Goal: Transaction & Acquisition: Purchase product/service

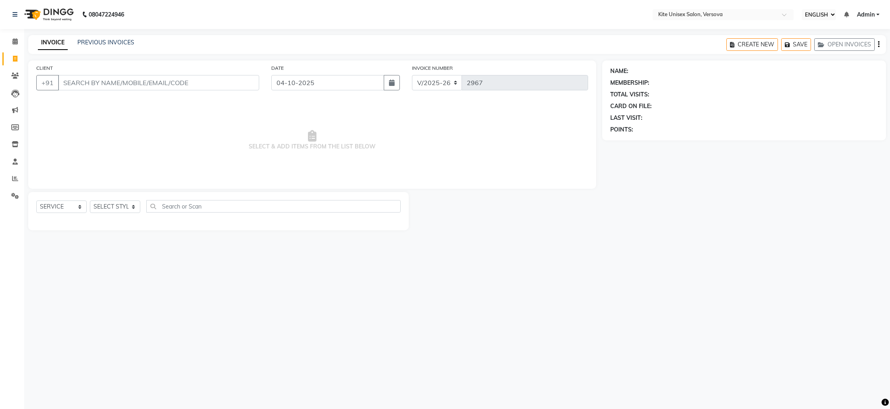
select select "ec"
select select "6093"
select select "service"
click at [173, 82] on input "CLIENT" at bounding box center [158, 82] width 201 height 15
click at [163, 80] on input "CLIENT" at bounding box center [158, 82] width 201 height 15
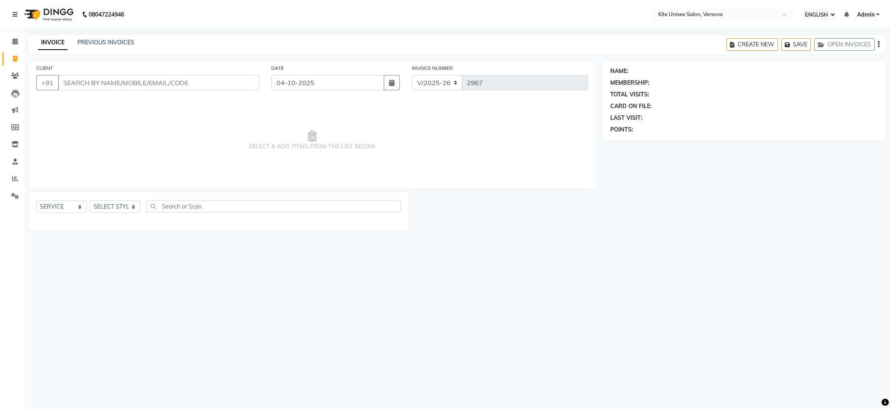
click at [74, 83] on input "CLIENT" at bounding box center [158, 82] width 201 height 15
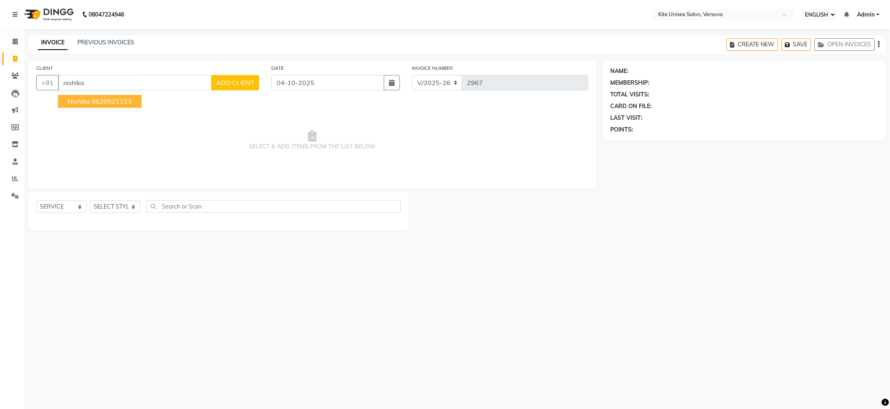
click at [107, 104] on ngb-highlight "9820521223" at bounding box center [111, 101] width 40 height 8
type input "9820521223"
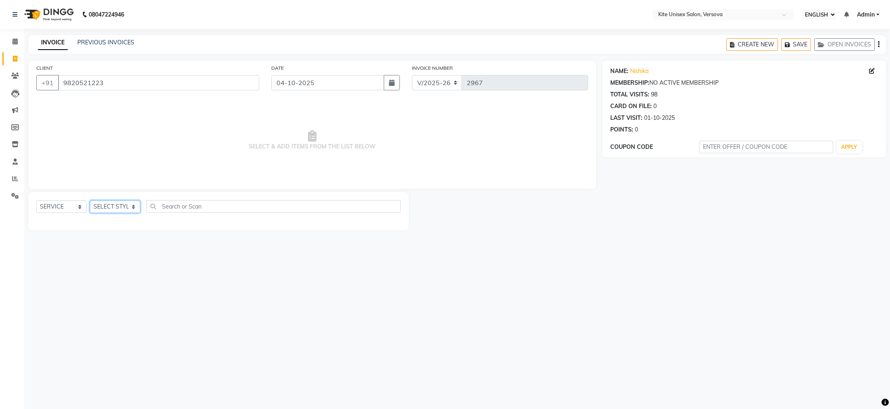
click at [135, 207] on select "SELECT STYLIST [PERSON_NAME] DC [PERSON_NAME] [PERSON_NAME] [PERSON_NAME] Rajuu…" at bounding box center [115, 206] width 50 height 12
select select "50189"
click at [90, 201] on select "SELECT STYLIST [PERSON_NAME] DC [PERSON_NAME] [PERSON_NAME] [PERSON_NAME] Rajuu…" at bounding box center [115, 206] width 50 height 12
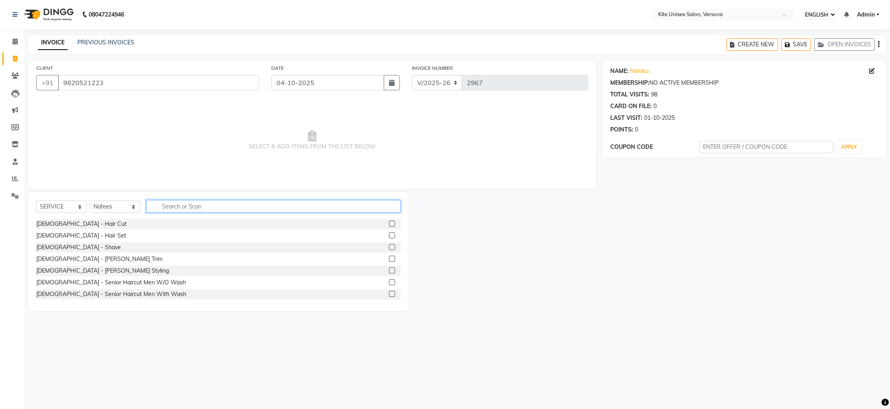
click at [181, 207] on input "text" at bounding box center [273, 206] width 254 height 12
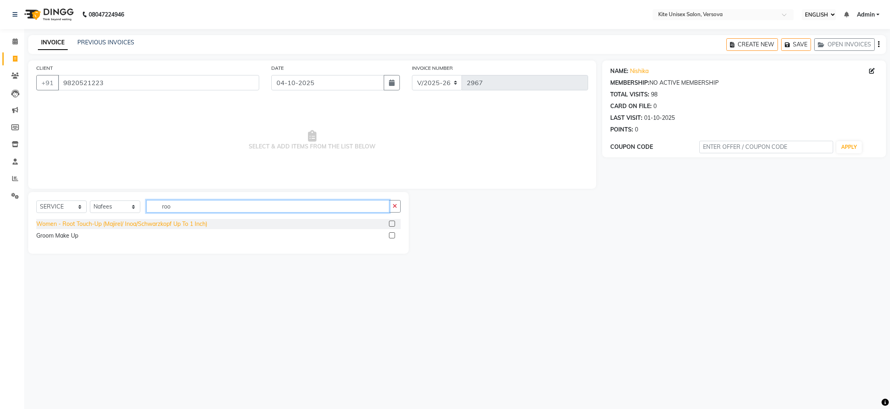
type input "roo"
click at [105, 225] on div "Women - Root Touch-Up (Majirel/ Inoa/Schwarzkopf Up To 1 Inch)" at bounding box center [121, 224] width 171 height 8
checkbox input "false"
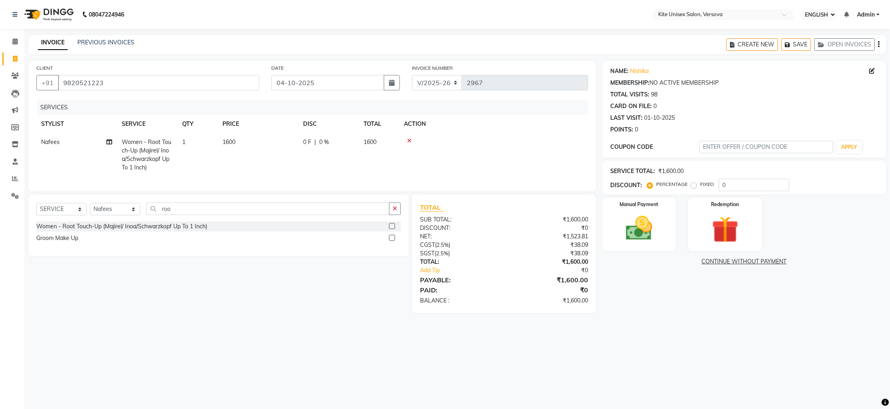
click at [247, 142] on td "1600" at bounding box center [258, 155] width 81 height 44
select select "50189"
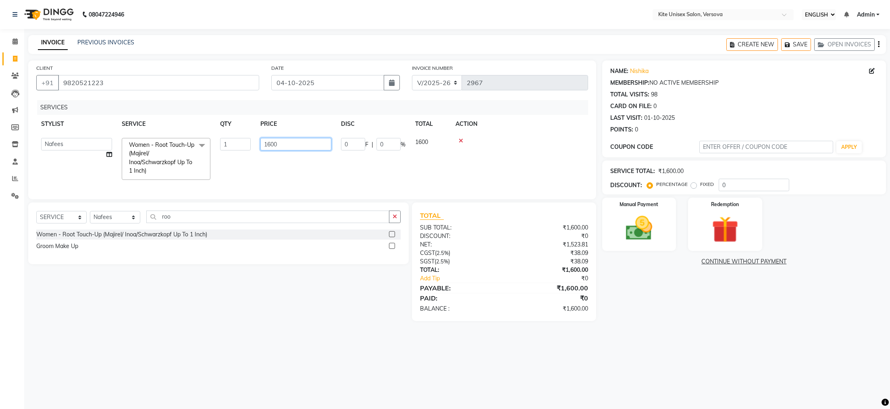
click at [291, 143] on input "1600" at bounding box center [295, 144] width 71 height 12
type input "1"
type input "2000"
click at [284, 163] on td "2000" at bounding box center [296, 159] width 81 height 52
select select "50189"
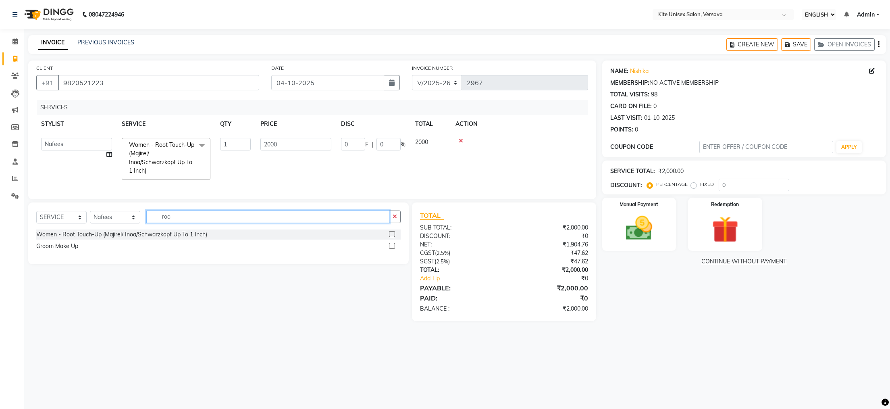
click at [176, 223] on input "roo" at bounding box center [267, 216] width 243 height 12
type input "r"
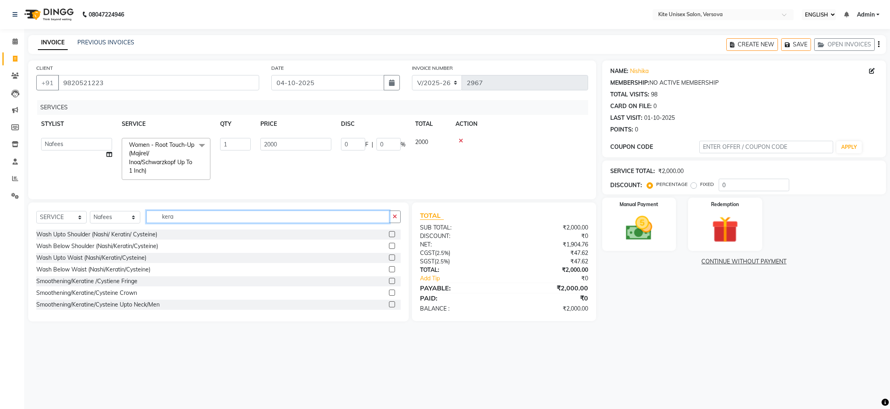
scroll to position [234, 0]
type input "kera"
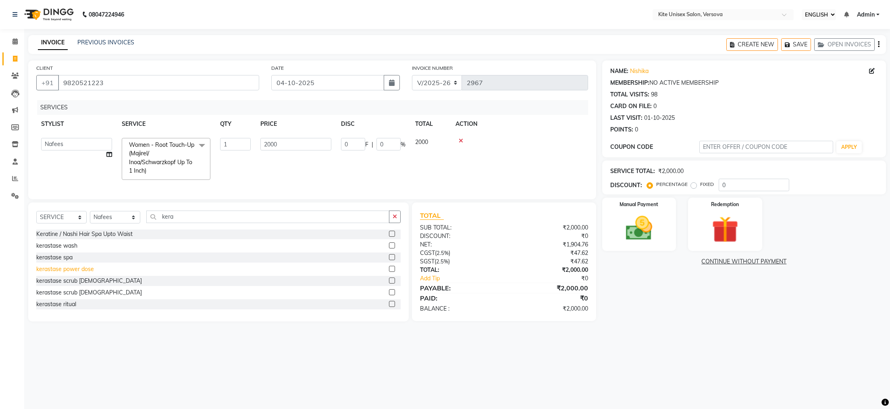
click at [68, 273] on div "kerastase power dose" at bounding box center [65, 269] width 58 height 8
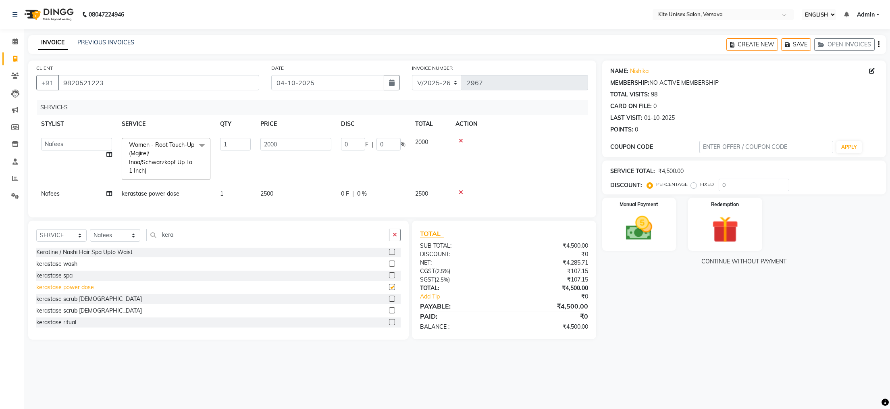
checkbox input "false"
click at [183, 241] on input "kera" at bounding box center [267, 235] width 243 height 12
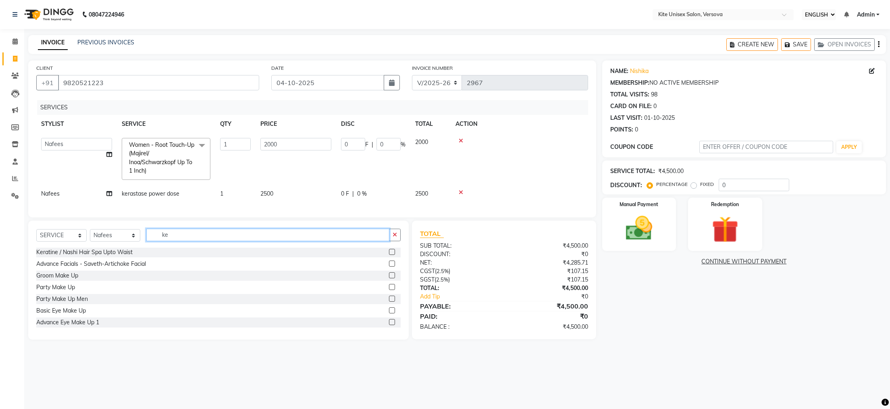
type input "k"
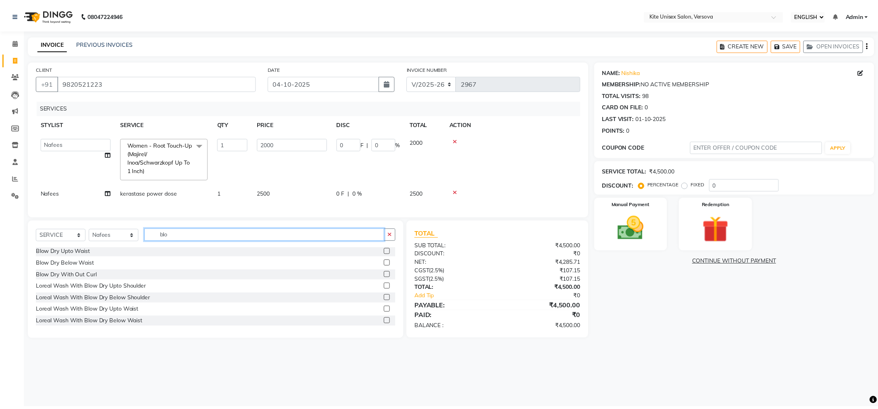
scroll to position [0, 0]
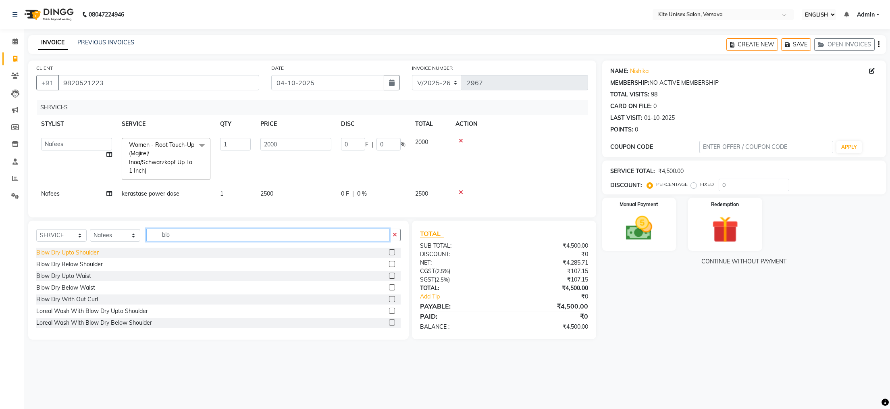
type input "blo"
click at [80, 257] on div "Blow Dry Upto Shoulder" at bounding box center [67, 252] width 62 height 8
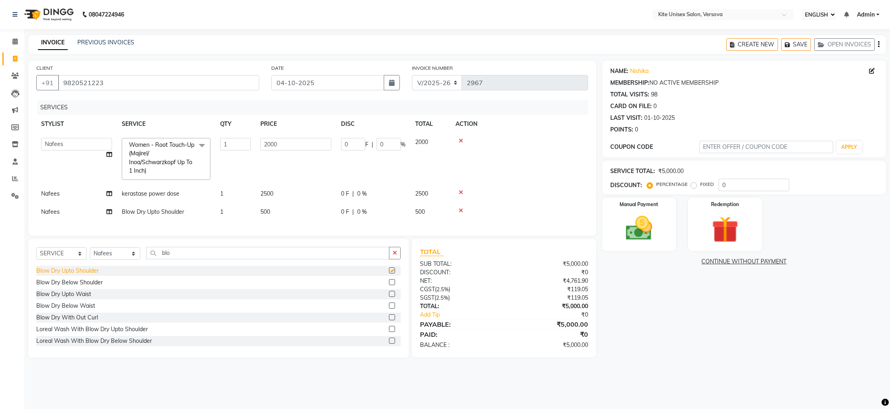
checkbox input "false"
click at [646, 232] on img at bounding box center [638, 228] width 45 height 32
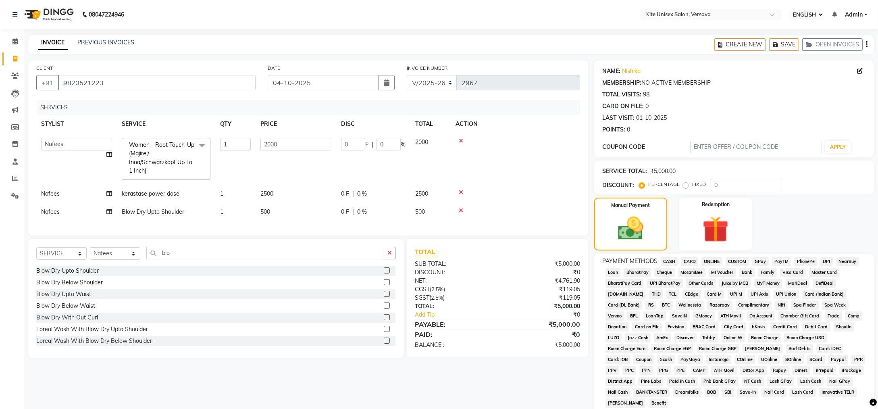
click at [667, 262] on span "CASH" at bounding box center [669, 261] width 17 height 9
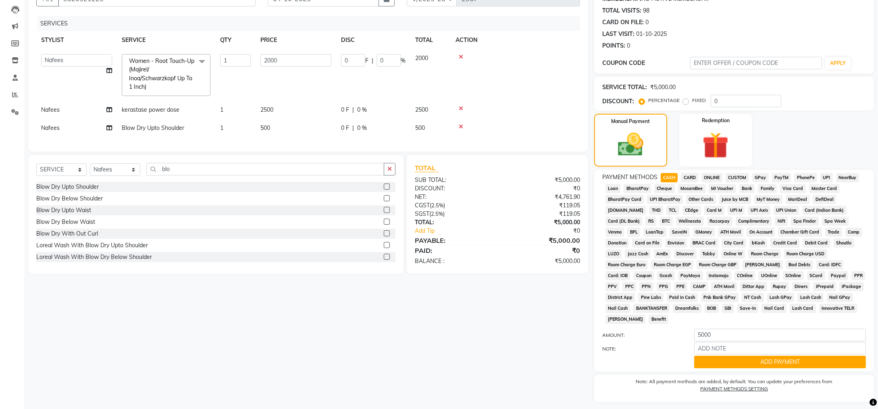
scroll to position [94, 0]
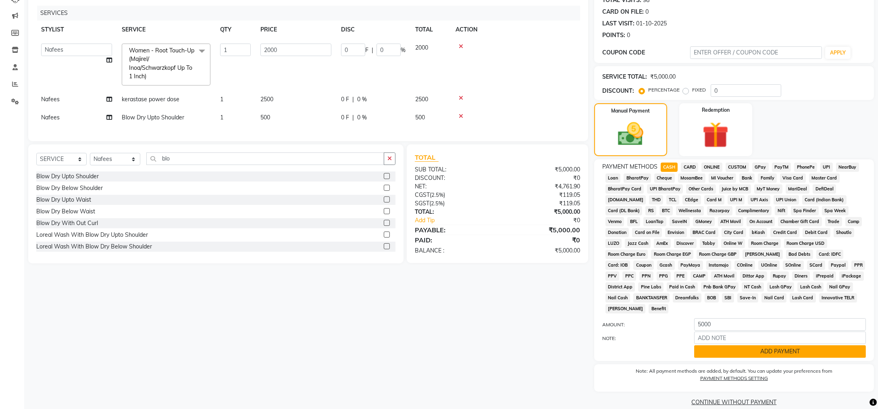
click at [766, 345] on button "ADD PAYMENT" at bounding box center [780, 351] width 172 height 12
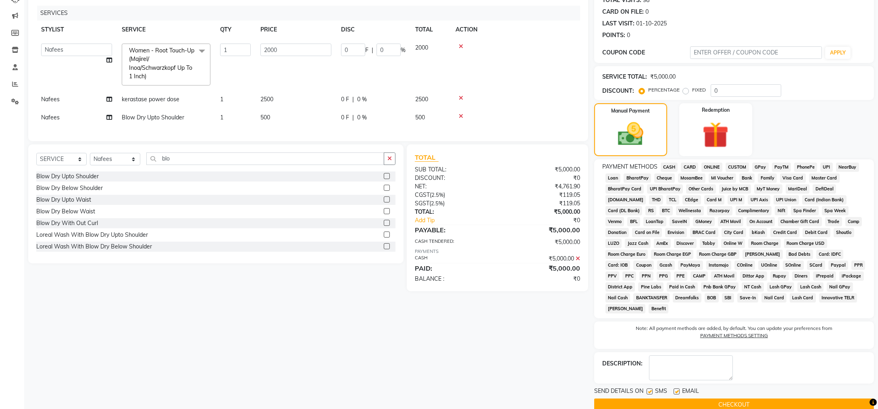
click at [745, 398] on button "CHECKOUT" at bounding box center [734, 404] width 280 height 12
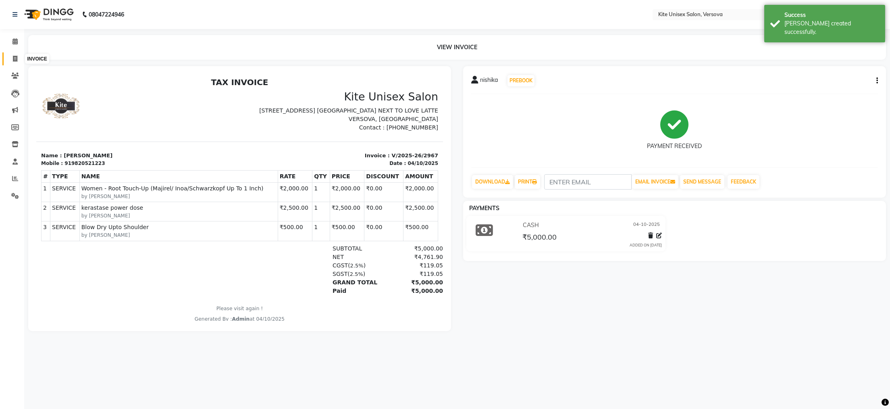
click at [14, 58] on icon at bounding box center [15, 59] width 4 height 6
select select "service"
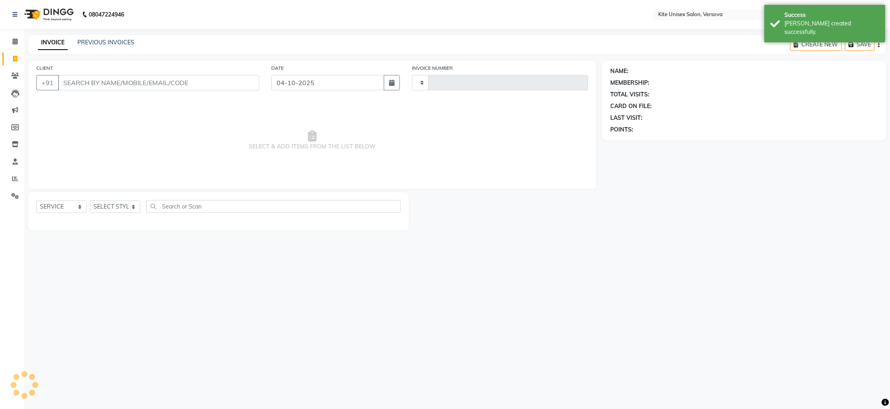
type input "2968"
select select "6093"
click at [14, 38] on icon at bounding box center [14, 41] width 5 height 6
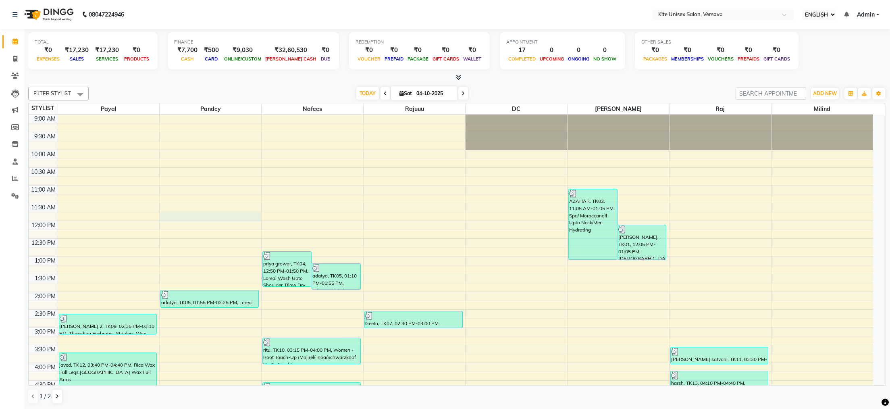
drag, startPoint x: 470, startPoint y: 222, endPoint x: 230, endPoint y: 216, distance: 239.9
click at [237, 219] on div "9:00 AM 9:30 AM 10:00 AM 10:30 AM 11:00 AM 11:30 AM 12:00 PM 12:30 PM 1:00 PM 1…" at bounding box center [451, 362] width 844 height 496
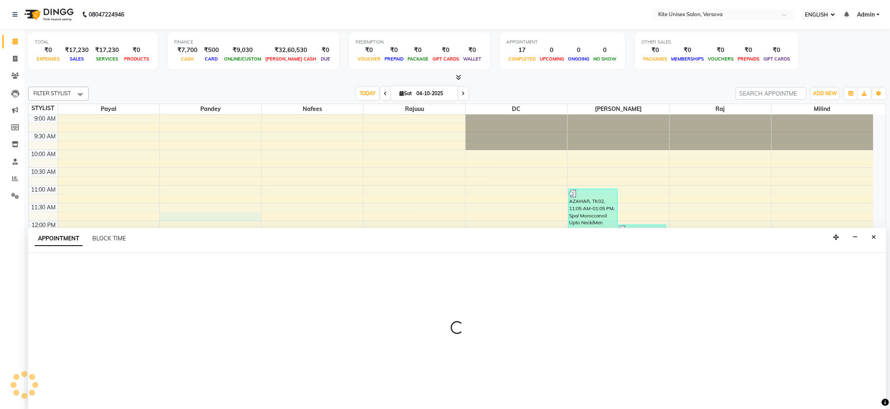
select select "44558"
select select "705"
select select "tentative"
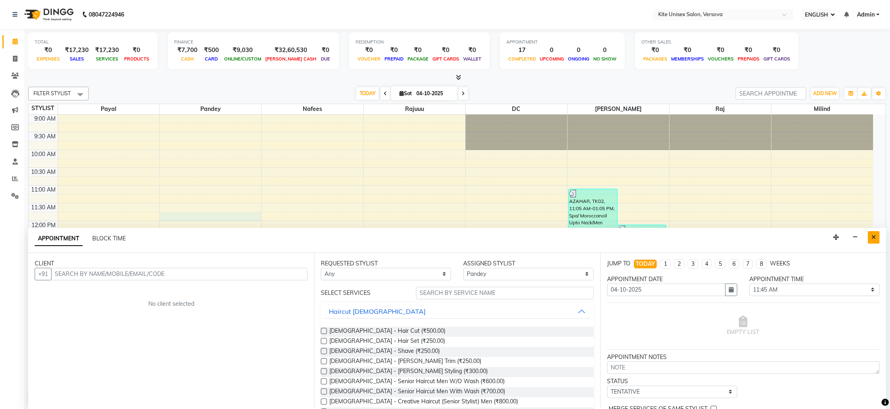
click at [873, 233] on button "Close" at bounding box center [874, 237] width 12 height 12
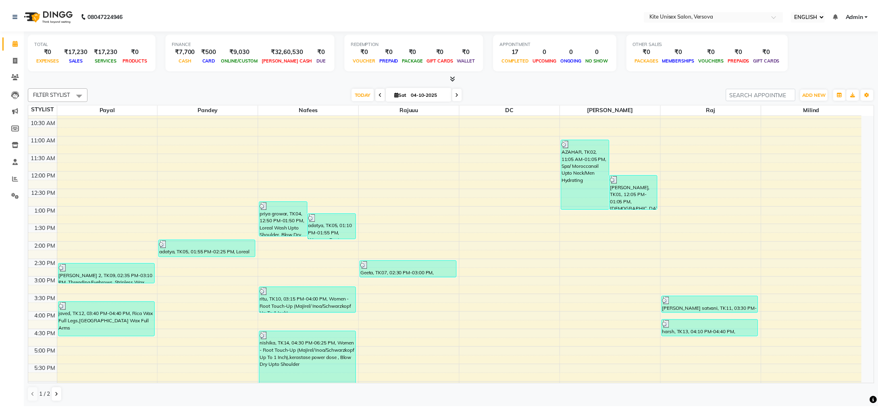
scroll to position [161, 0]
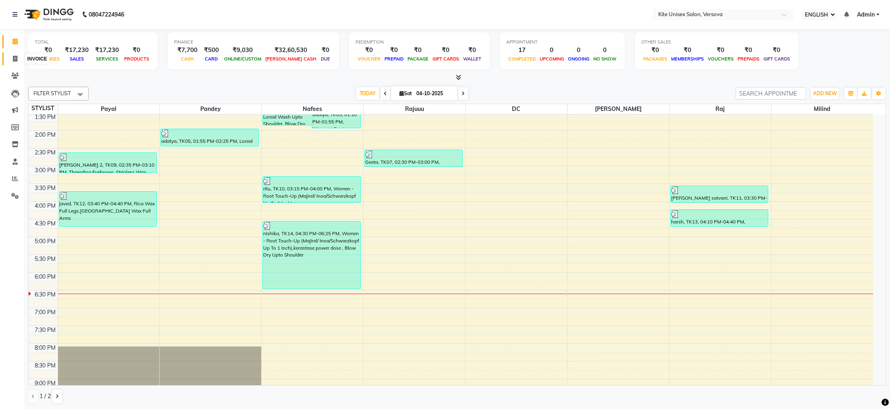
click at [15, 58] on icon at bounding box center [15, 59] width 4 height 6
select select "6093"
select select "service"
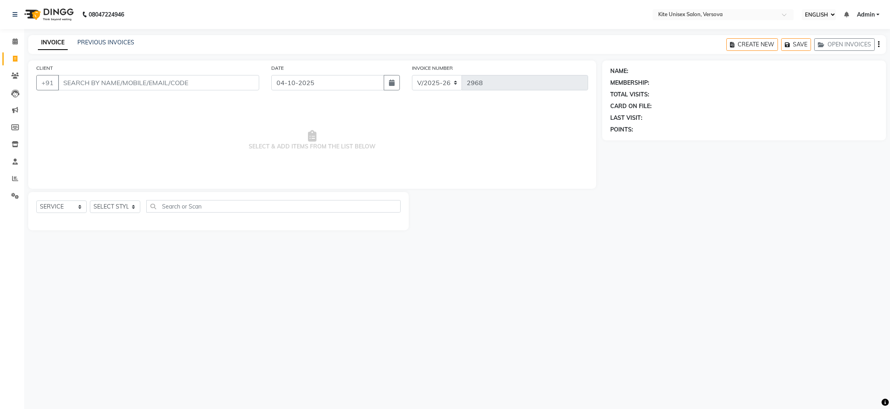
click at [64, 84] on input "CLIENT" at bounding box center [158, 82] width 201 height 15
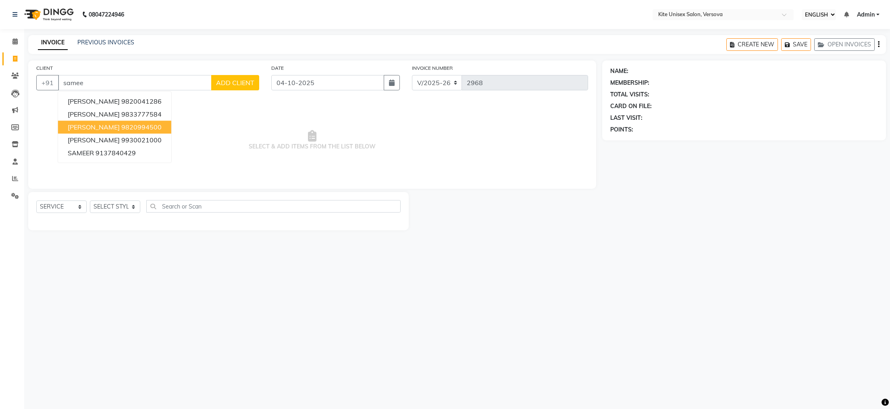
click at [121, 129] on ngb-highlight "9820994500" at bounding box center [141, 127] width 40 height 8
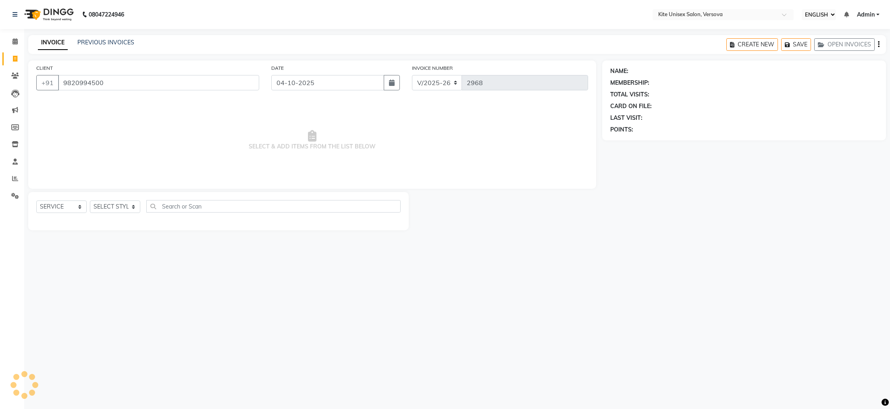
type input "9820994500"
click at [132, 204] on select "SELECT STYLIST [PERSON_NAME] DC [PERSON_NAME] [PERSON_NAME] [PERSON_NAME] Rajuu…" at bounding box center [115, 206] width 50 height 12
select select "50469"
click at [90, 201] on select "SELECT STYLIST [PERSON_NAME] DC [PERSON_NAME] [PERSON_NAME] [PERSON_NAME] Rajuu…" at bounding box center [115, 206] width 50 height 12
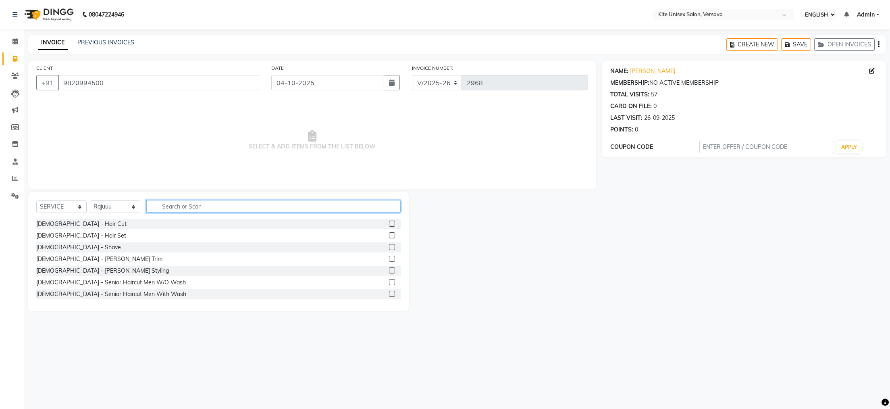
click at [162, 208] on input "text" at bounding box center [273, 206] width 254 height 12
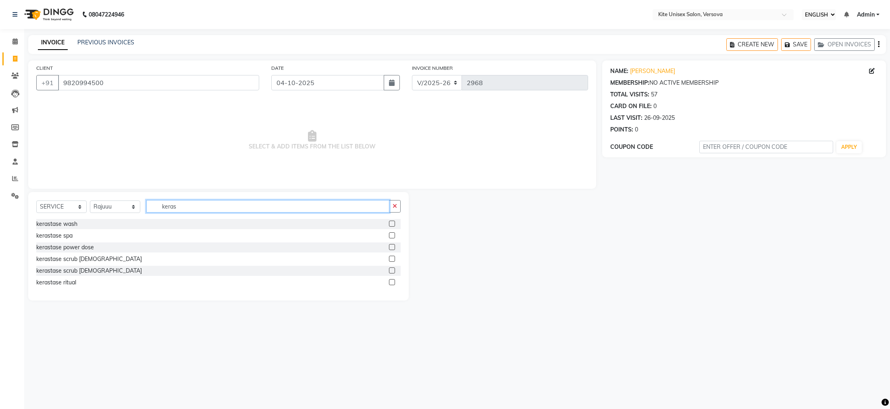
type input "keras"
click at [391, 224] on label at bounding box center [392, 223] width 6 height 6
click at [391, 224] on input "checkbox" at bounding box center [391, 223] width 5 height 5
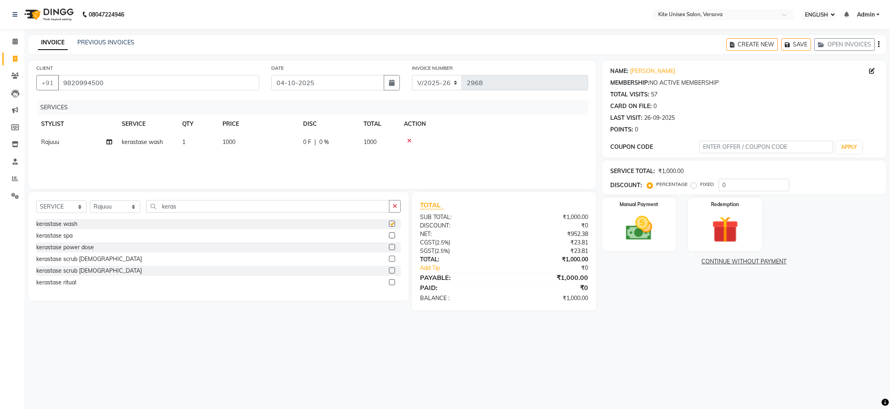
checkbox input "false"
click at [379, 141] on td "1000" at bounding box center [379, 142] width 40 height 18
select select "50469"
click at [306, 145] on input "1000" at bounding box center [295, 144] width 71 height 12
type input "1300"
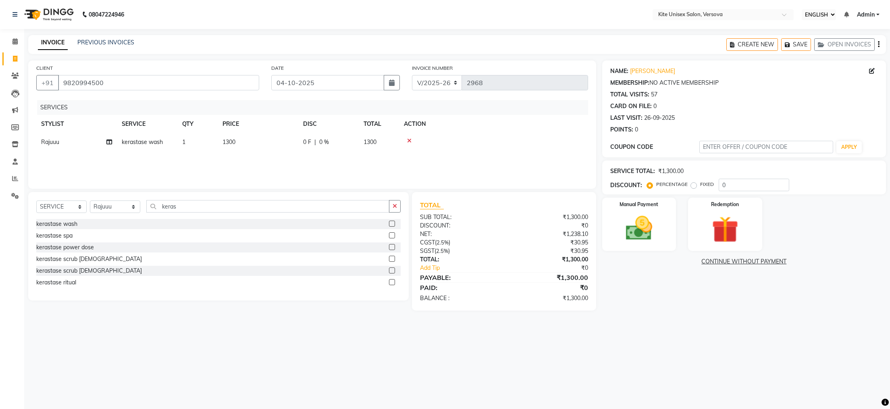
click at [501, 322] on main "INVOICE PREVIOUS INVOICES CREATE NEW SAVE OPEN INVOICES CLIENT [PHONE_NUMBER] D…" at bounding box center [457, 178] width 866 height 287
click at [632, 231] on img at bounding box center [638, 228] width 45 height 32
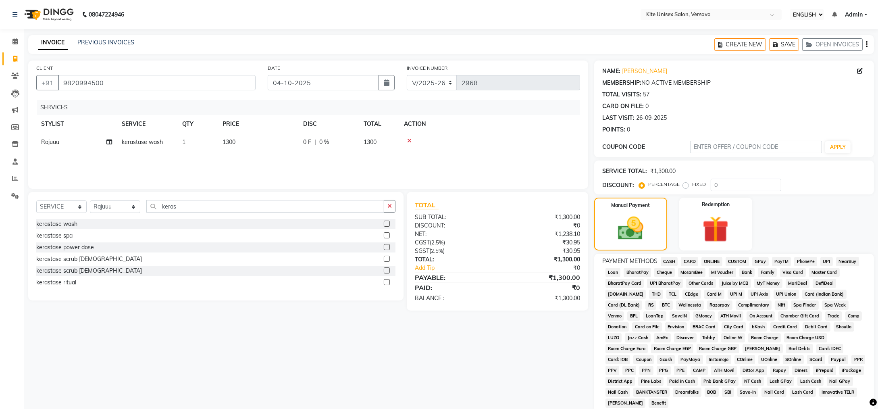
click at [761, 260] on span "GPay" at bounding box center [760, 261] width 17 height 9
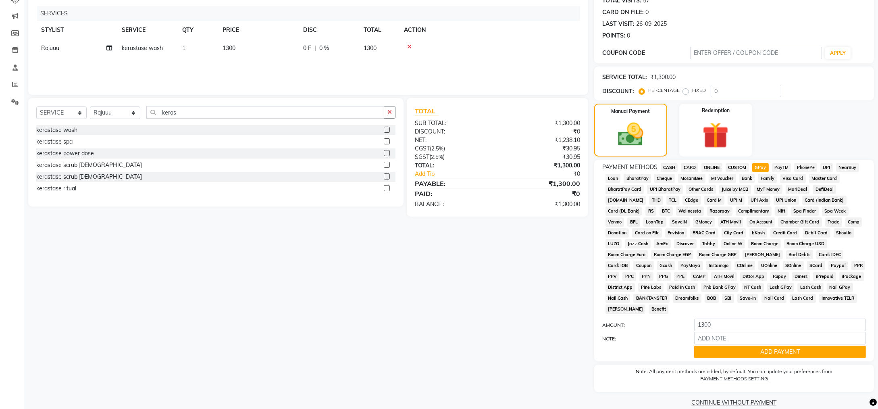
scroll to position [94, 0]
click at [728, 345] on button "ADD PAYMENT" at bounding box center [780, 351] width 172 height 12
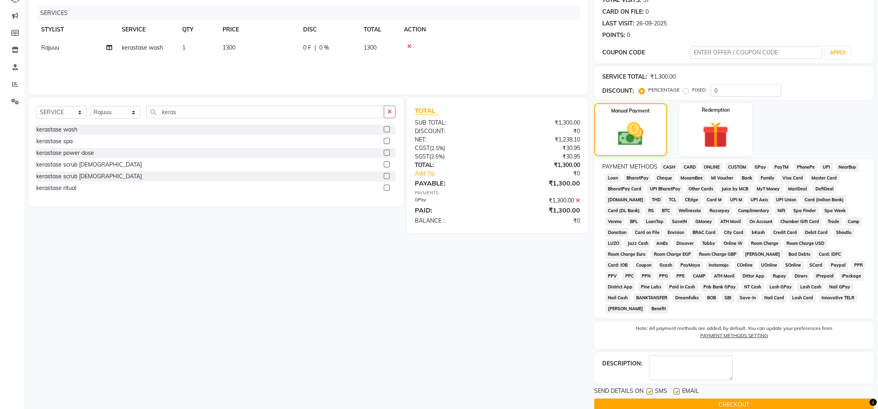
click at [698, 398] on button "CHECKOUT" at bounding box center [734, 404] width 280 height 12
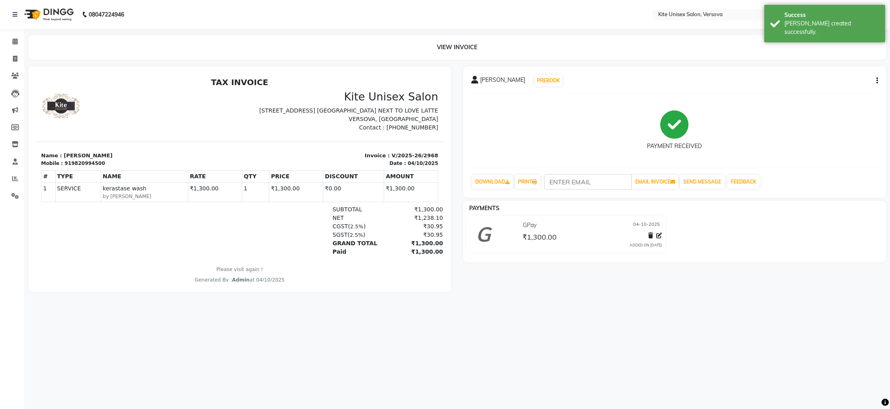
select select "6093"
select select "service"
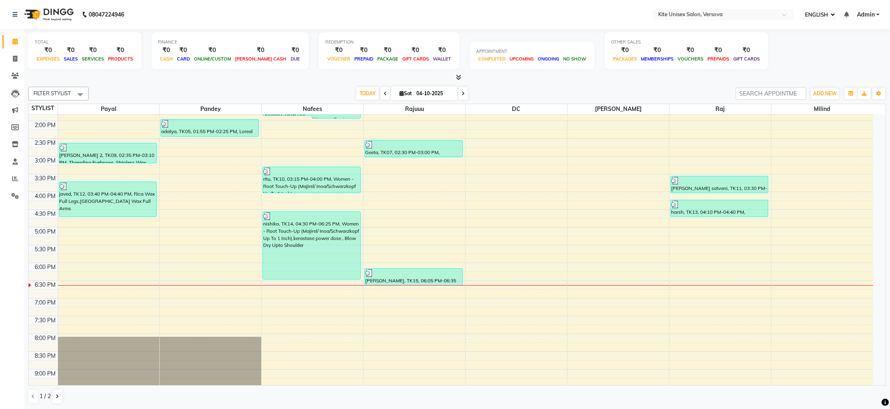
scroll to position [148, 0]
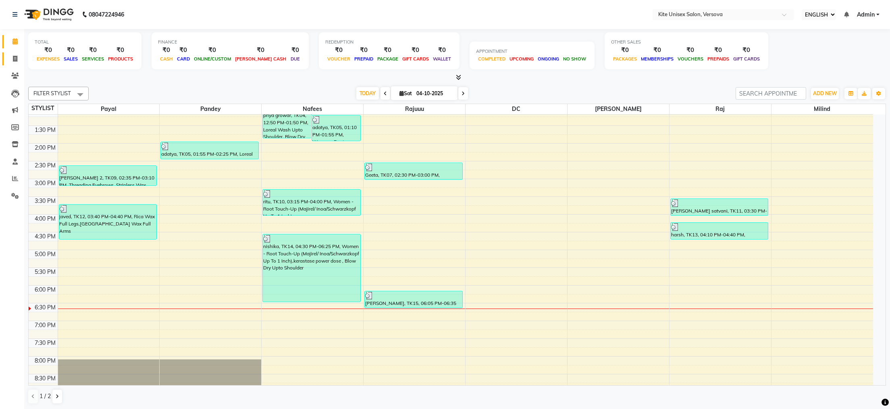
click at [15, 58] on icon at bounding box center [15, 59] width 4 height 6
select select "6093"
select select "service"
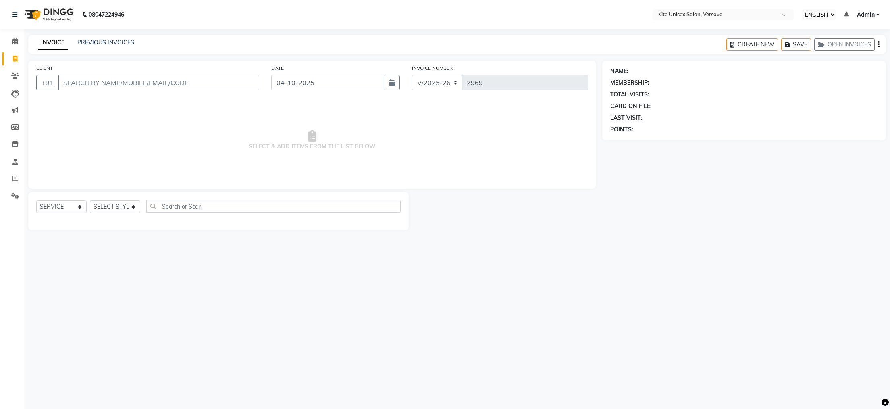
click at [70, 85] on input "CLIENT" at bounding box center [158, 82] width 201 height 15
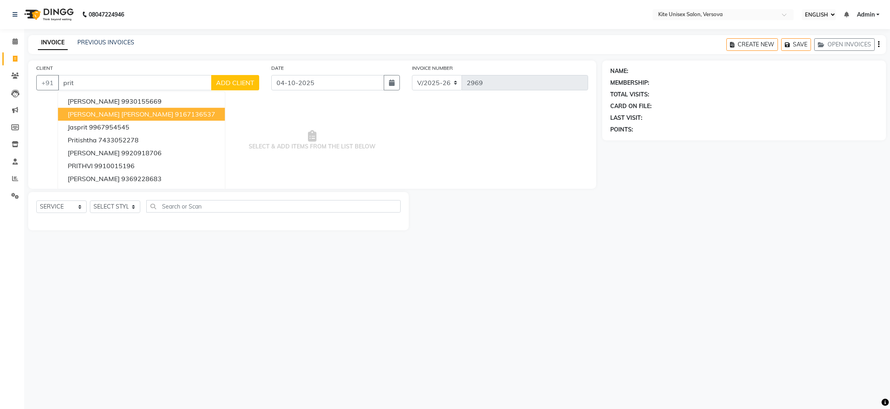
click at [93, 114] on span "[PERSON_NAME] [PERSON_NAME]" at bounding box center [121, 114] width 106 height 8
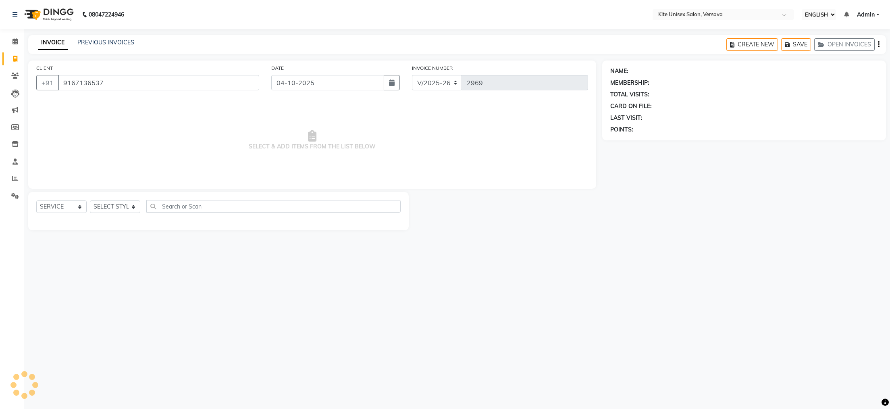
type input "9167136537"
click at [132, 204] on select "SELECT STYLIST [PERSON_NAME] DC [PERSON_NAME] [PERSON_NAME] [PERSON_NAME] Rajuu…" at bounding box center [115, 206] width 50 height 12
select select "68437"
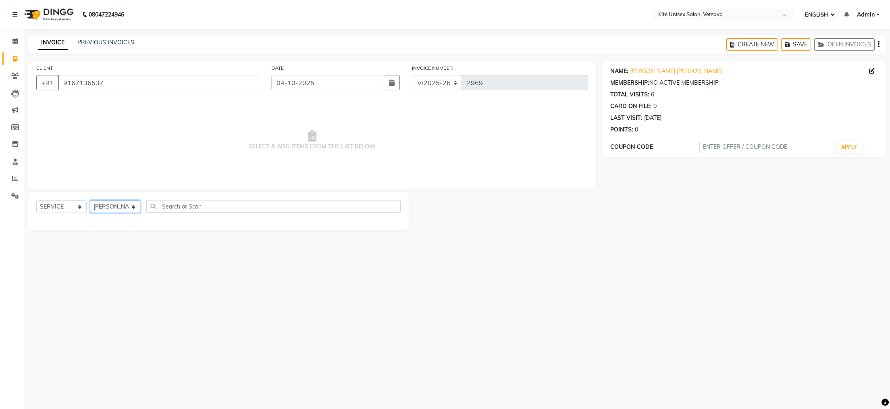
click at [90, 201] on select "SELECT STYLIST [PERSON_NAME] DC [PERSON_NAME] [PERSON_NAME] [PERSON_NAME] Rajuu…" at bounding box center [115, 206] width 50 height 12
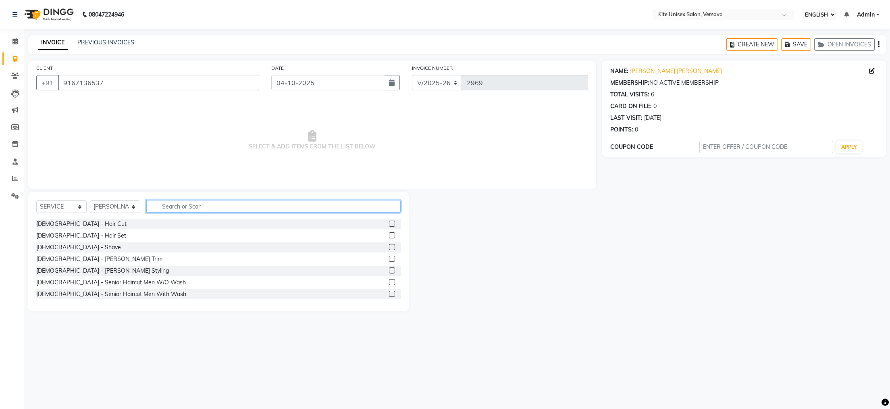
click at [164, 203] on input "text" at bounding box center [273, 206] width 254 height 12
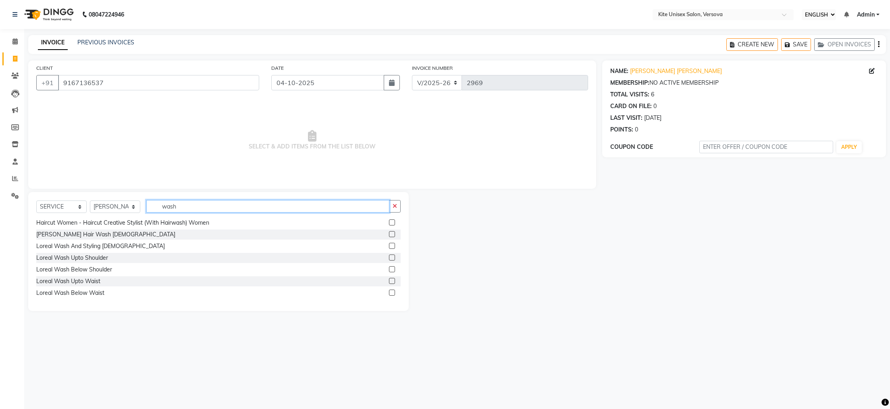
scroll to position [81, 0]
type input "wash"
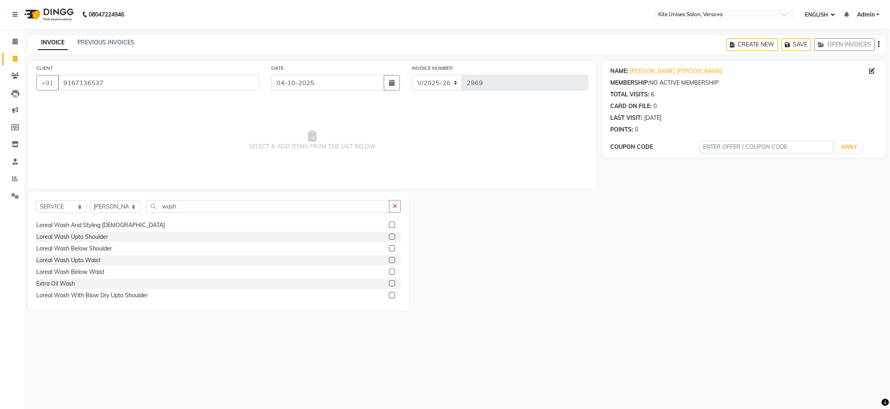
click at [389, 245] on label at bounding box center [392, 248] width 6 height 6
click at [389, 246] on input "checkbox" at bounding box center [391, 248] width 5 height 5
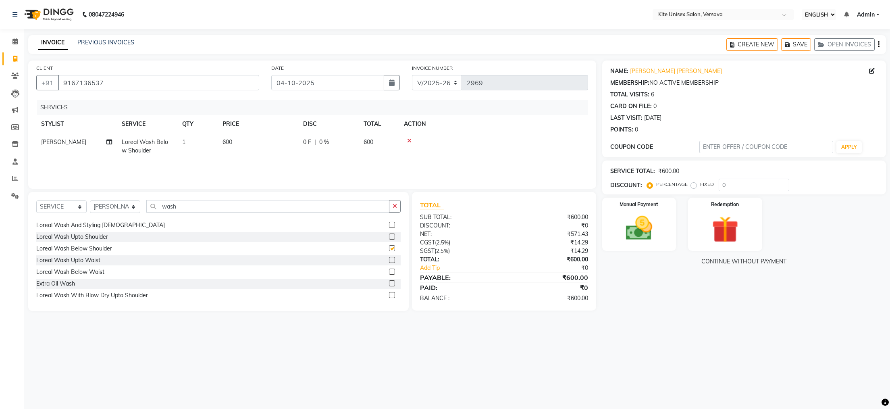
checkbox input "false"
click at [373, 140] on span "600" at bounding box center [369, 141] width 10 height 7
select select "68437"
click at [312, 142] on input "600" at bounding box center [295, 144] width 71 height 12
type input "6"
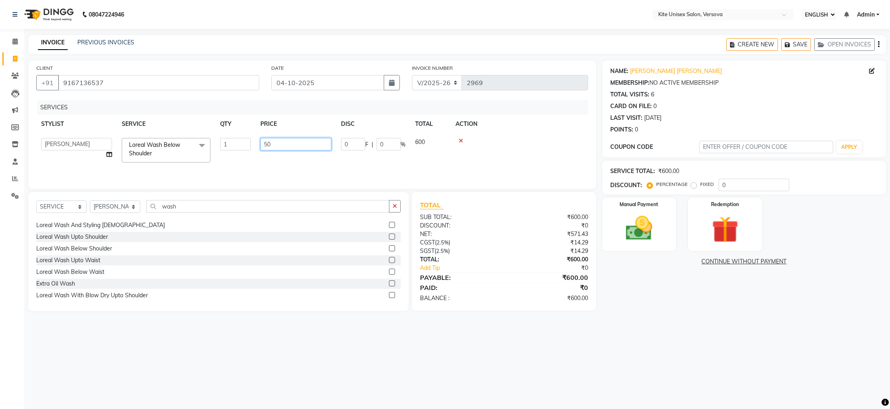
type input "500"
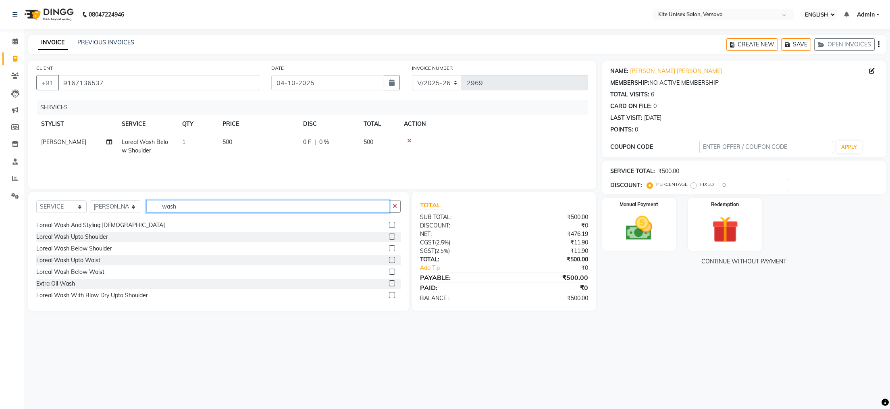
click at [214, 210] on input "wash" at bounding box center [267, 206] width 243 height 12
type input "w"
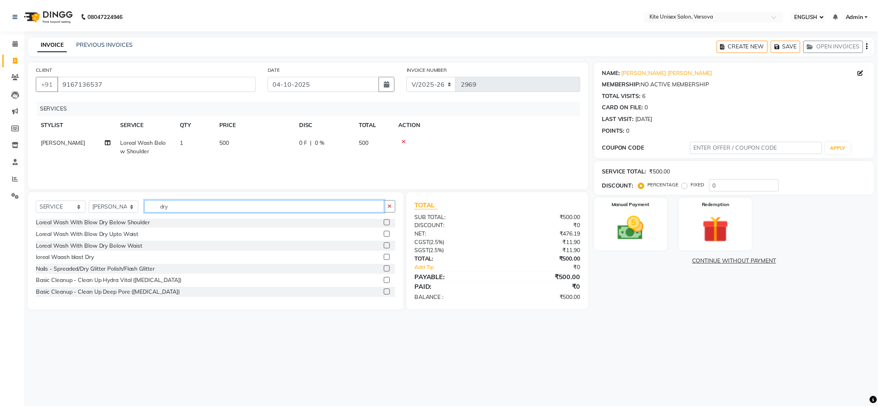
scroll to position [0, 0]
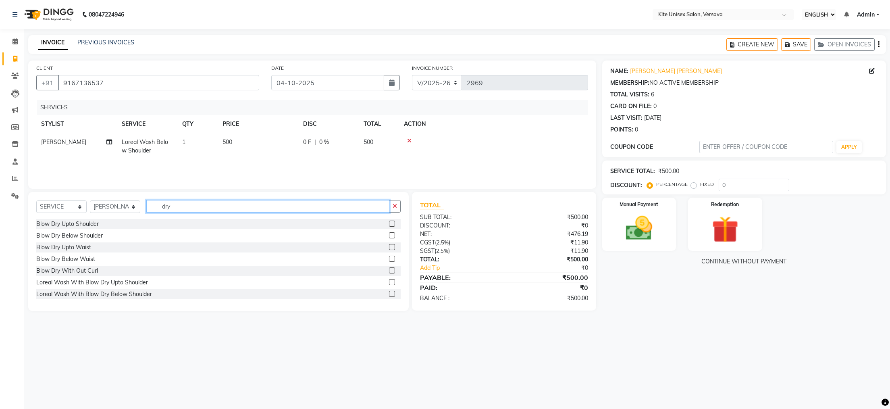
type input "dry"
click at [389, 224] on label at bounding box center [392, 223] width 6 height 6
click at [389, 224] on input "checkbox" at bounding box center [391, 223] width 5 height 5
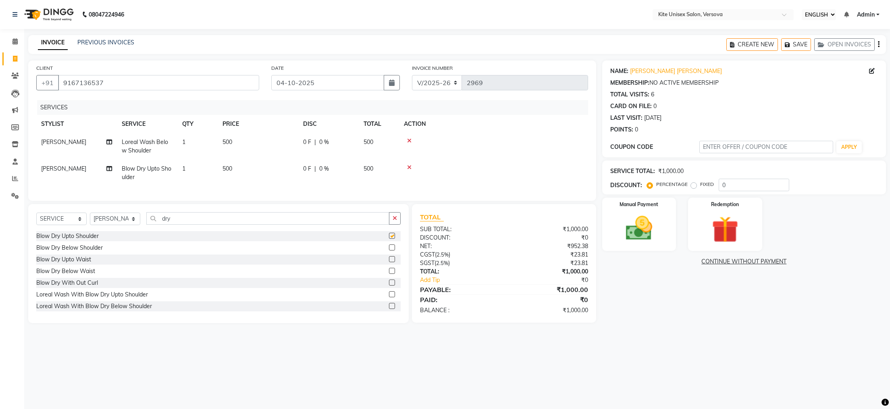
checkbox input "false"
click at [136, 225] on select "SELECT STYLIST [PERSON_NAME] DC [PERSON_NAME] [PERSON_NAME] [PERSON_NAME] Rajuu…" at bounding box center [115, 218] width 50 height 12
select select "93606"
click at [90, 225] on select "SELECT STYLIST [PERSON_NAME] DC [PERSON_NAME] [PERSON_NAME] [PERSON_NAME] Rajuu…" at bounding box center [115, 218] width 50 height 12
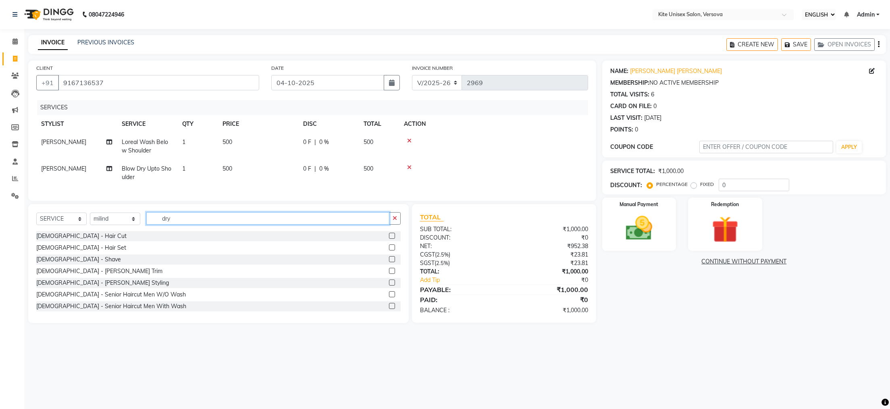
click at [179, 224] on input "dry" at bounding box center [267, 218] width 243 height 12
type input "d"
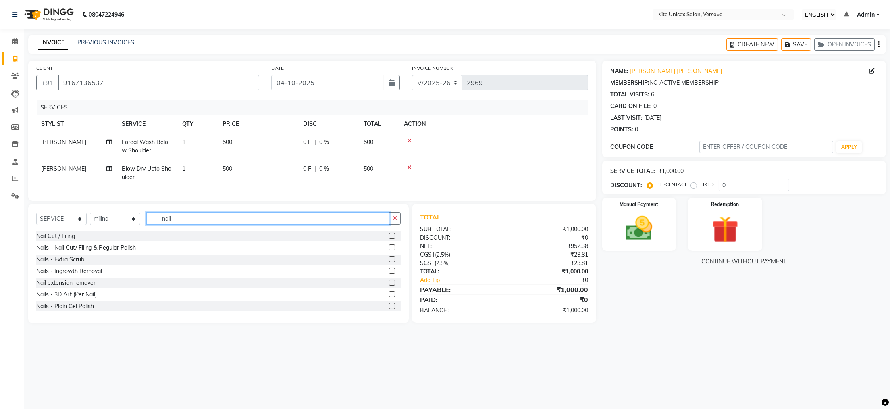
type input "nail"
click at [389, 250] on label at bounding box center [392, 247] width 6 height 6
click at [389, 250] on input "checkbox" at bounding box center [391, 247] width 5 height 5
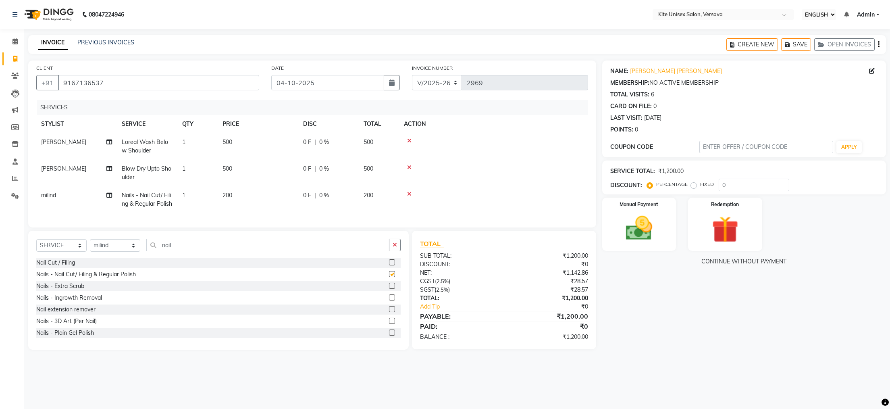
checkbox input "false"
click at [377, 194] on td "200" at bounding box center [379, 199] width 40 height 27
select select "93606"
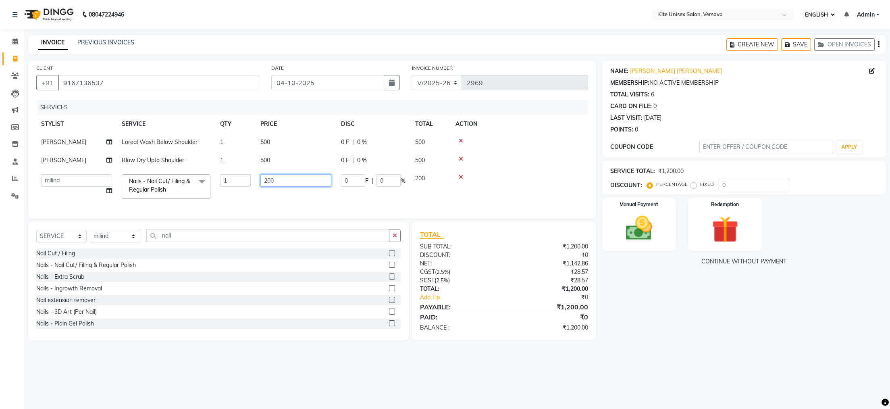
click at [321, 175] on input "200" at bounding box center [295, 180] width 71 height 12
type input "2"
type input "300"
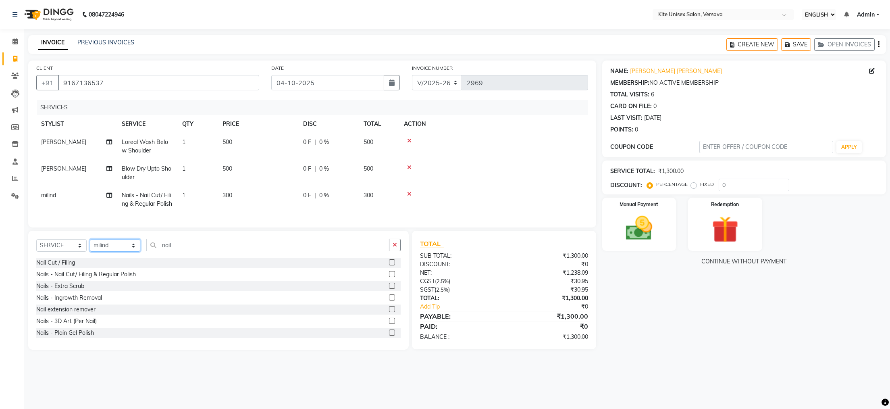
click at [135, 248] on div "CLIENT [PHONE_NUMBER] DATE [DATE] INVOICE NUMBER V/2025 V/[PHONE_NUMBER] SERVIC…" at bounding box center [312, 204] width 580 height 289
select select "51986"
click at [90, 252] on select "SELECT STYLIST [PERSON_NAME] DC [PERSON_NAME] [PERSON_NAME] [PERSON_NAME] Rajuu…" at bounding box center [115, 245] width 50 height 12
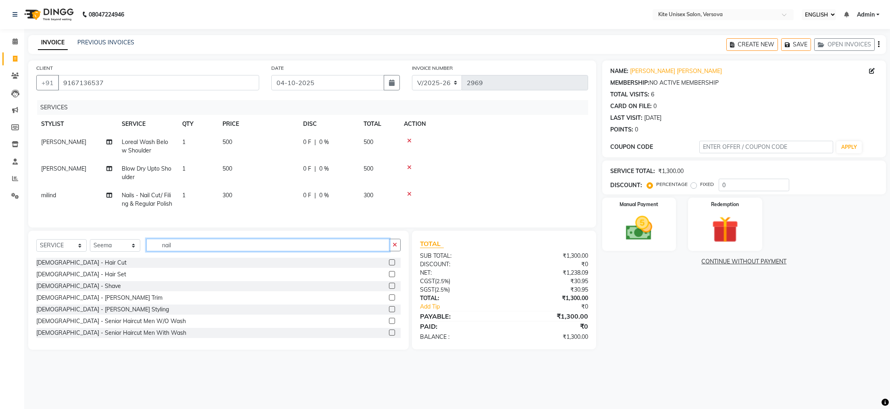
click at [187, 251] on input "nail" at bounding box center [267, 245] width 243 height 12
type input "n"
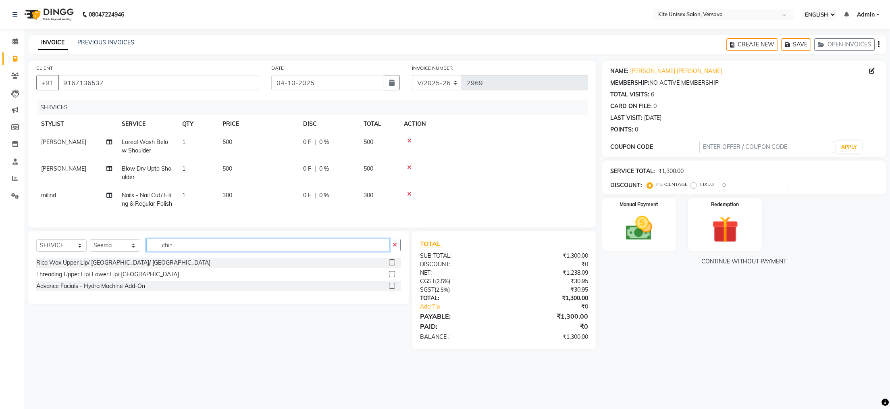
type input "chin"
click at [391, 265] on label at bounding box center [392, 262] width 6 height 6
click at [391, 265] on input "checkbox" at bounding box center [391, 262] width 5 height 5
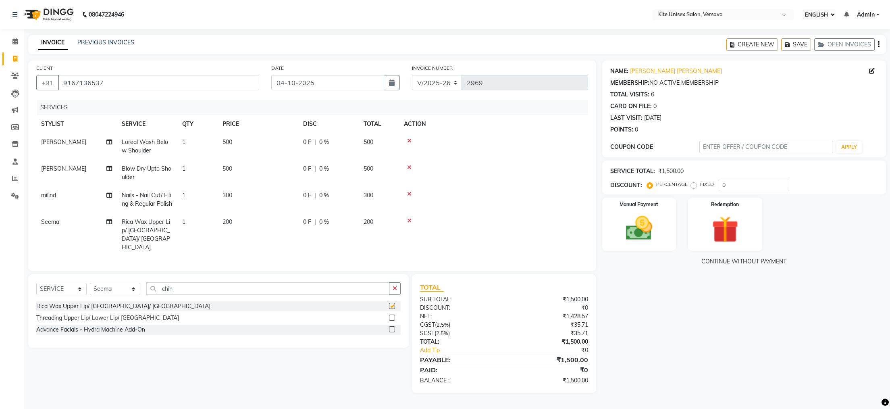
checkbox input "false"
click at [410, 223] on icon at bounding box center [409, 221] width 4 height 6
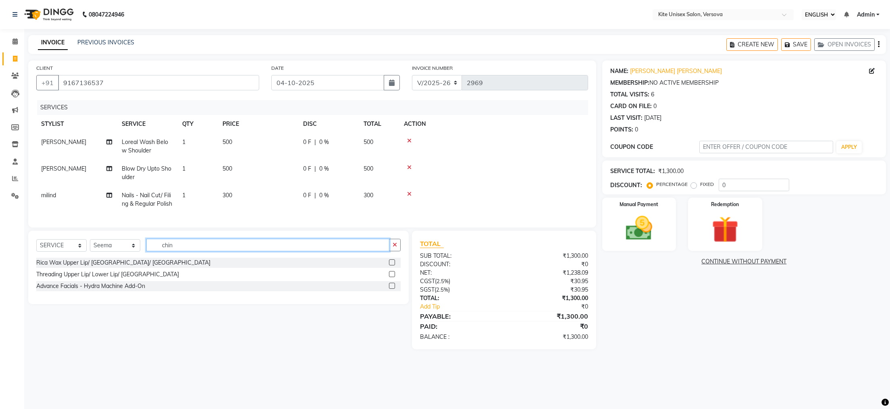
click at [216, 251] on input "chin" at bounding box center [267, 245] width 243 height 12
type input "c"
type input "lip"
click at [391, 265] on label at bounding box center [392, 262] width 6 height 6
click at [391, 265] on input "checkbox" at bounding box center [391, 262] width 5 height 5
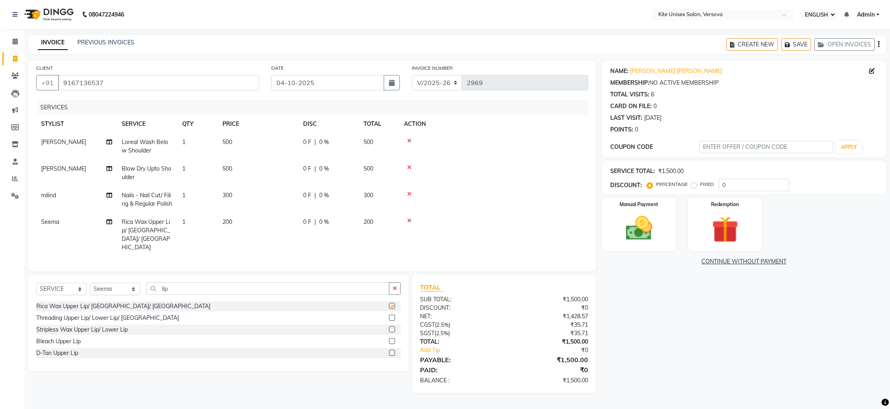
checkbox input "false"
click at [409, 223] on icon at bounding box center [409, 221] width 4 height 6
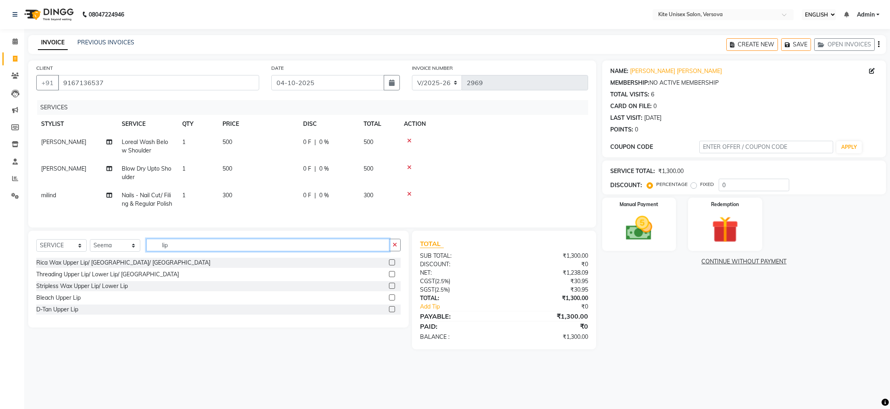
click at [243, 251] on input "lip" at bounding box center [267, 245] width 243 height 12
type input "l"
type input "chi"
click at [393, 277] on label at bounding box center [392, 274] width 6 height 6
click at [393, 277] on input "checkbox" at bounding box center [391, 274] width 5 height 5
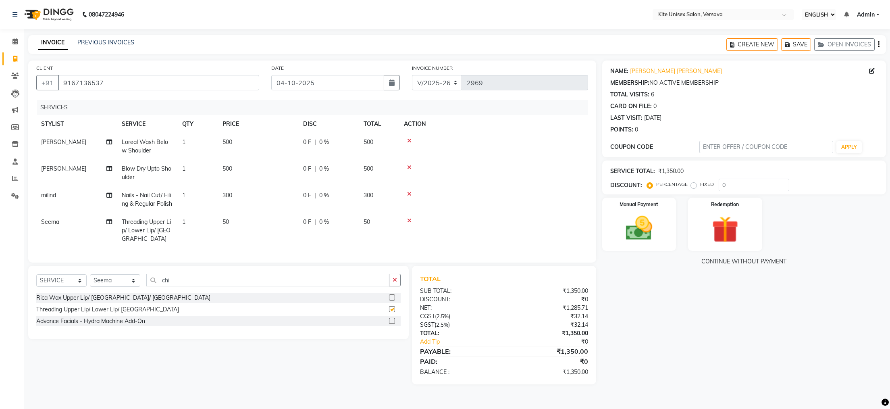
checkbox input "false"
click at [631, 228] on img at bounding box center [638, 228] width 45 height 32
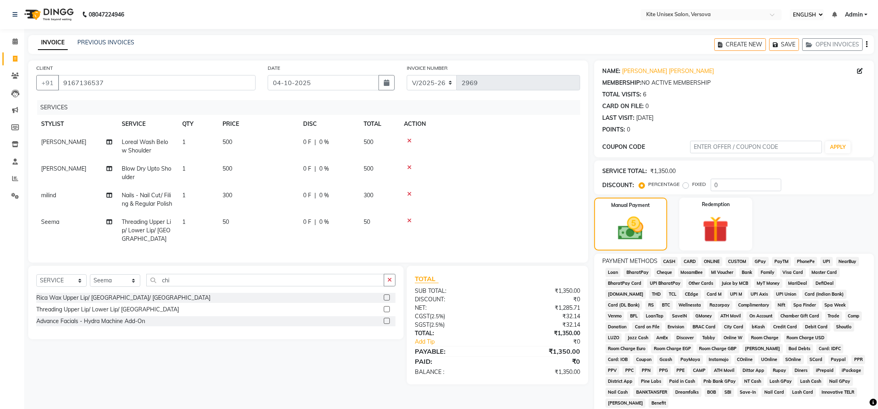
click at [762, 260] on span "GPay" at bounding box center [760, 261] width 17 height 9
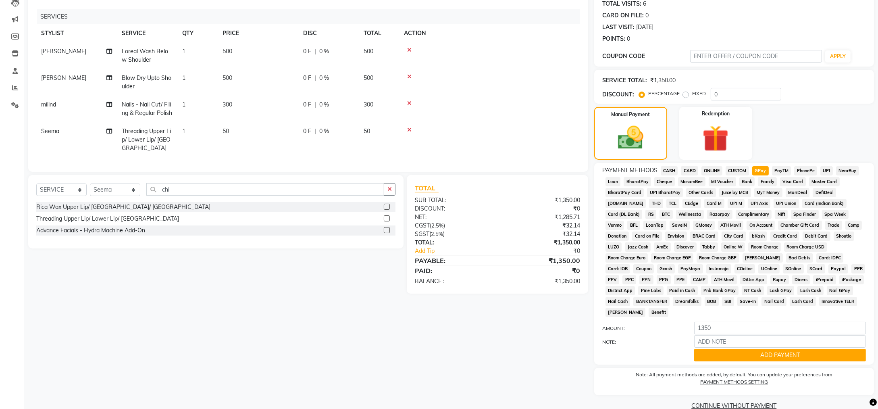
scroll to position [94, 0]
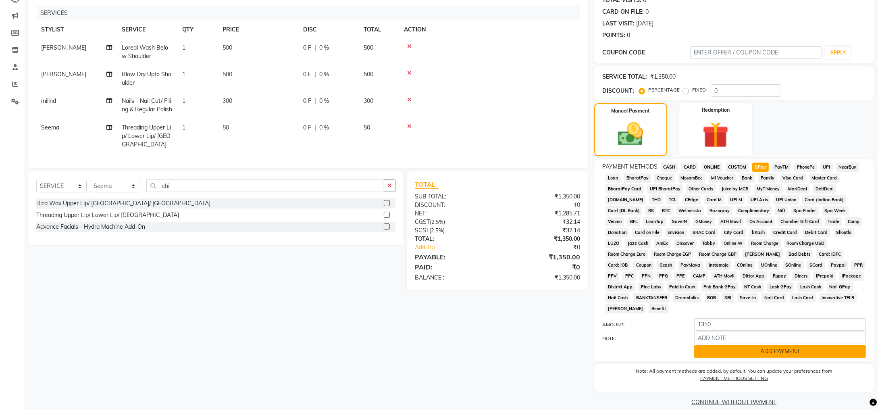
click at [756, 345] on button "ADD PAYMENT" at bounding box center [780, 351] width 172 height 12
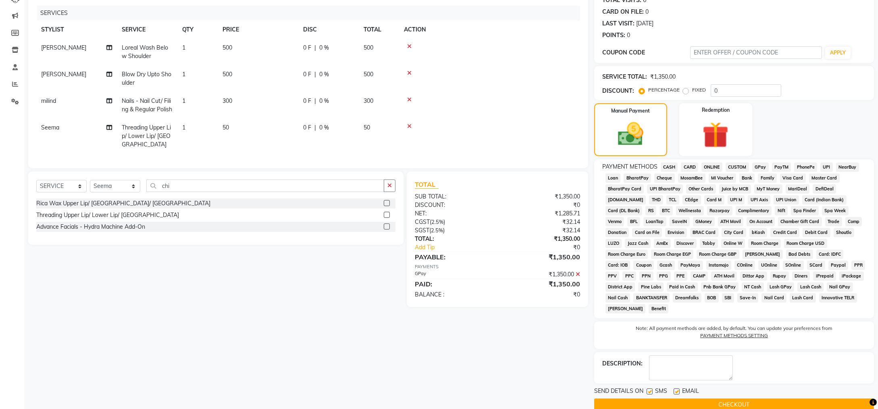
click at [684, 398] on button "CHECKOUT" at bounding box center [734, 404] width 280 height 12
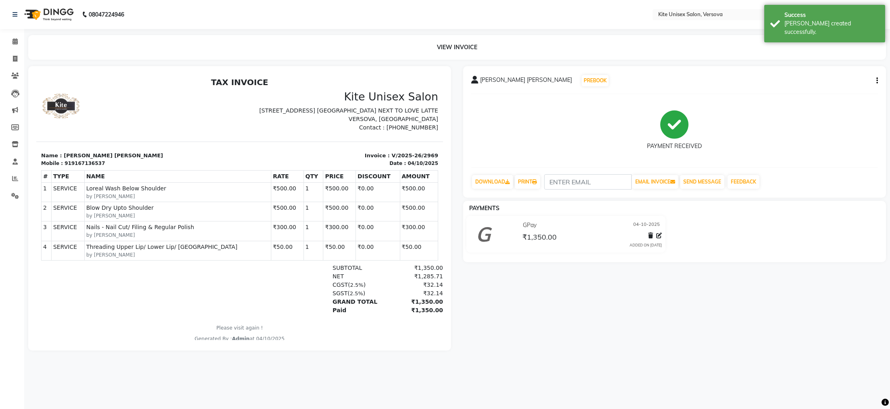
select select "6093"
select select "service"
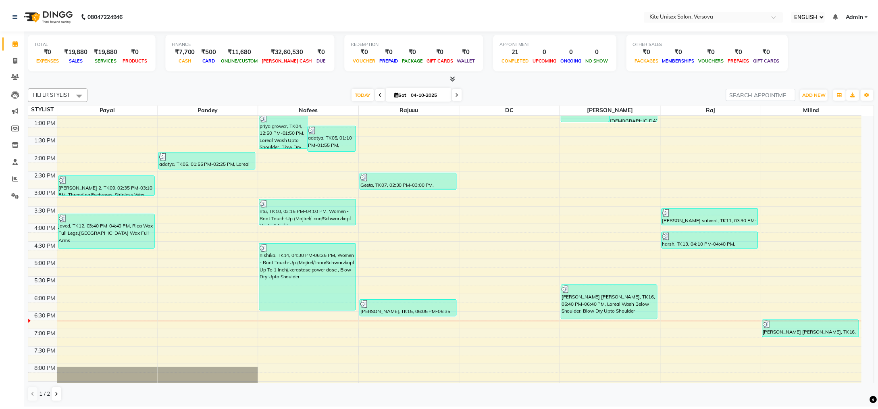
scroll to position [161, 0]
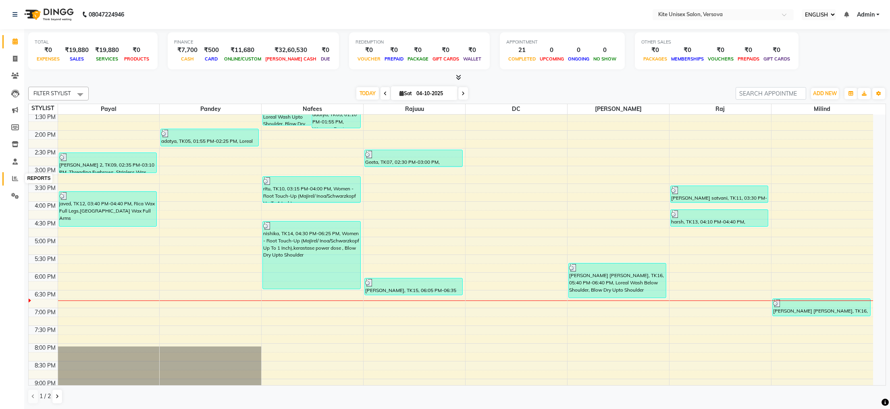
click at [14, 177] on icon at bounding box center [15, 178] width 6 height 6
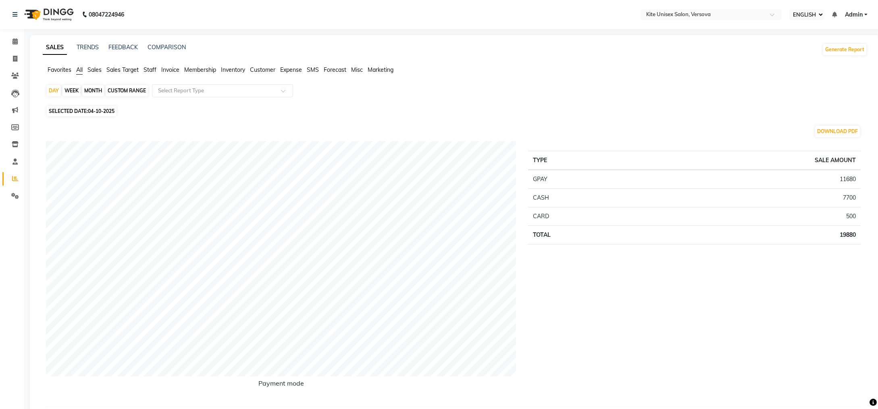
click at [97, 89] on div "MONTH" at bounding box center [93, 90] width 22 height 11
select select "10"
select select "2025"
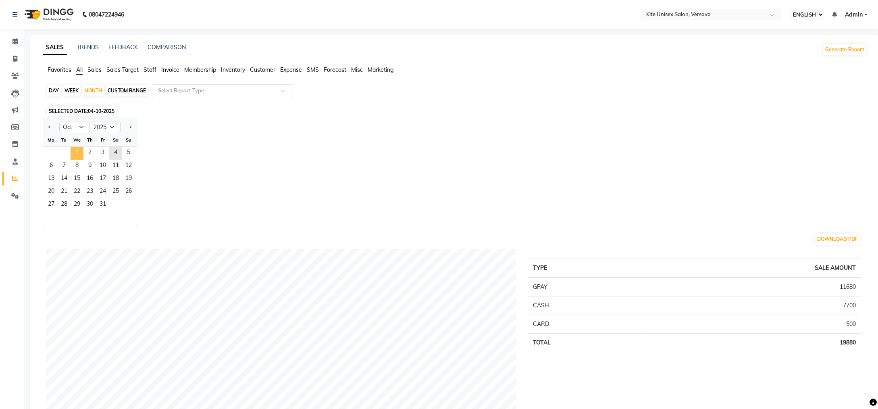
click at [75, 150] on span "1" at bounding box center [77, 153] width 13 height 13
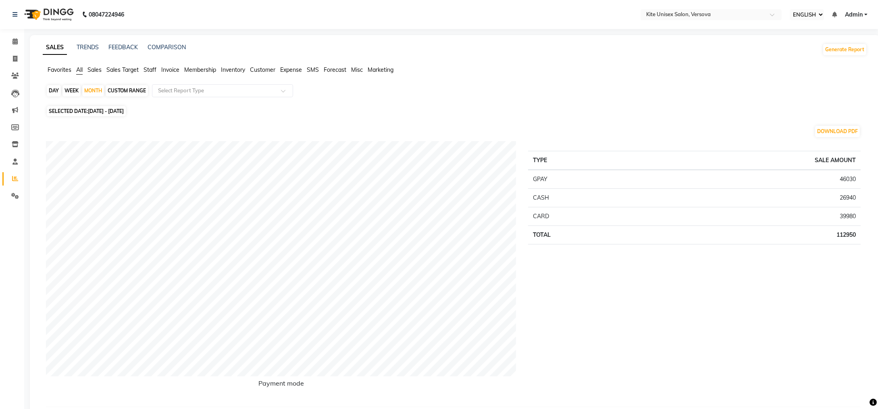
click at [150, 71] on span "Staff" at bounding box center [149, 69] width 13 height 7
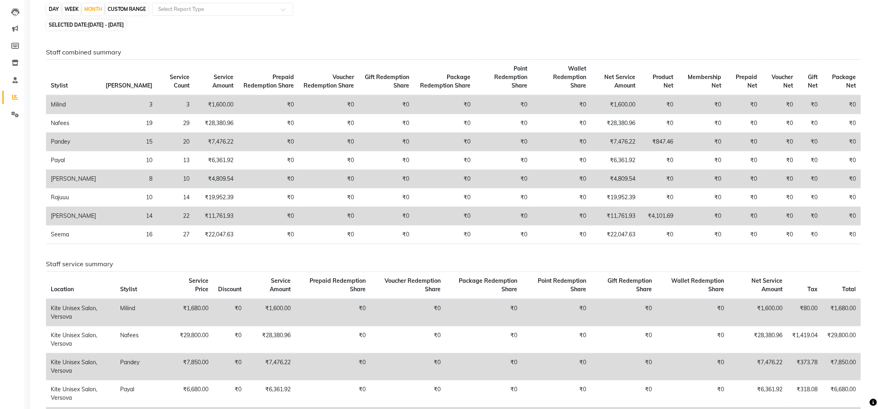
scroll to position [242, 0]
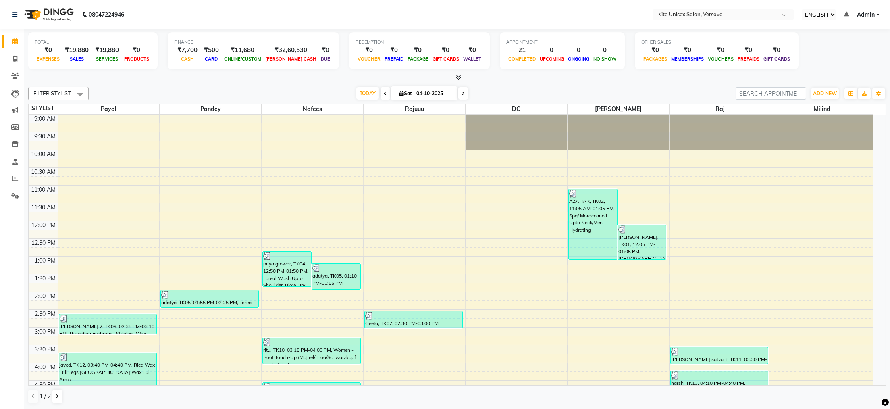
select select "6093"
select select "service"
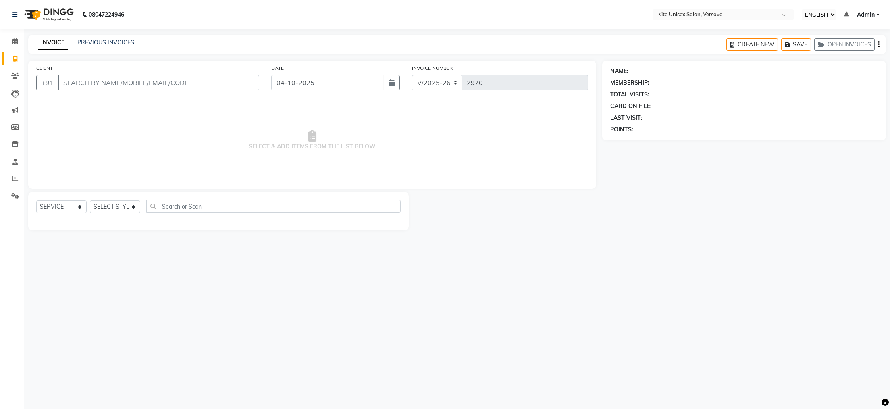
click at [88, 87] on input "CLIENT" at bounding box center [158, 82] width 201 height 15
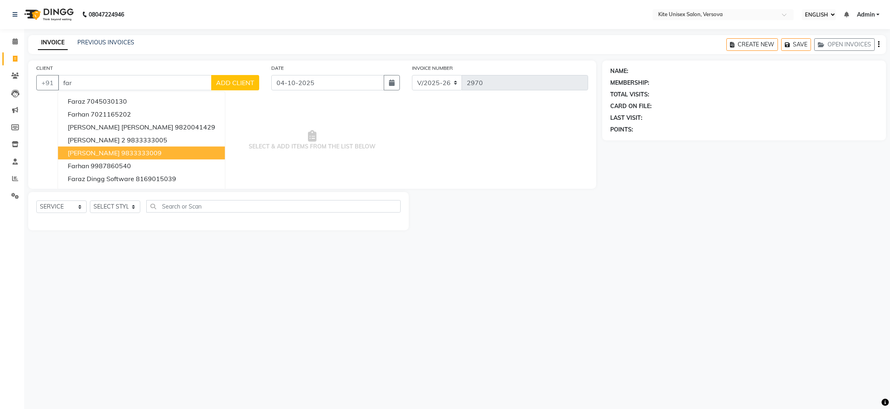
click at [102, 150] on span "[PERSON_NAME]" at bounding box center [94, 153] width 52 height 8
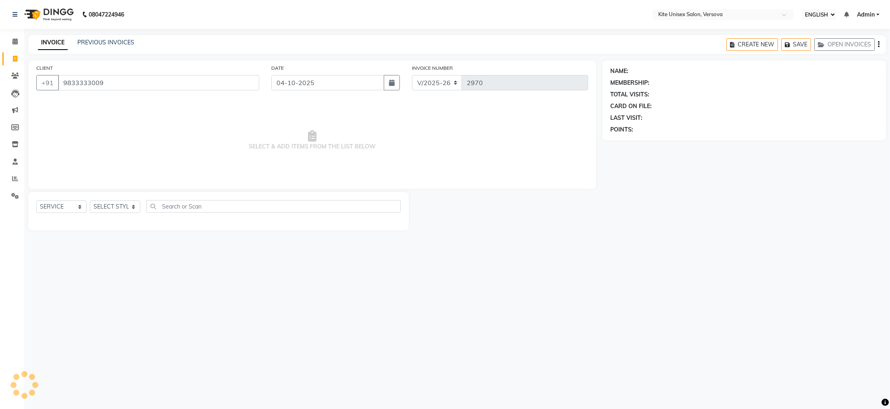
type input "9833333009"
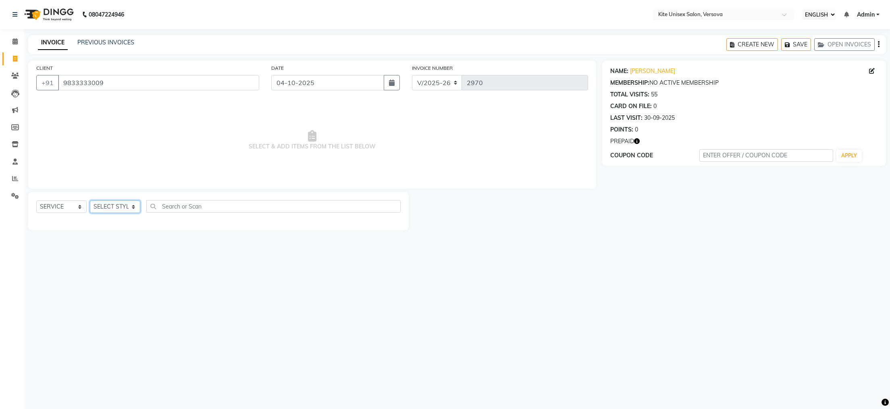
click at [131, 203] on select "SELECT STYLIST [PERSON_NAME] DC [PERSON_NAME] [PERSON_NAME] [PERSON_NAME] Rajuu…" at bounding box center [115, 206] width 50 height 12
click at [115, 208] on select "SELECT STYLIST [PERSON_NAME] DC [PERSON_NAME] [PERSON_NAME] [PERSON_NAME] Rajuu…" at bounding box center [115, 206] width 50 height 12
click at [110, 207] on select "SELECT STYLIST [PERSON_NAME] DC [PERSON_NAME] [PERSON_NAME] [PERSON_NAME] Rajuu…" at bounding box center [115, 206] width 50 height 12
click at [131, 208] on select "SELECT STYLIST [PERSON_NAME] DC [PERSON_NAME] [PERSON_NAME] [PERSON_NAME] Rajuu…" at bounding box center [115, 206] width 50 height 12
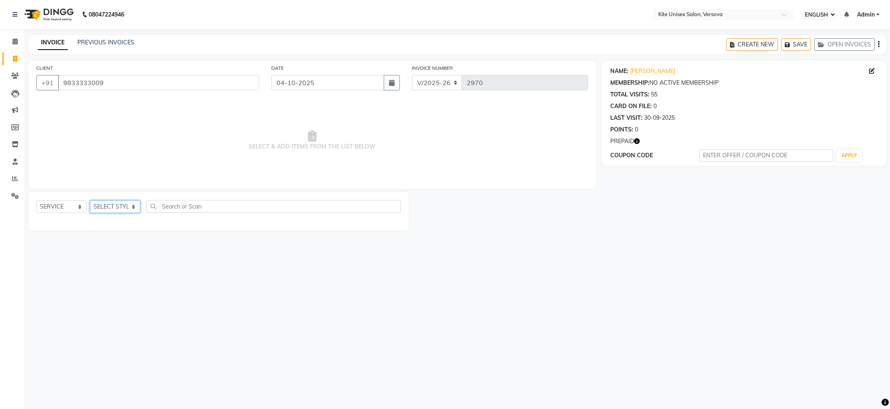
select select "44266"
click at [90, 201] on select "SELECT STYLIST [PERSON_NAME] DC [PERSON_NAME] [PERSON_NAME] [PERSON_NAME] Rajuu…" at bounding box center [115, 206] width 50 height 12
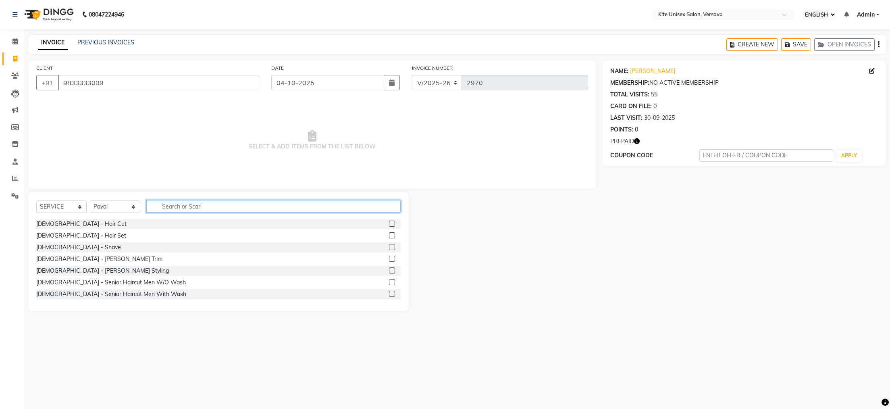
click at [173, 203] on input "text" at bounding box center [273, 206] width 254 height 12
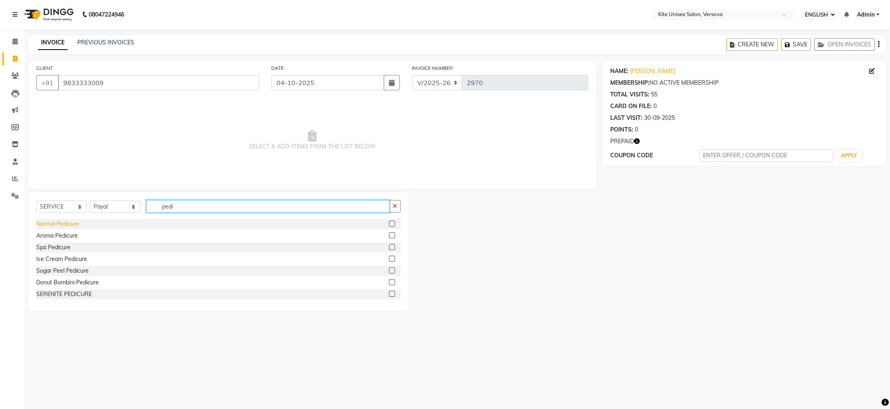
type input "pedi"
click at [46, 225] on div "Normal Pedicure" at bounding box center [57, 224] width 43 height 8
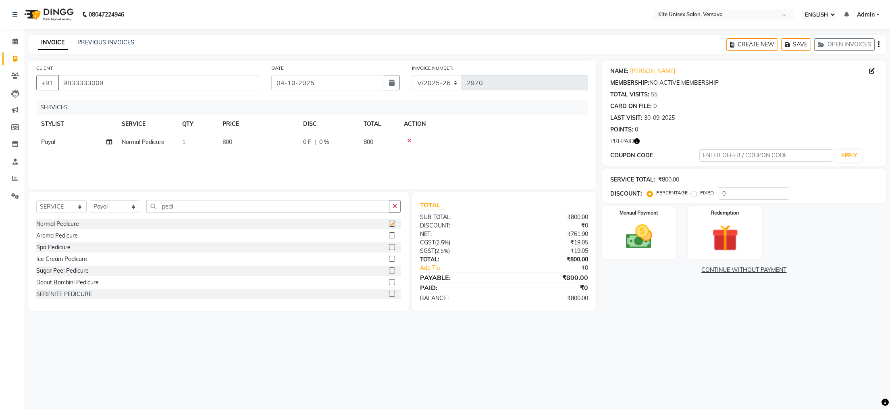
checkbox input "false"
click at [61, 235] on div "Aroma Pedicure" at bounding box center [57, 235] width 42 height 8
checkbox input "false"
click at [407, 139] on icon at bounding box center [409, 141] width 4 height 6
click at [175, 206] on input "pedi" at bounding box center [267, 206] width 243 height 12
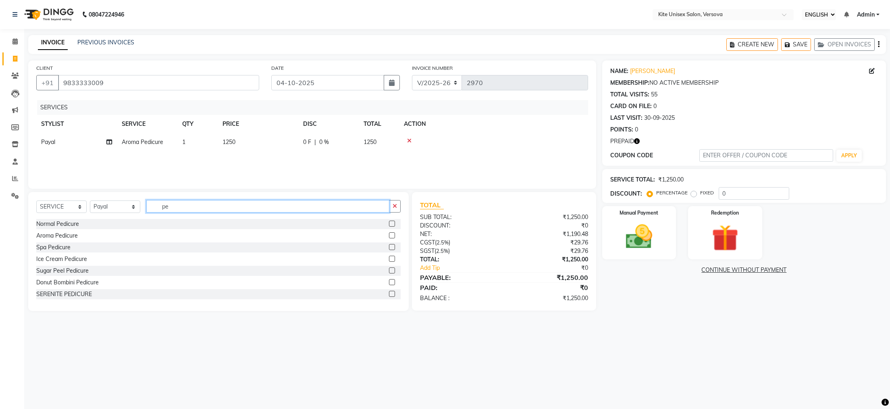
type input "p"
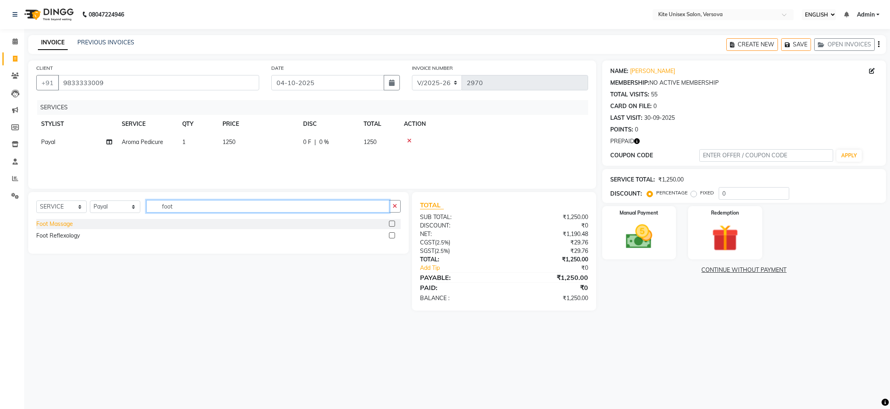
type input "foot"
click at [56, 222] on div "Foot Massage" at bounding box center [54, 224] width 37 height 8
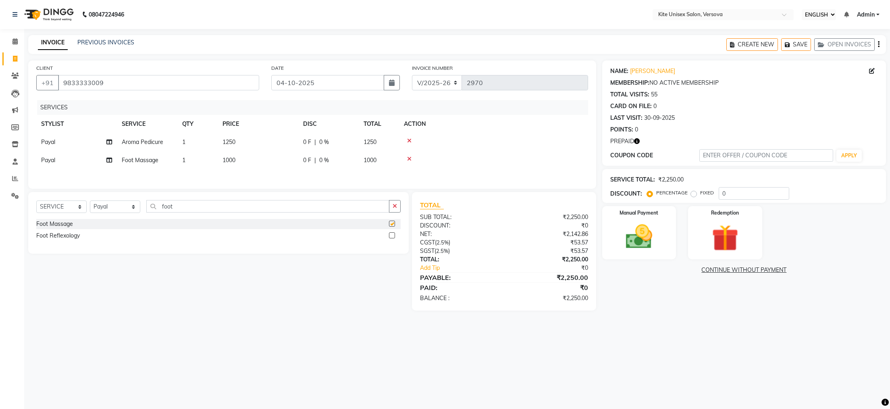
checkbox input "false"
click at [123, 213] on select "SELECT STYLIST [PERSON_NAME] DC [PERSON_NAME] [PERSON_NAME] [PERSON_NAME] Rajuu…" at bounding box center [115, 206] width 50 height 12
select select "51986"
click at [90, 208] on select "SELECT STYLIST [PERSON_NAME] DC [PERSON_NAME] [PERSON_NAME] [PERSON_NAME] Rajuu…" at bounding box center [115, 206] width 50 height 12
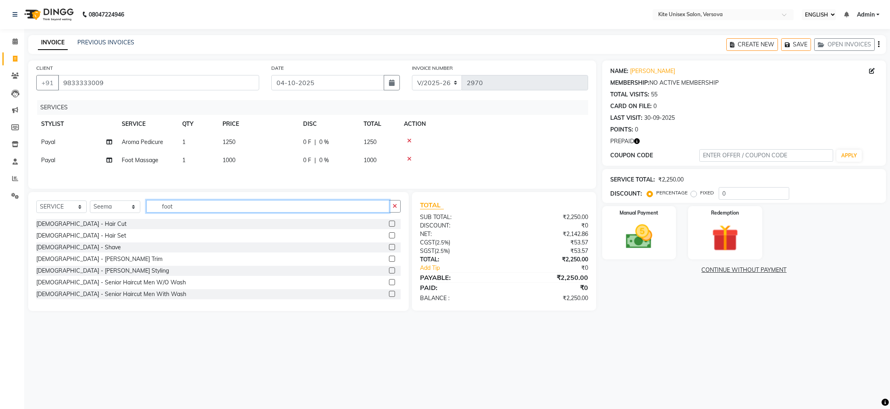
click at [183, 212] on input "foot" at bounding box center [267, 206] width 243 height 12
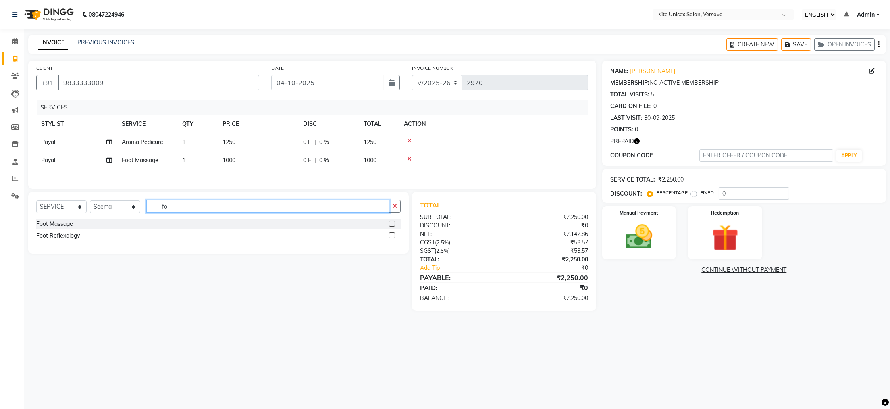
type input "f"
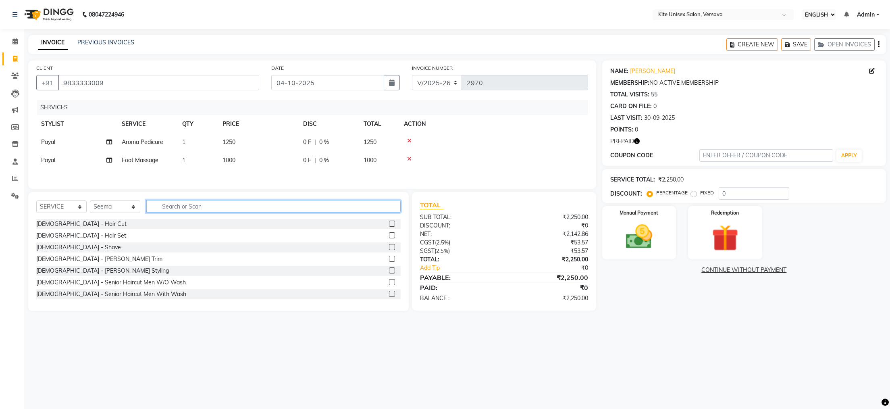
click at [168, 212] on input "text" at bounding box center [273, 206] width 254 height 12
type input "clea"
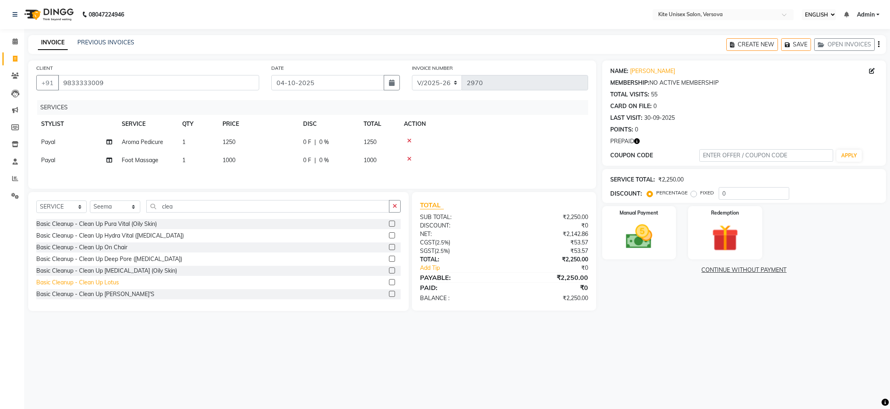
click at [102, 287] on div "Basic Cleanup - Clean Up Lotus" at bounding box center [77, 282] width 83 height 8
checkbox input "false"
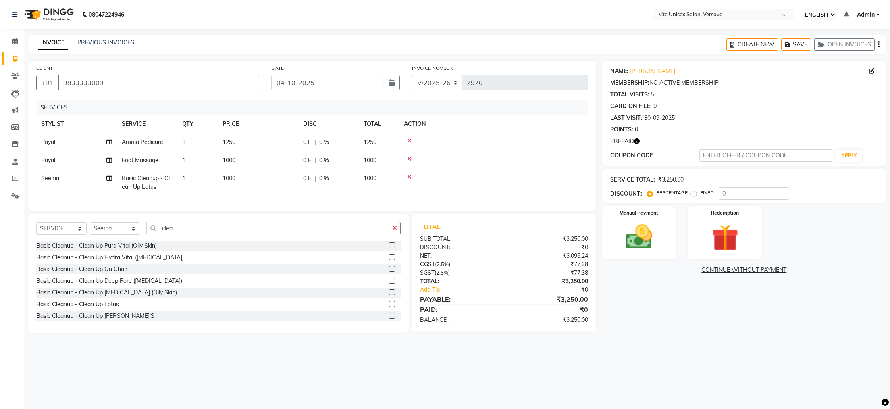
click at [238, 179] on td "1000" at bounding box center [258, 182] width 81 height 27
select select "51986"
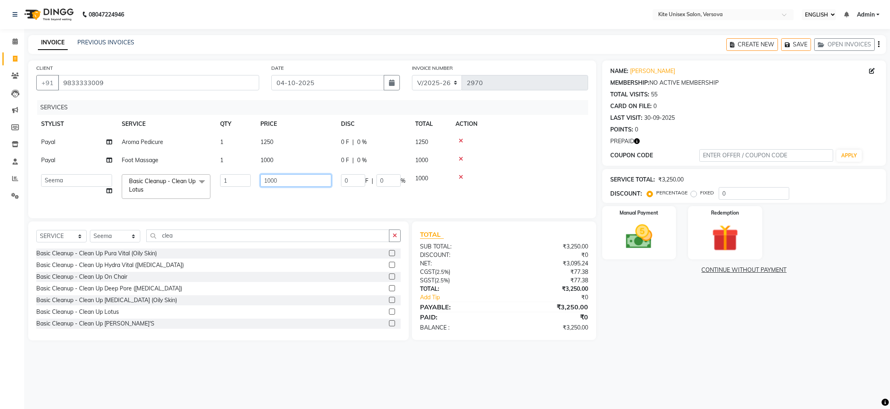
click at [290, 179] on input "1000" at bounding box center [295, 180] width 71 height 12
type input "1"
type input "2000"
click at [323, 191] on tr "[PERSON_NAME] DC milind [PERSON_NAME] [PERSON_NAME] [PERSON_NAME] Basic Cleanup…" at bounding box center [312, 186] width 552 height 34
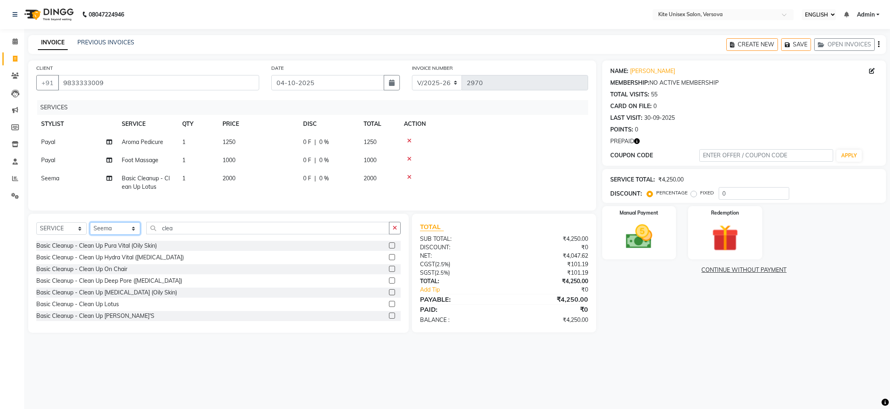
click at [119, 235] on select "SELECT STYLIST [PERSON_NAME] DC [PERSON_NAME] [PERSON_NAME] [PERSON_NAME] Rajuu…" at bounding box center [115, 228] width 50 height 12
select select "44558"
click at [90, 235] on select "SELECT STYLIST [PERSON_NAME] DC [PERSON_NAME] [PERSON_NAME] [PERSON_NAME] Rajuu…" at bounding box center [115, 228] width 50 height 12
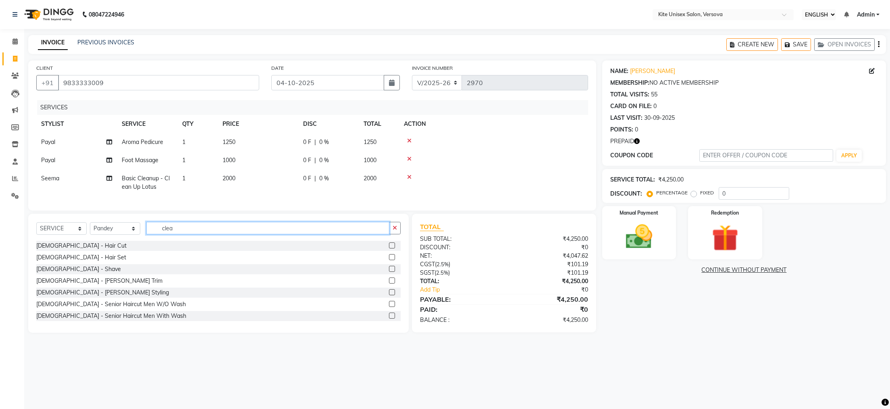
click at [185, 234] on input "clea" at bounding box center [267, 228] width 243 height 12
type input "c"
click at [40, 250] on div "[DEMOGRAPHIC_DATA] - Hair Cut" at bounding box center [81, 245] width 90 height 8
checkbox input "false"
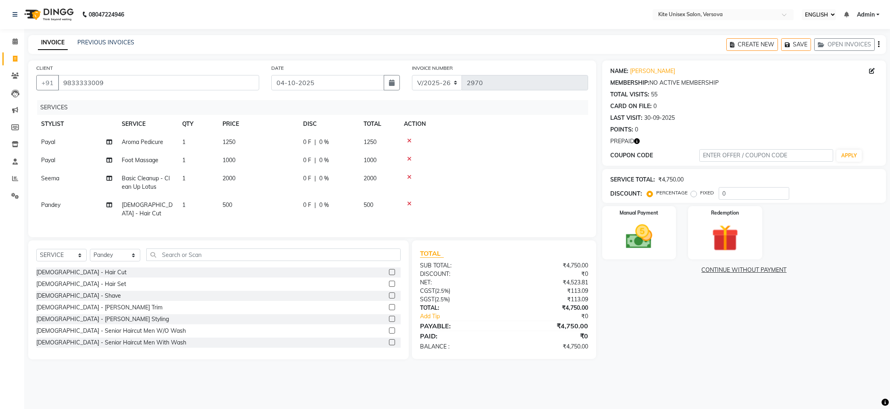
click at [184, 201] on td "1" at bounding box center [197, 209] width 40 height 27
select select "44558"
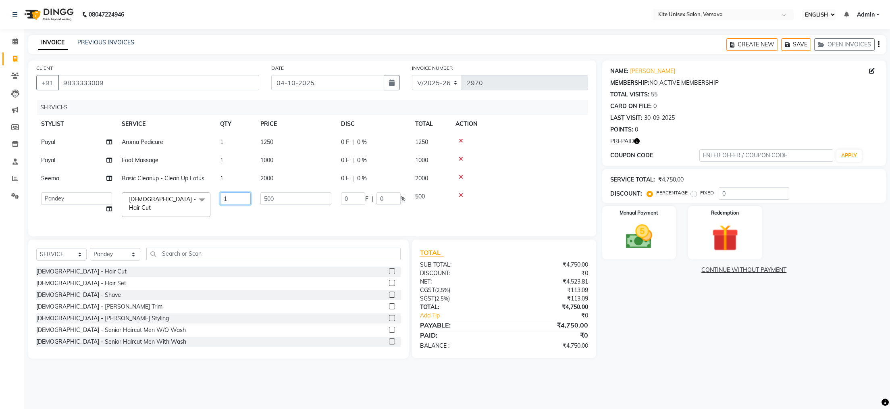
click at [232, 199] on input "1" at bounding box center [235, 198] width 31 height 12
click at [463, 194] on tbody "[PERSON_NAME] Aroma Pedicure 1 1250 0 F | 0 % 1250 [PERSON_NAME] Foot Massage 1…" at bounding box center [312, 177] width 552 height 89
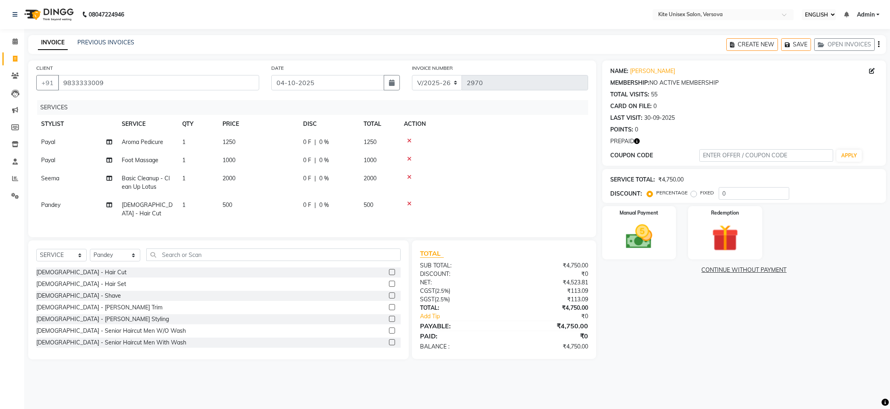
click at [407, 177] on icon at bounding box center [409, 177] width 4 height 6
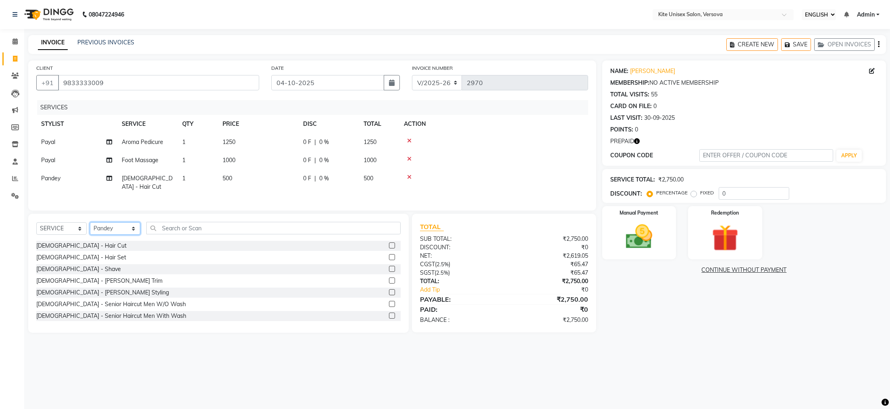
click at [121, 228] on select "SELECT STYLIST [PERSON_NAME] DC [PERSON_NAME] [PERSON_NAME] [PERSON_NAME] Rajuu…" at bounding box center [115, 228] width 50 height 12
select select "51986"
click at [90, 226] on select "SELECT STYLIST [PERSON_NAME] DC [PERSON_NAME] [PERSON_NAME] [PERSON_NAME] Rajuu…" at bounding box center [115, 228] width 50 height 12
click at [195, 234] on input "text" at bounding box center [273, 228] width 254 height 12
click at [410, 176] on icon at bounding box center [409, 177] width 4 height 6
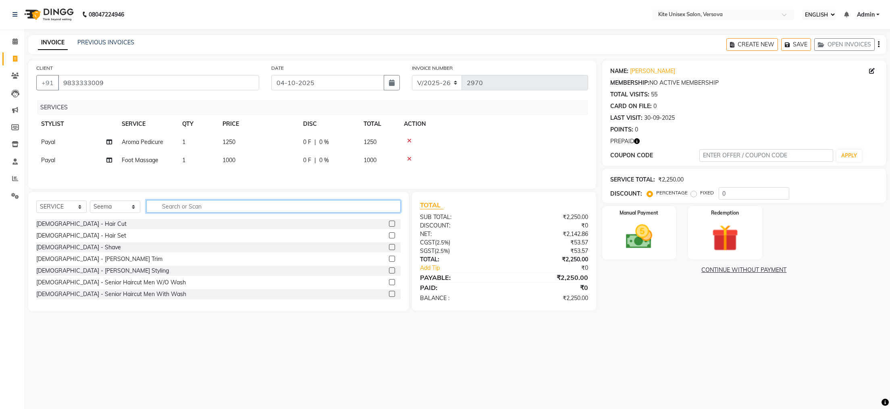
click at [175, 212] on input "text" at bounding box center [273, 206] width 254 height 12
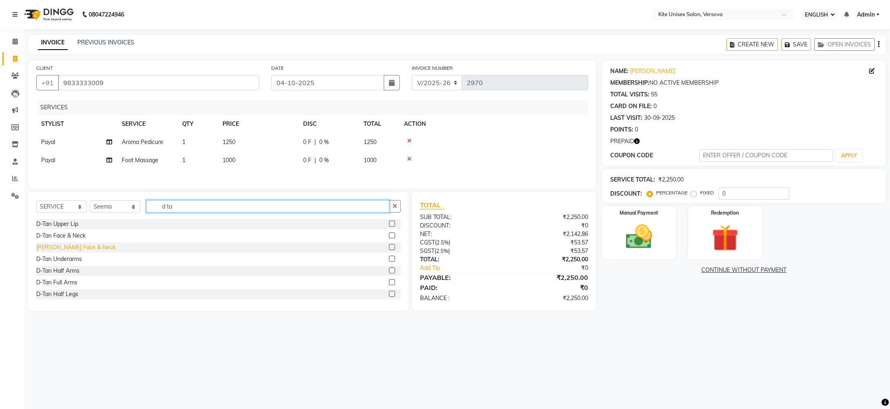
type input "d ta"
click at [89, 252] on div "[PERSON_NAME] Face & Neck" at bounding box center [75, 247] width 79 height 8
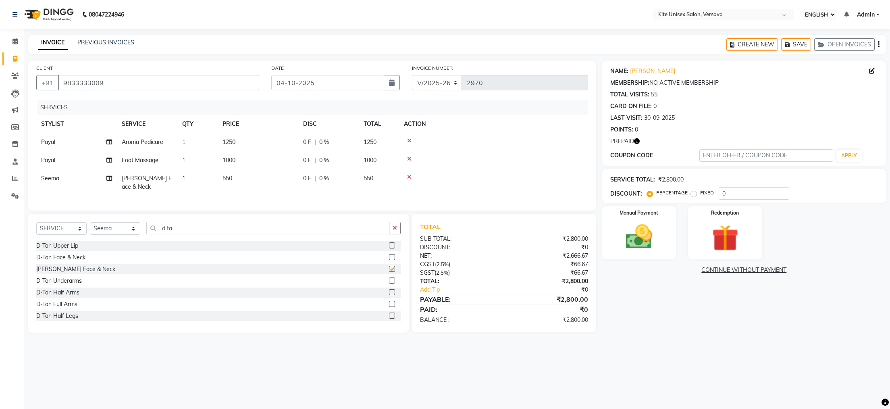
checkbox input "false"
click at [252, 177] on td "550" at bounding box center [258, 182] width 81 height 27
select select "51986"
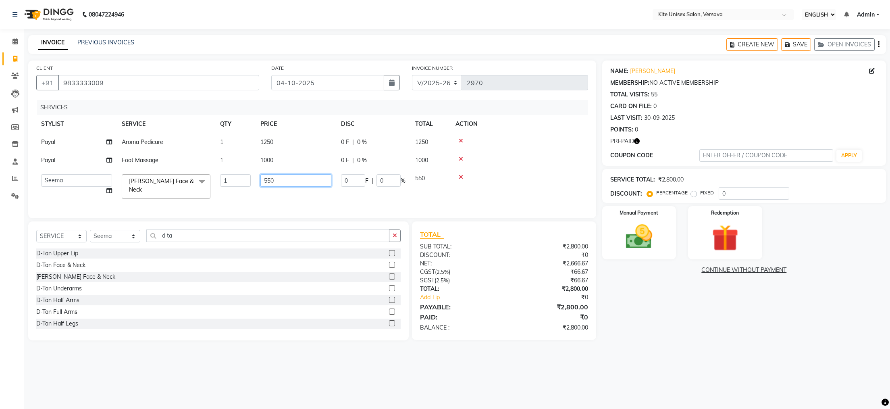
click at [282, 178] on input "550" at bounding box center [295, 180] width 71 height 12
type input "5"
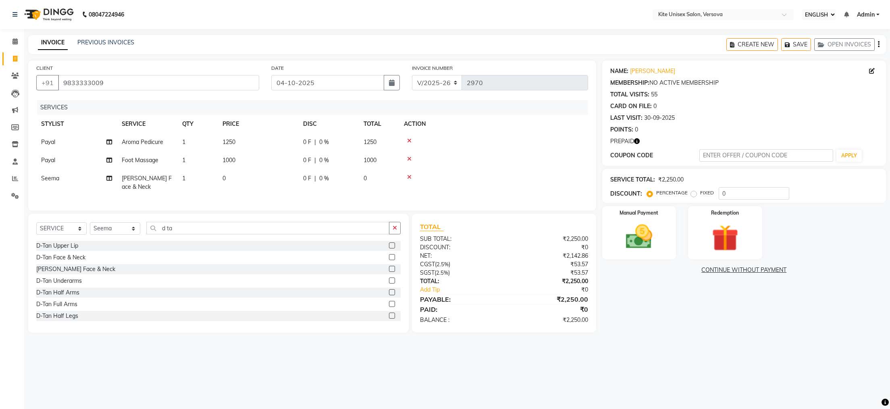
drag, startPoint x: 75, startPoint y: 281, endPoint x: 230, endPoint y: 195, distance: 177.7
click at [75, 278] on div "D-Tan Upper Lip D-Tan Face & Neck [PERSON_NAME] Face & Neck D-Tan Underarms D-T…" at bounding box center [218, 281] width 364 height 81
click at [69, 262] on div "D-Tan Face & Neck" at bounding box center [60, 257] width 49 height 8
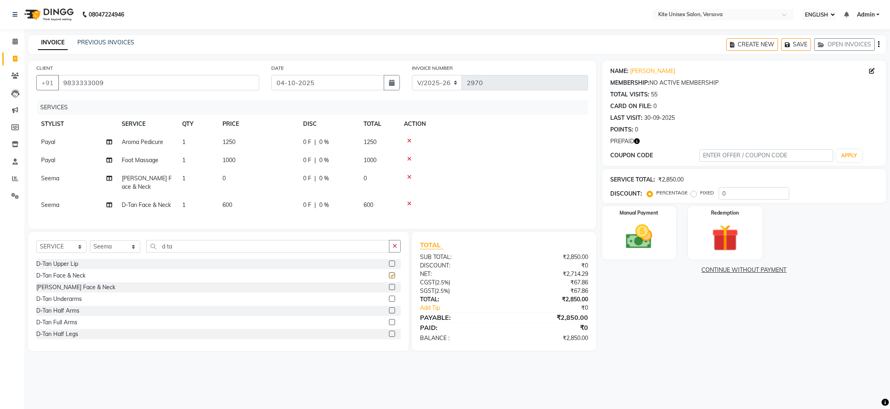
checkbox input "false"
click at [408, 177] on icon at bounding box center [409, 177] width 4 height 6
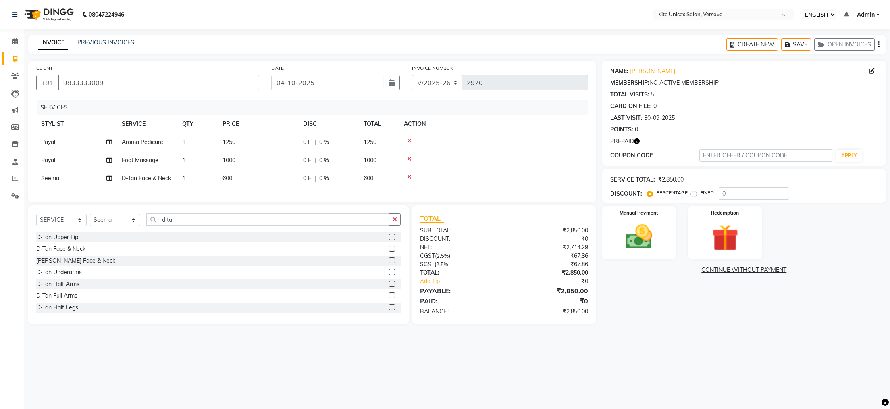
click at [255, 182] on td "600" at bounding box center [258, 178] width 81 height 18
select select "51986"
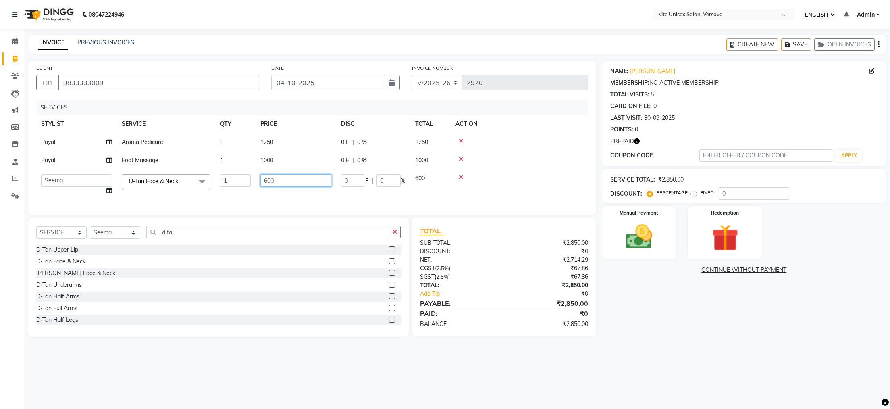
click at [276, 180] on input "600" at bounding box center [295, 180] width 71 height 12
type input "6"
type input "500"
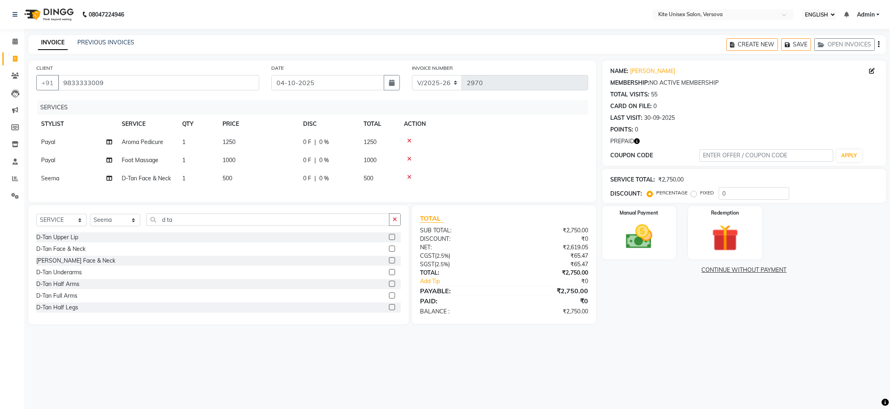
click at [472, 189] on div "SERVICES STYLIST SERVICE QTY PRICE DISC TOTAL ACTION [PERSON_NAME] Aroma Pedicu…" at bounding box center [312, 147] width 552 height 94
click at [178, 226] on input "d ta" at bounding box center [267, 219] width 243 height 12
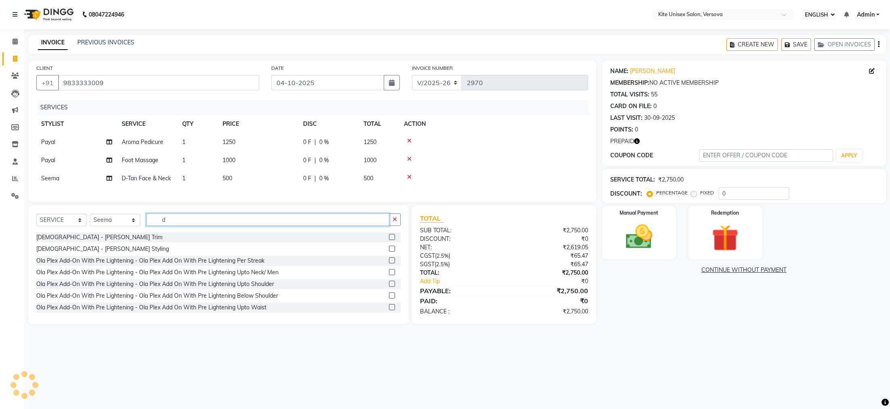
type input "d"
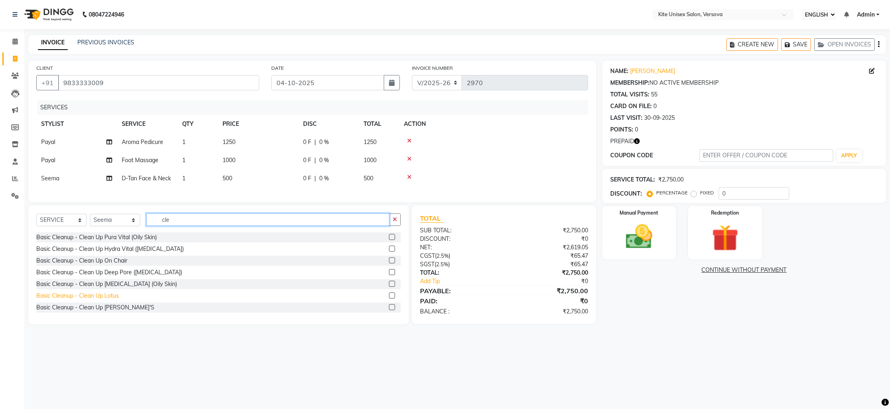
type input "cle"
click at [64, 300] on div "Basic Cleanup - Clean Up Lotus" at bounding box center [77, 295] width 83 height 8
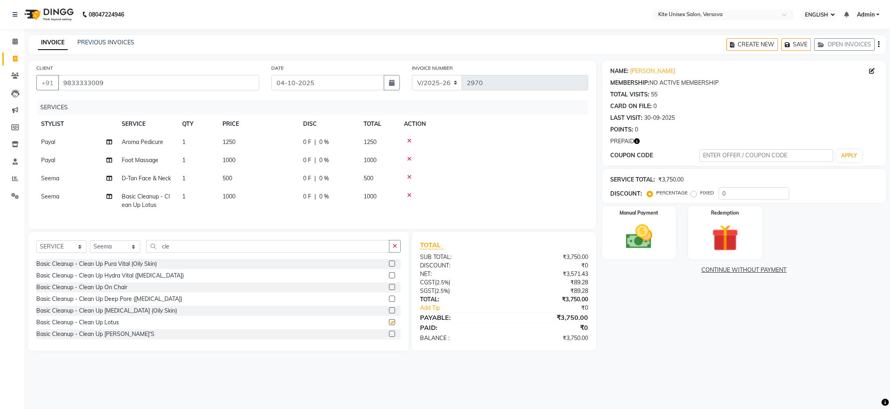
checkbox input "false"
click at [252, 197] on td "1000" at bounding box center [258, 200] width 81 height 27
select select "51986"
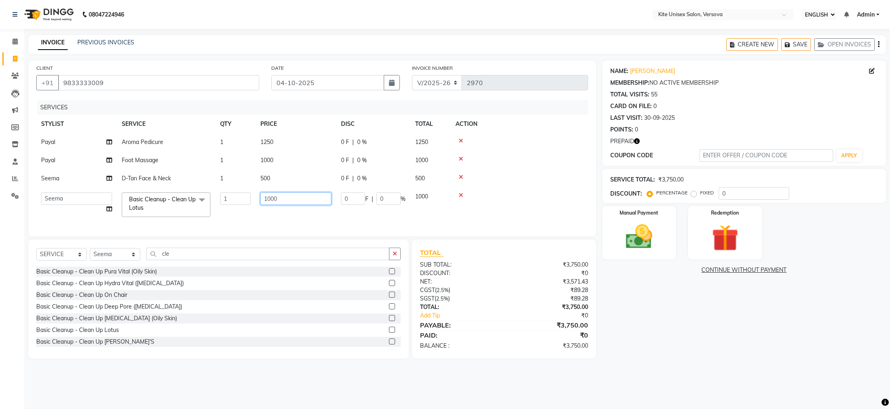
click at [286, 193] on input "1000" at bounding box center [295, 198] width 71 height 12
type input "1"
type input "1500"
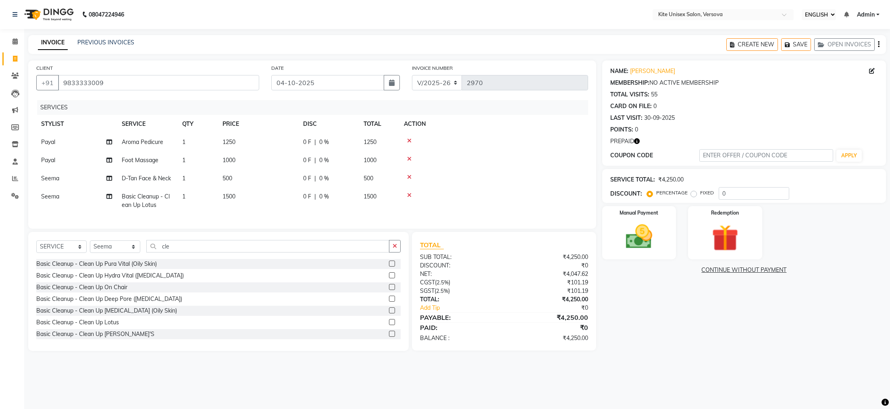
click at [304, 206] on tr "Seema Basic Cleanup - Clean Up Lotus 1 1500 0 F | 0 % 1500" at bounding box center [312, 200] width 552 height 27
click at [179, 252] on input "cle" at bounding box center [267, 246] width 243 height 12
type input "c"
click at [114, 253] on select "SELECT STYLIST [PERSON_NAME] DC [PERSON_NAME] [PERSON_NAME] [PERSON_NAME] Rajuu…" at bounding box center [115, 246] width 50 height 12
select select "44558"
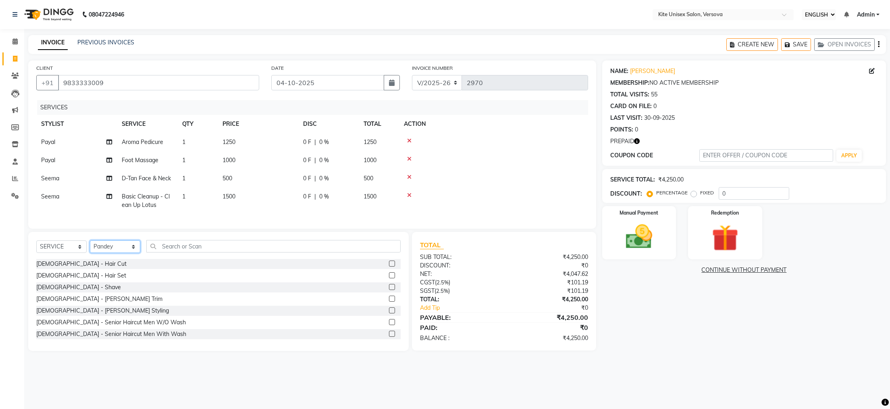
click at [90, 253] on select "SELECT STYLIST [PERSON_NAME] DC [PERSON_NAME] [PERSON_NAME] [PERSON_NAME] Rajuu…" at bounding box center [115, 246] width 50 height 12
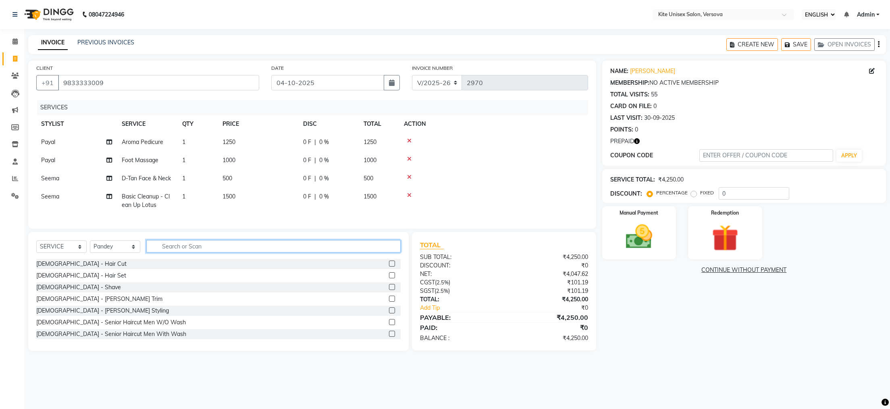
click at [169, 252] on input "text" at bounding box center [273, 246] width 254 height 12
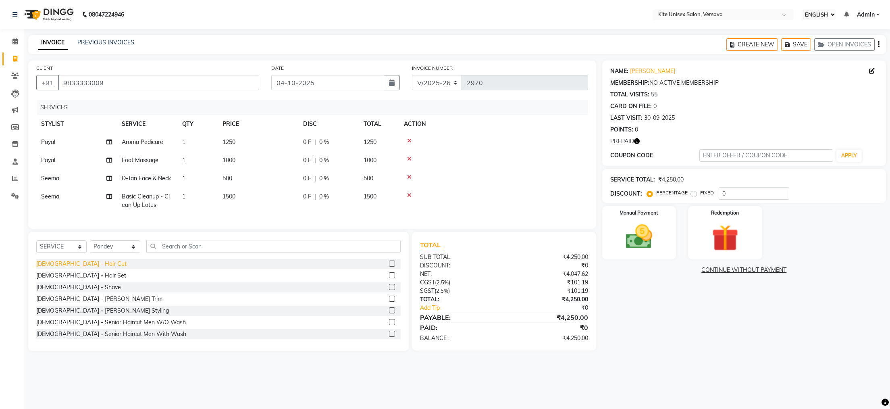
click at [58, 268] on div "[DEMOGRAPHIC_DATA] - Hair Cut" at bounding box center [81, 264] width 90 height 8
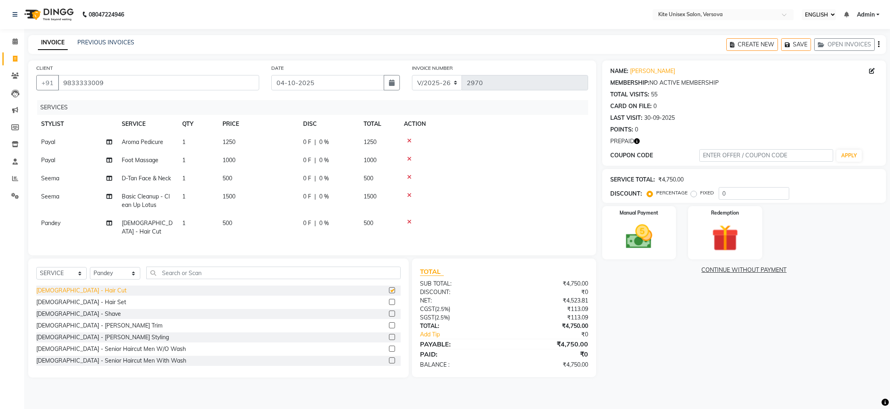
checkbox input "false"
click at [227, 216] on td "500" at bounding box center [258, 227] width 81 height 27
select select "44558"
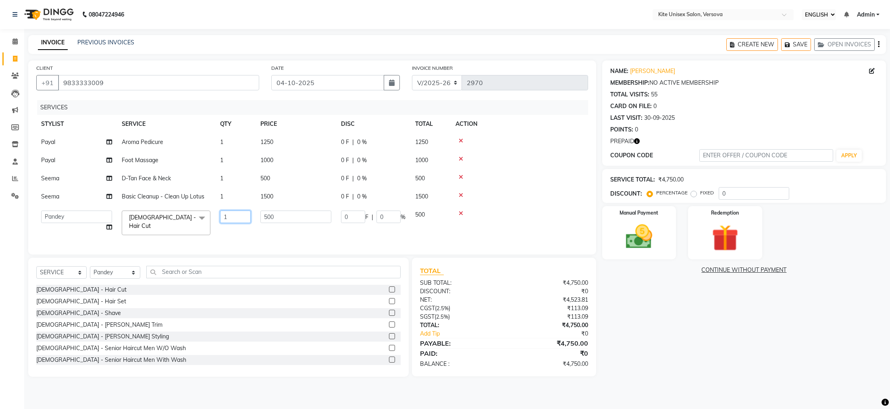
click at [233, 219] on input "1" at bounding box center [235, 216] width 31 height 12
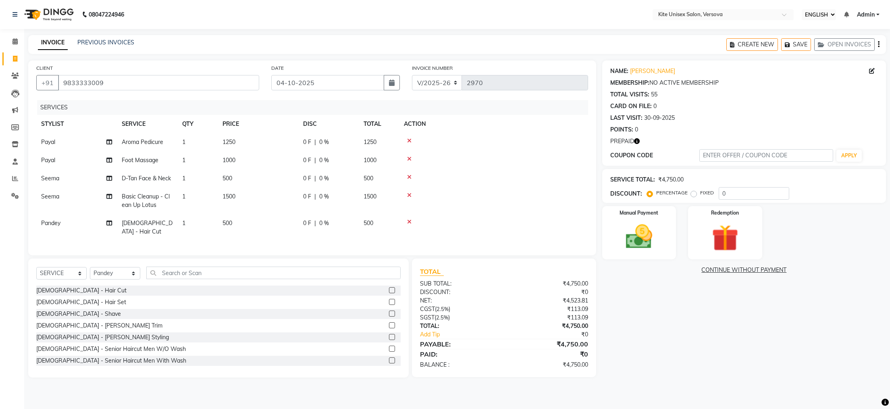
click at [252, 235] on div "SERVICES STYLIST SERVICE QTY PRICE DISC TOTAL ACTION [PERSON_NAME] Aroma Pedicu…" at bounding box center [312, 173] width 552 height 147
click at [57, 318] on div "[DEMOGRAPHIC_DATA] - Shave" at bounding box center [78, 314] width 85 height 8
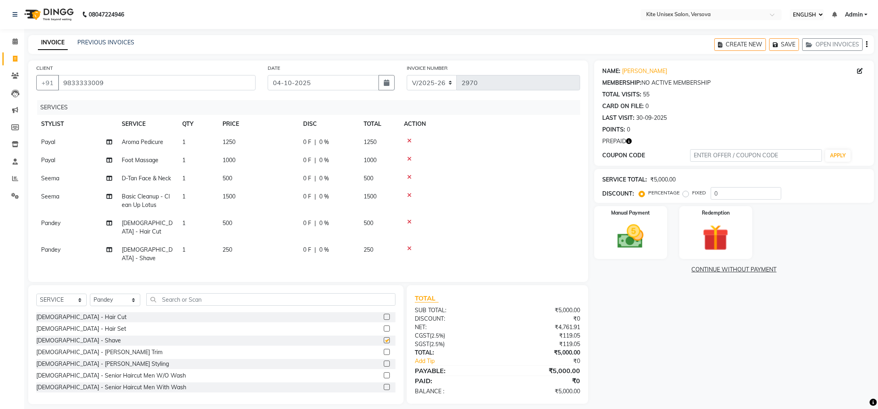
checkbox input "false"
click at [185, 242] on td "1" at bounding box center [197, 254] width 40 height 27
select select "44558"
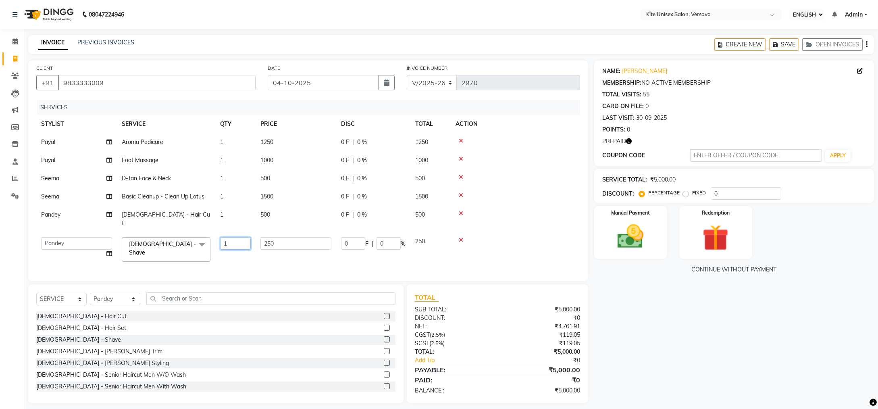
click at [234, 237] on input "1" at bounding box center [235, 243] width 31 height 12
type input "2"
click at [546, 211] on tbody "[PERSON_NAME] Aroma Pedicure 1 1250 0 F | 0 % 1250 [PERSON_NAME] Foot Massage 1…" at bounding box center [308, 199] width 544 height 133
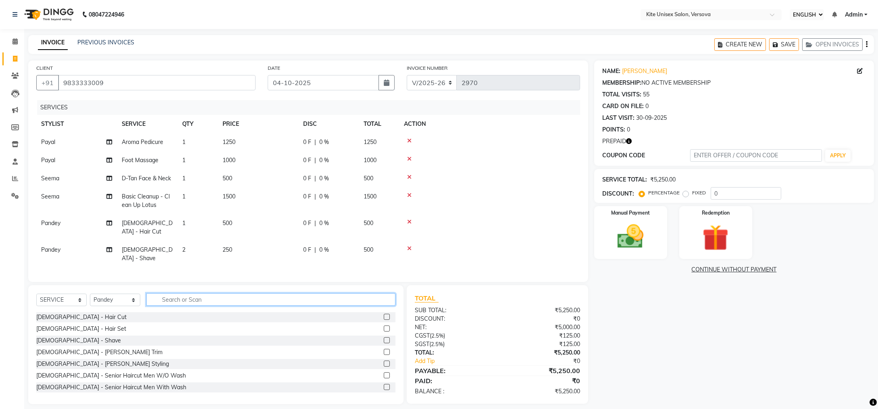
click at [163, 297] on input "text" at bounding box center [270, 299] width 249 height 12
type input "hea"
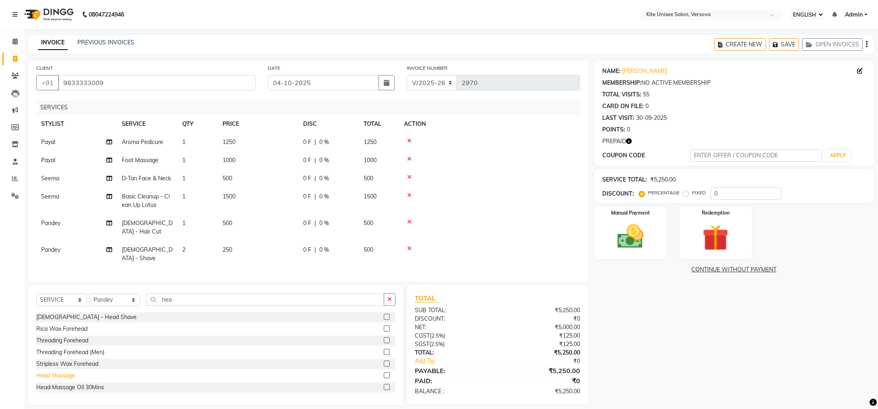
click at [53, 372] on div "Head Massage" at bounding box center [55, 375] width 39 height 8
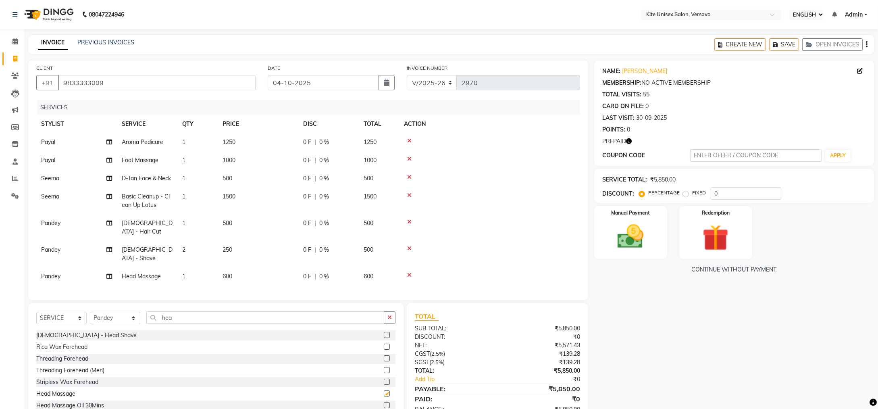
checkbox input "false"
click at [254, 267] on td "600" at bounding box center [258, 276] width 81 height 18
select select "44558"
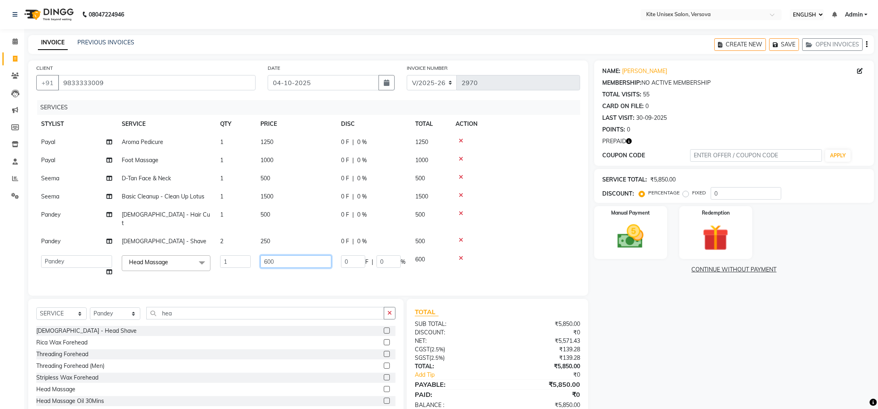
click at [279, 255] on input "600" at bounding box center [295, 261] width 71 height 12
type input "6"
type input "700"
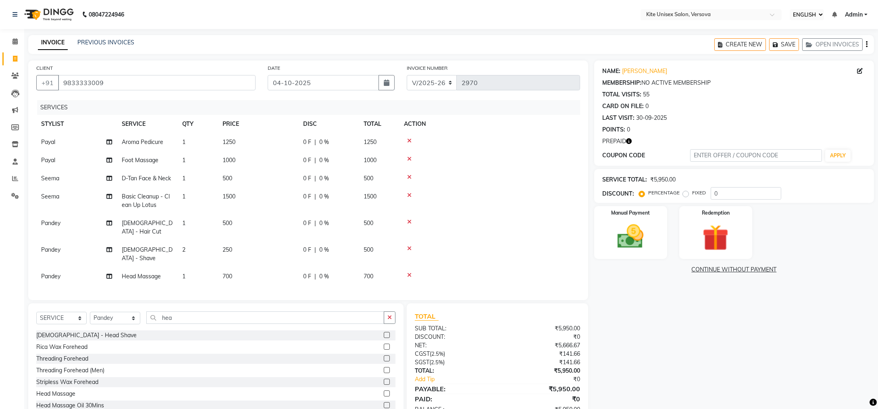
click at [187, 267] on td "1" at bounding box center [197, 276] width 40 height 18
select select "44558"
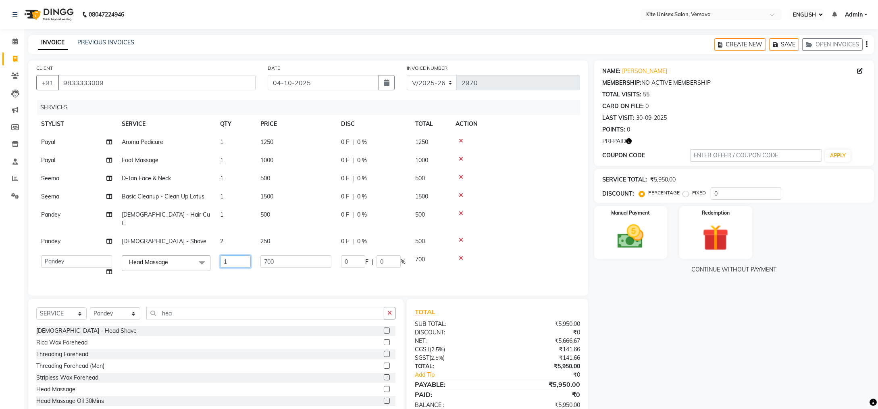
click at [229, 255] on input "1" at bounding box center [235, 261] width 31 height 12
type input "2"
click at [260, 266] on td "700" at bounding box center [296, 265] width 81 height 31
select select "44558"
click at [179, 317] on input "hea" at bounding box center [265, 313] width 238 height 12
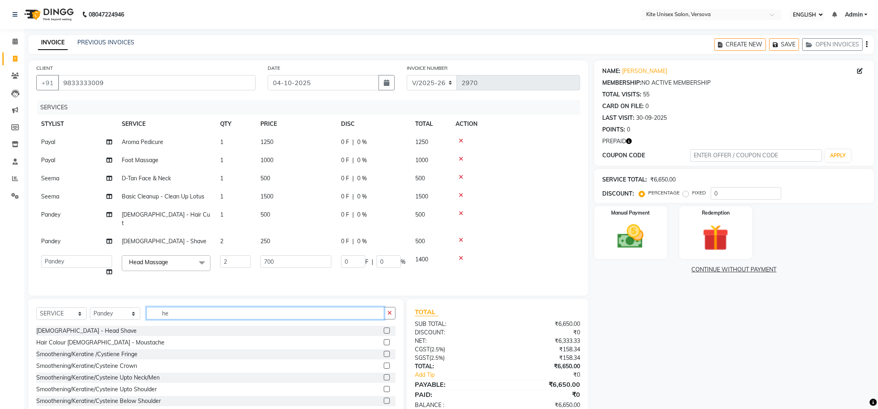
type input "h"
type input "s"
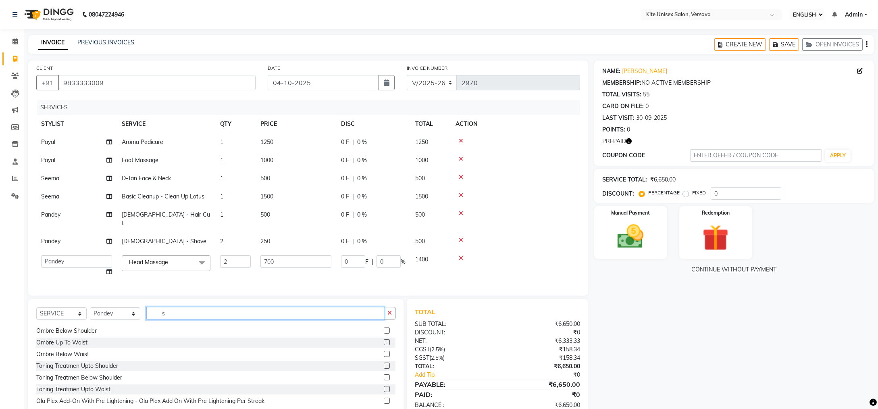
scroll to position [503, 0]
click at [176, 316] on input "s" at bounding box center [265, 313] width 238 height 12
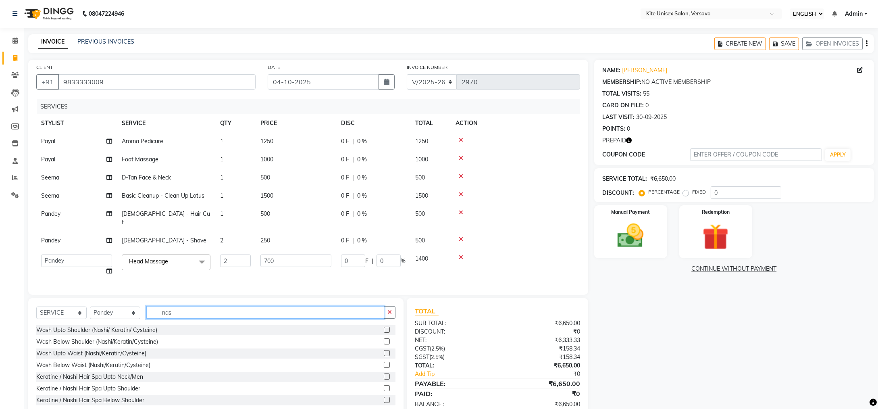
scroll to position [0, 0]
click at [179, 317] on input "nas" at bounding box center [265, 313] width 238 height 12
type input "n"
type input "d"
click at [168, 313] on input "tri" at bounding box center [265, 313] width 238 height 12
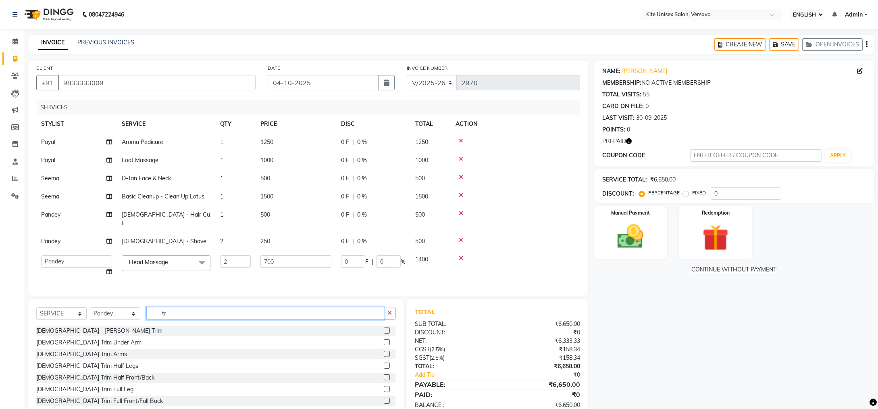
type input "t"
type input "c"
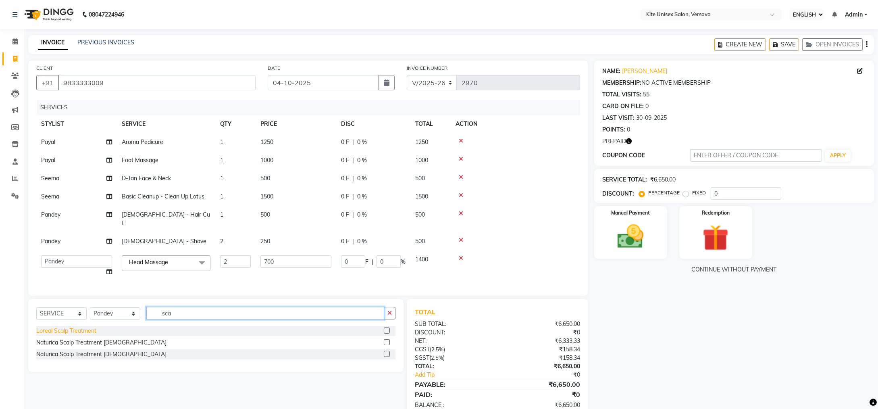
type input "sca"
click at [81, 335] on div "Loreal Scalp Treatment" at bounding box center [66, 330] width 60 height 8
checkbox input "false"
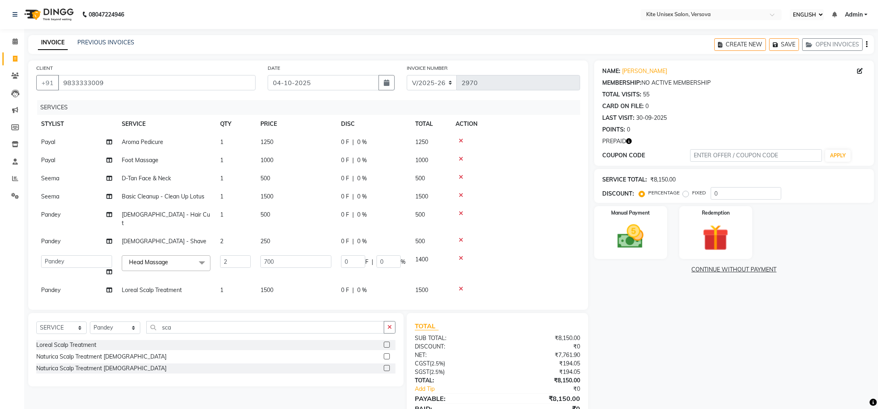
click at [288, 141] on td "1250" at bounding box center [296, 142] width 81 height 18
select select "44266"
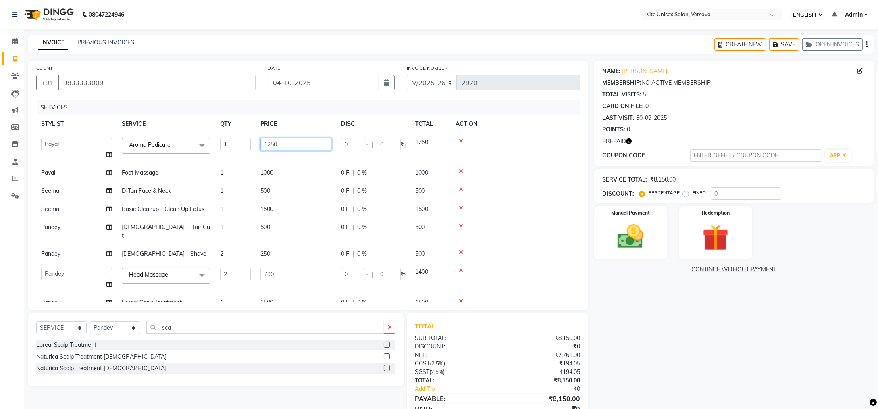
click at [301, 139] on input "1250" at bounding box center [295, 144] width 71 height 12
type input "1200"
click at [523, 169] on tbody "[PERSON_NAME] DC milind [PERSON_NAME] [PERSON_NAME] Rajuuu [PERSON_NAME] Aroma …" at bounding box center [308, 222] width 544 height 179
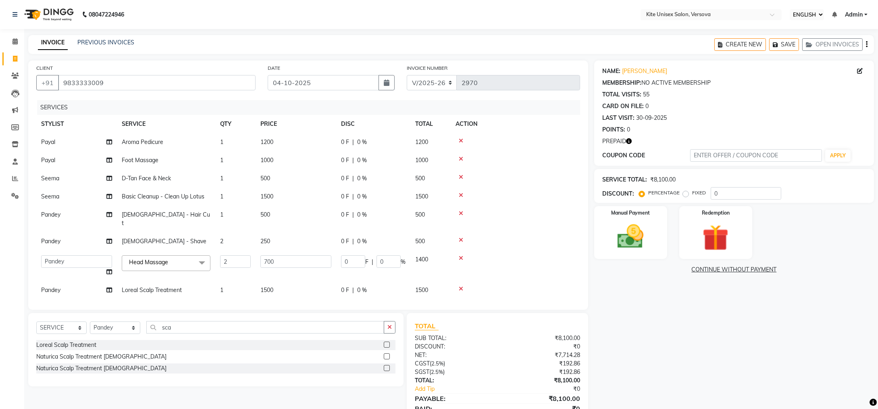
click at [290, 281] on td "1500" at bounding box center [296, 290] width 81 height 18
select select "44558"
click at [296, 286] on input "1500" at bounding box center [295, 292] width 71 height 12
type input "1"
type input "1400"
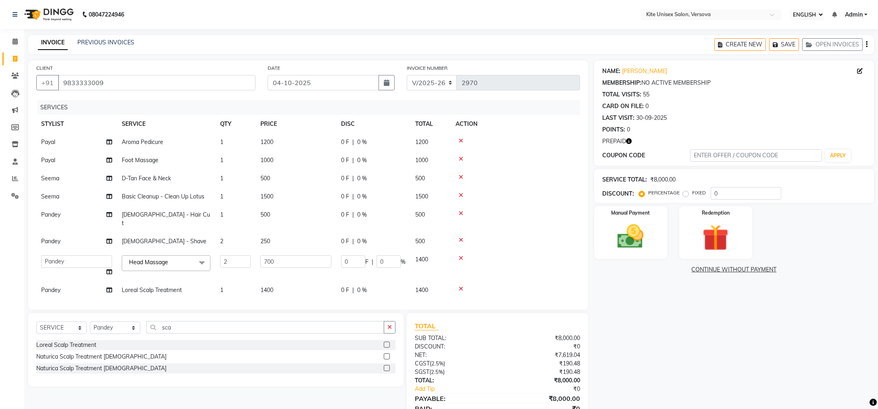
click at [494, 232] on td at bounding box center [515, 241] width 129 height 18
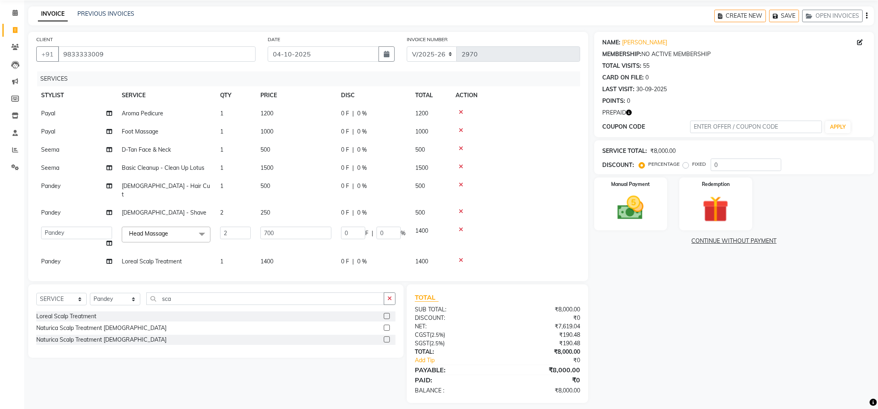
scroll to position [30, 0]
click at [642, 207] on img at bounding box center [630, 206] width 44 height 31
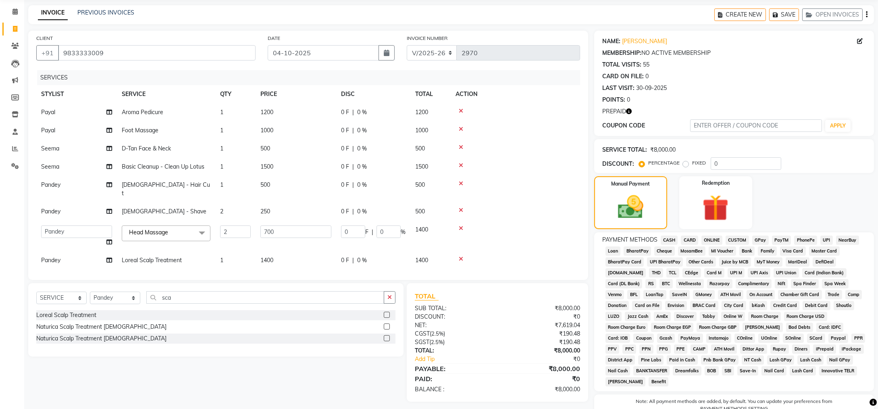
click at [692, 239] on span "CARD" at bounding box center [689, 239] width 17 height 9
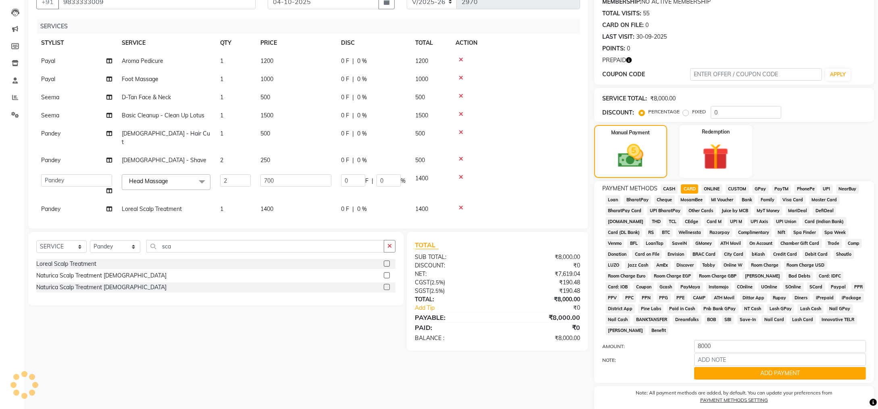
scroll to position [103, 0]
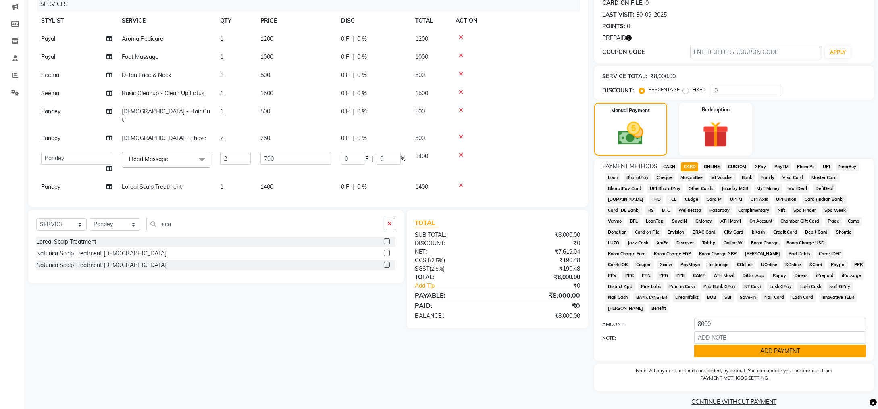
click at [741, 345] on button "ADD PAYMENT" at bounding box center [780, 351] width 172 height 12
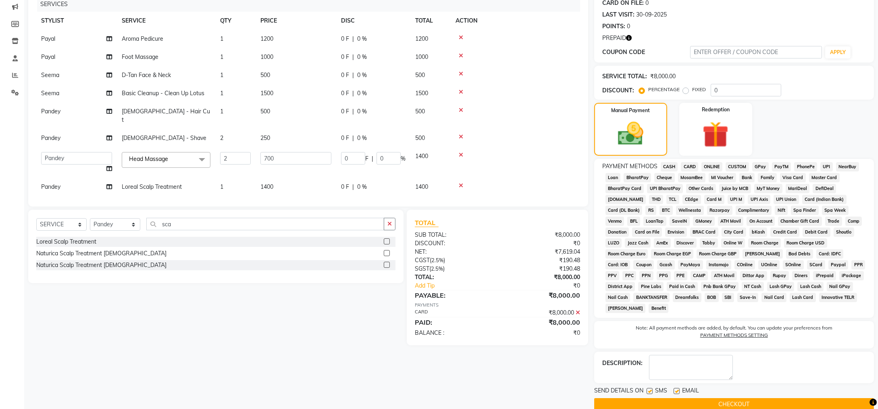
click at [747, 398] on button "CHECKOUT" at bounding box center [734, 404] width 280 height 12
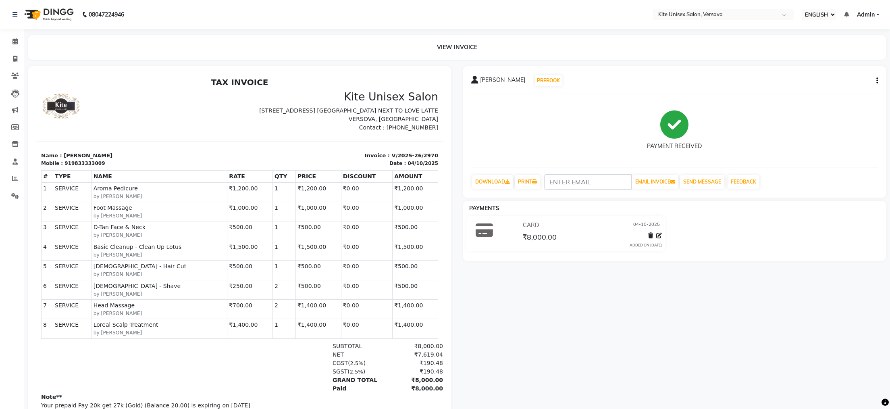
select select "6093"
select select "service"
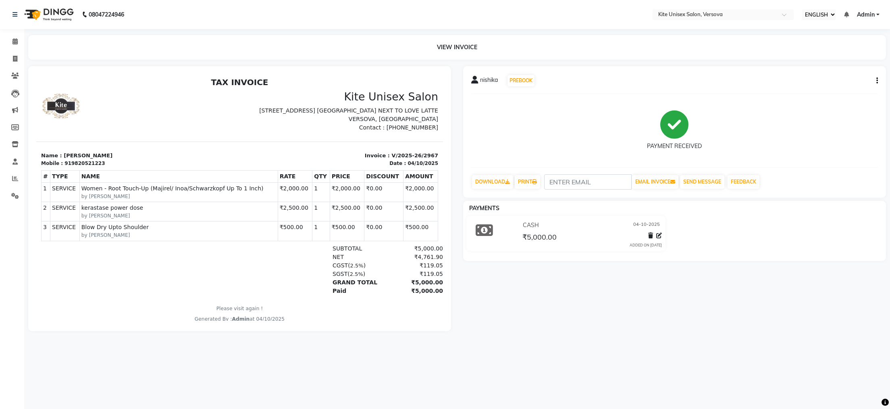
select select "6093"
select select "service"
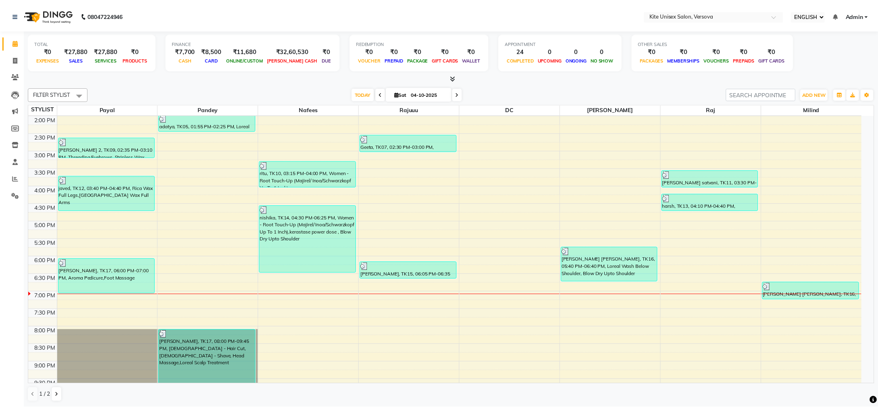
scroll to position [229, 0]
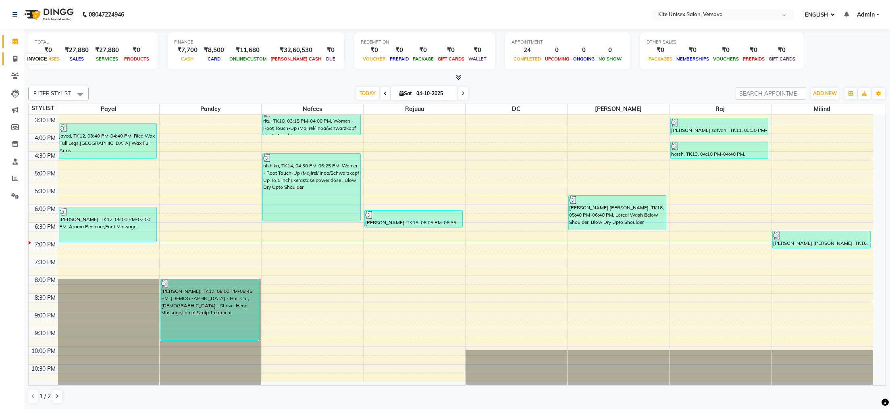
click at [16, 58] on icon at bounding box center [15, 59] width 4 height 6
select select "service"
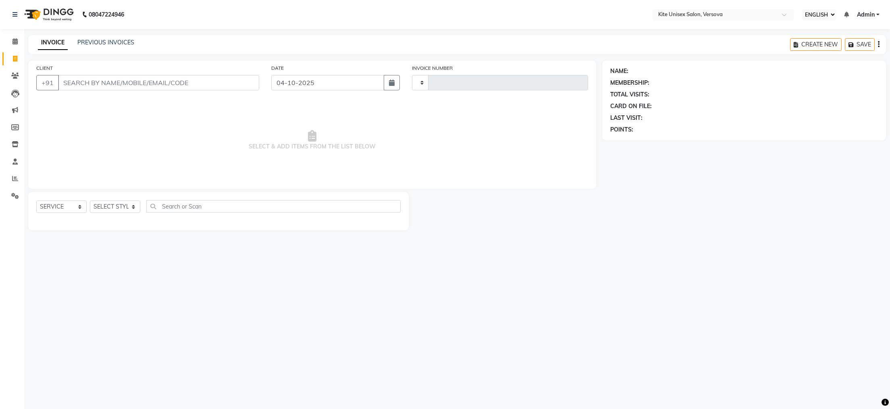
type input "2971"
select select "6093"
click at [75, 81] on input "CLIENT" at bounding box center [158, 82] width 201 height 15
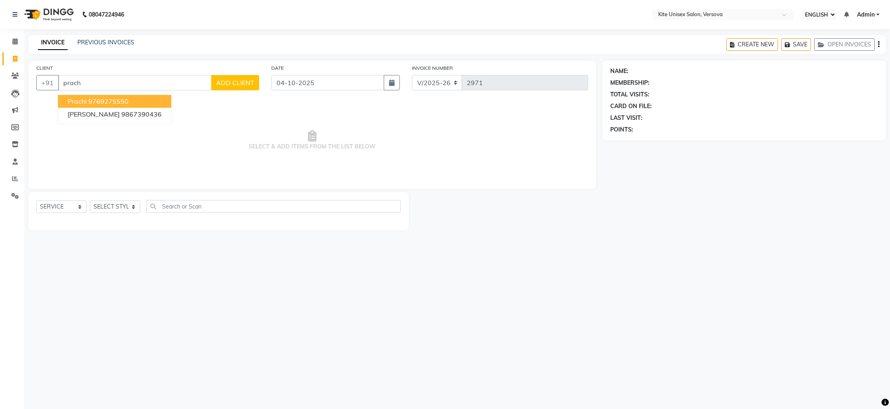
click at [101, 104] on ngb-highlight "9769275550" at bounding box center [108, 101] width 40 height 8
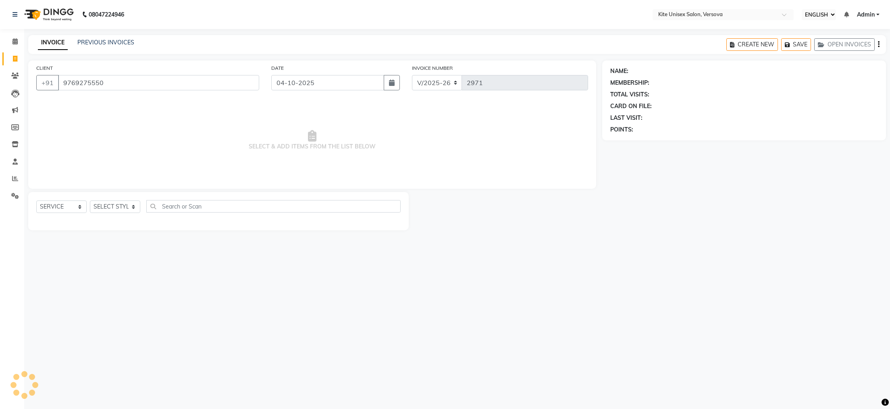
type input "9769275550"
click at [106, 207] on select "SELECT STYLIST [PERSON_NAME] DC [PERSON_NAME] [PERSON_NAME] [PERSON_NAME] Rajuu…" at bounding box center [115, 206] width 50 height 12
click at [90, 201] on select "SELECT STYLIST [PERSON_NAME] DC [PERSON_NAME] [PERSON_NAME] [PERSON_NAME] Rajuu…" at bounding box center [115, 206] width 50 height 12
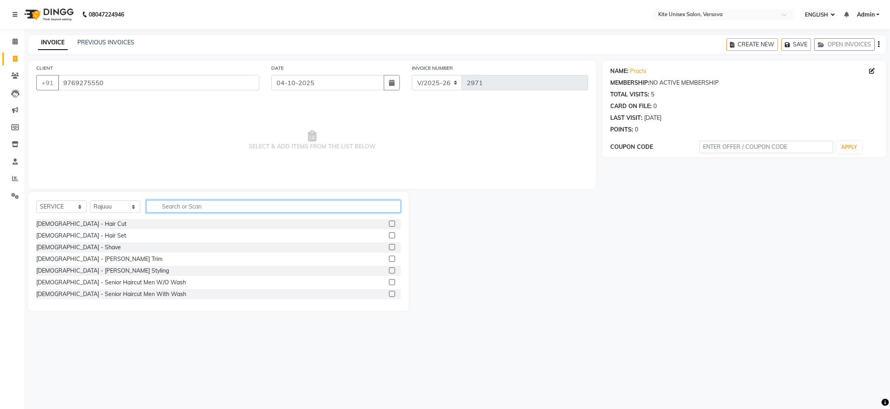
click at [163, 206] on input "text" at bounding box center [273, 206] width 254 height 12
click at [131, 209] on select "SELECT STYLIST [PERSON_NAME] DC [PERSON_NAME] [PERSON_NAME] [PERSON_NAME] Rajuu…" at bounding box center [115, 206] width 50 height 12
select select "44266"
click at [90, 201] on select "SELECT STYLIST [PERSON_NAME] DC [PERSON_NAME] [PERSON_NAME] [PERSON_NAME] Rajuu…" at bounding box center [115, 206] width 50 height 12
click at [172, 208] on input "text" at bounding box center [273, 206] width 254 height 12
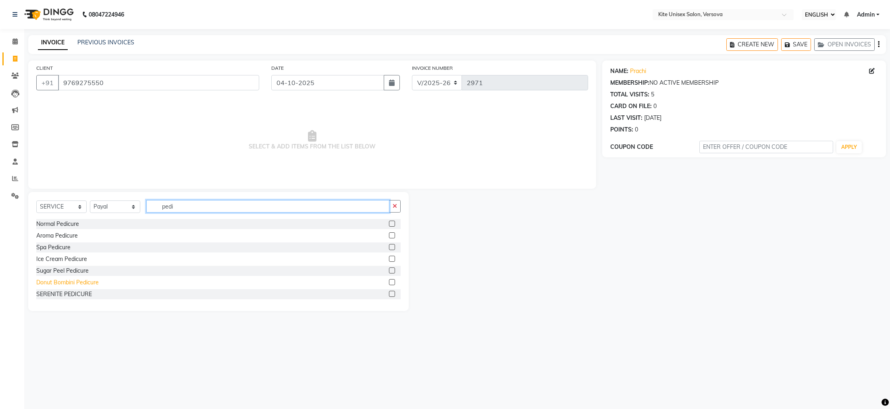
type input "pedi"
click at [63, 282] on div "Donut Bombini Pedicure" at bounding box center [67, 282] width 62 height 8
checkbox input "false"
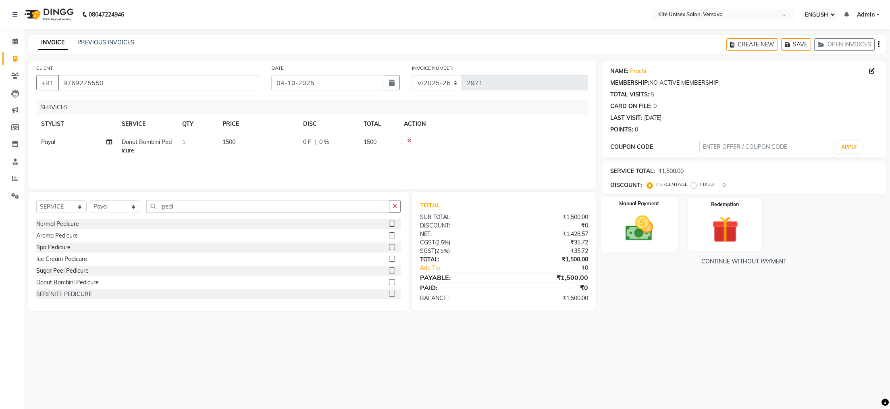
click at [627, 211] on div "Manual Payment" at bounding box center [639, 224] width 77 height 56
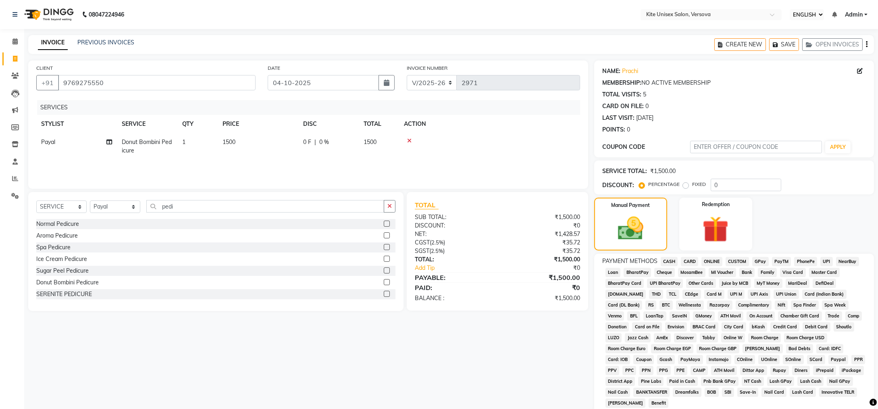
click at [671, 261] on span "CASH" at bounding box center [669, 261] width 17 height 9
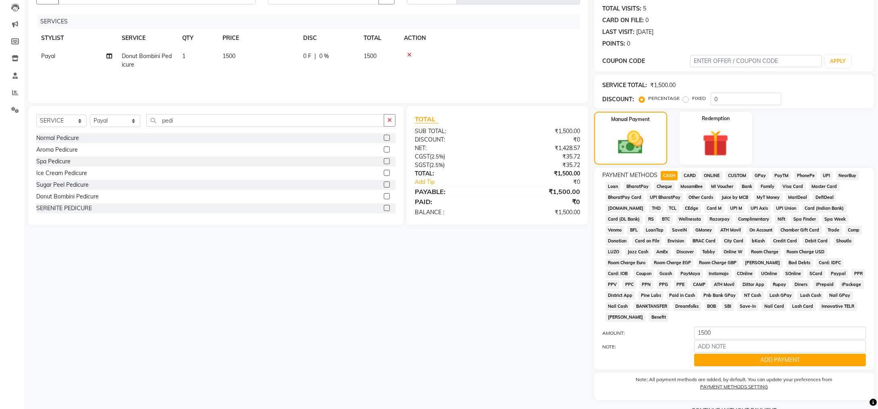
scroll to position [94, 0]
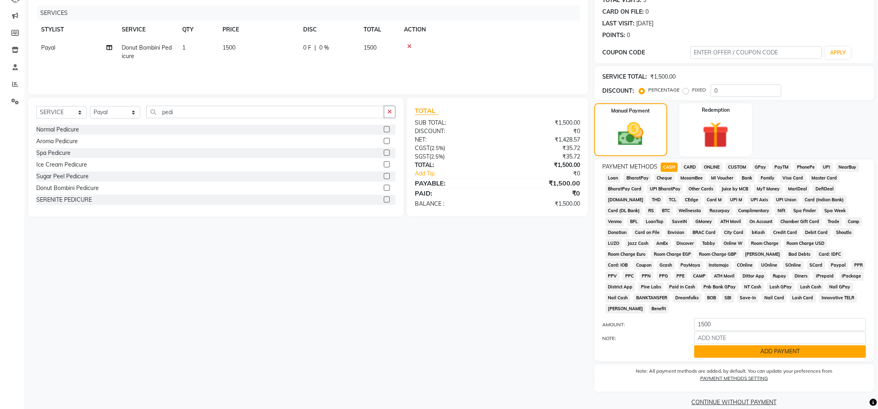
click at [757, 345] on button "ADD PAYMENT" at bounding box center [780, 351] width 172 height 12
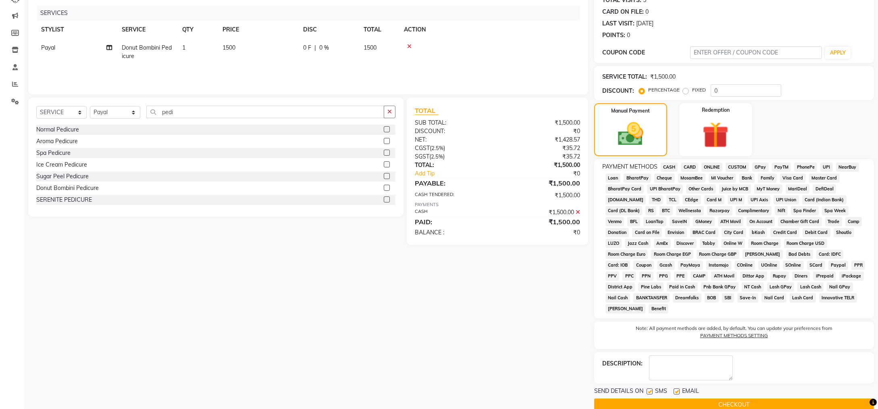
click at [746, 398] on button "CHECKOUT" at bounding box center [734, 404] width 280 height 12
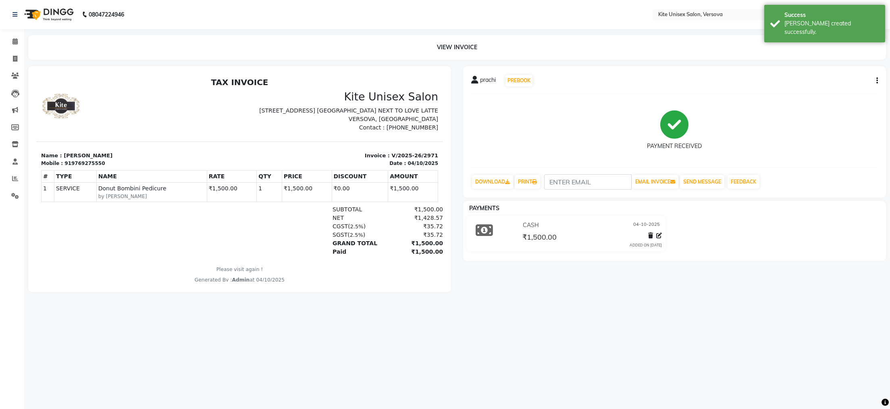
select select "6093"
select select "service"
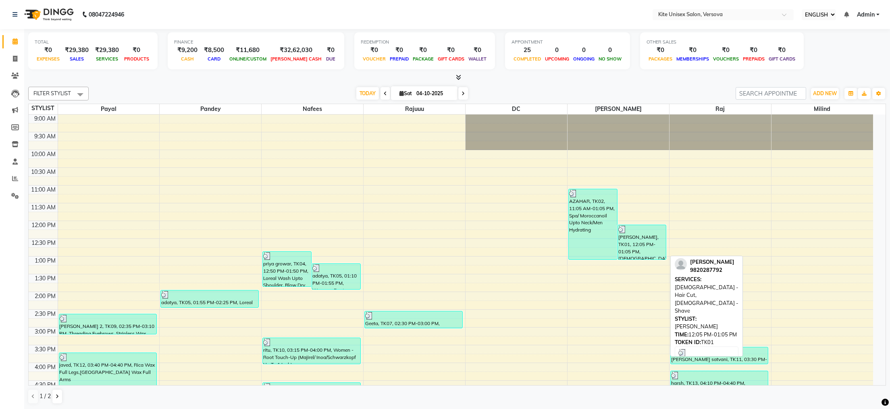
click at [629, 237] on div "[PERSON_NAME], TK01, 12:05 PM-01:05 PM, [DEMOGRAPHIC_DATA] - Hair Cut, [DEMOGRA…" at bounding box center [642, 242] width 48 height 34
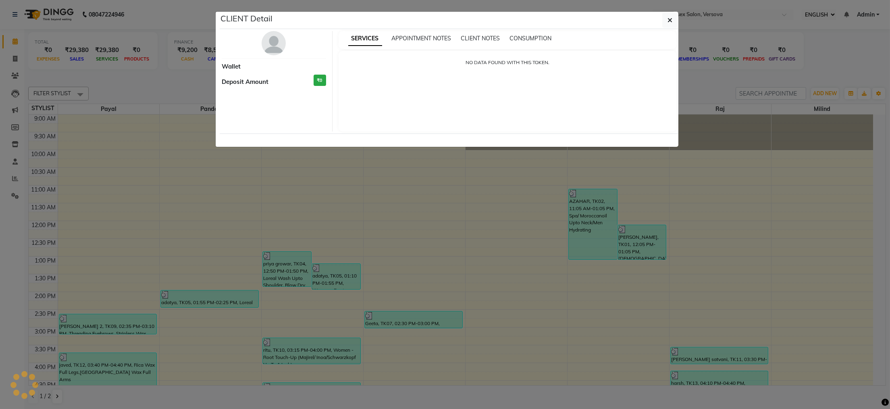
select select "3"
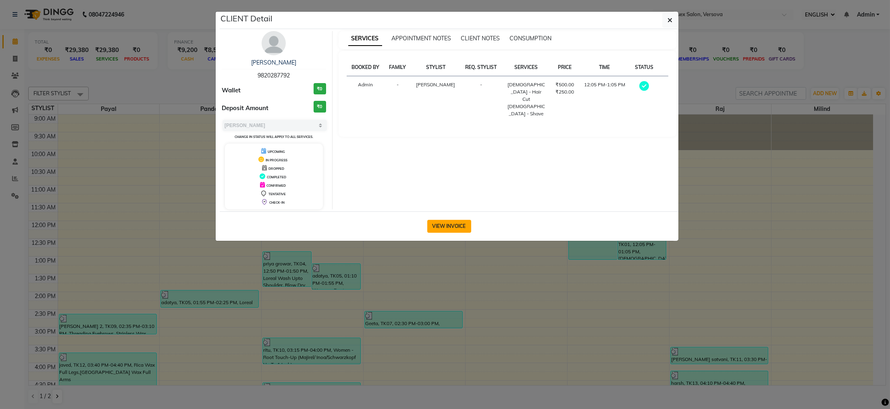
click at [447, 223] on button "VIEW INVOICE" at bounding box center [449, 226] width 44 height 13
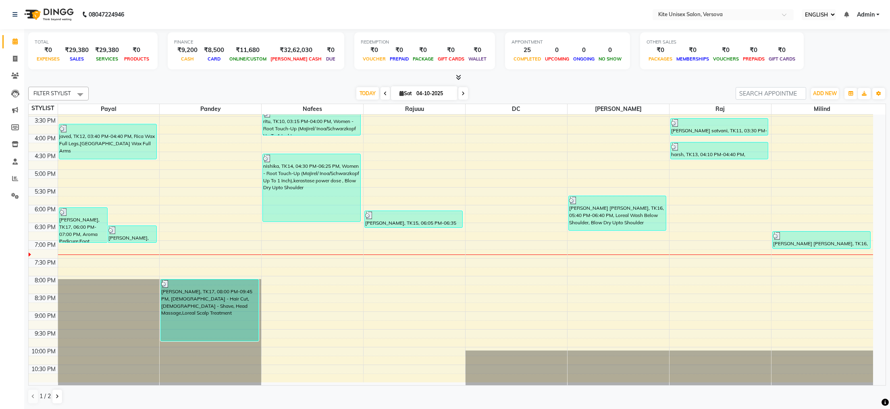
scroll to position [229, 0]
click at [16, 59] on icon at bounding box center [15, 59] width 4 height 6
select select "service"
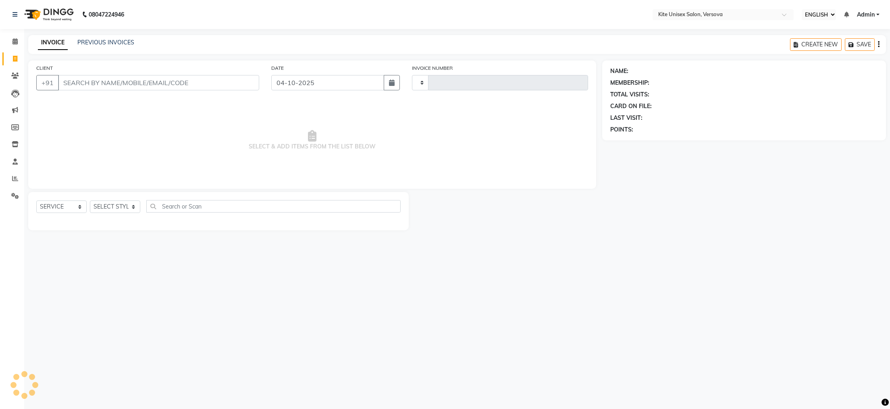
type input "2972"
select select "6093"
click at [145, 81] on input "CLIENT" at bounding box center [158, 82] width 201 height 15
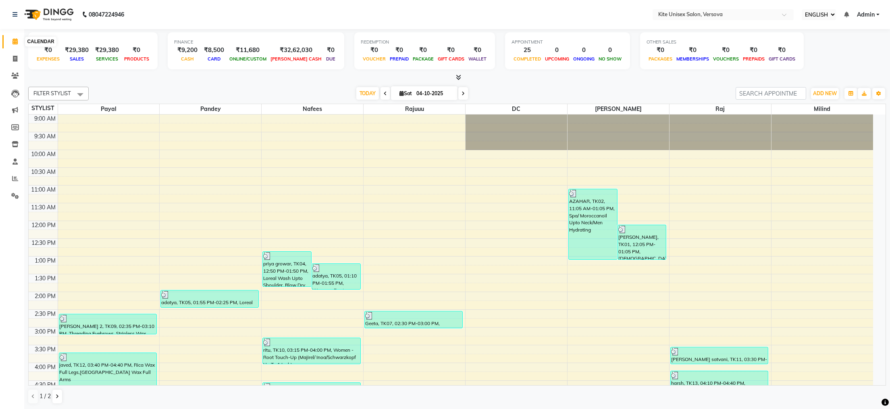
click at [14, 42] on icon at bounding box center [14, 41] width 5 height 6
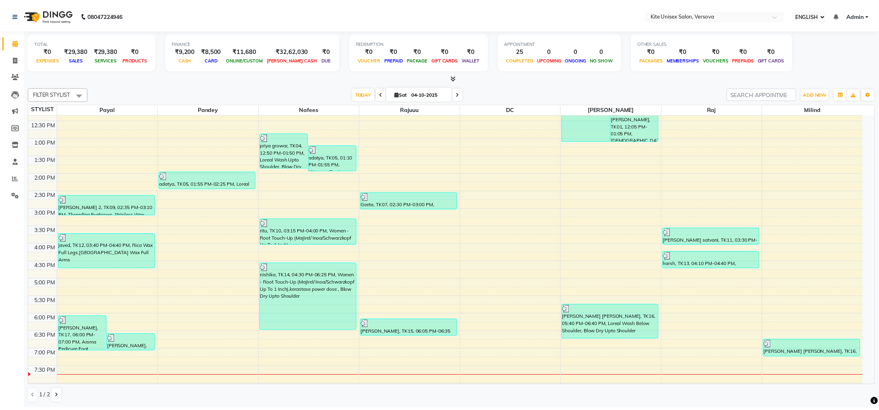
scroll to position [100, 0]
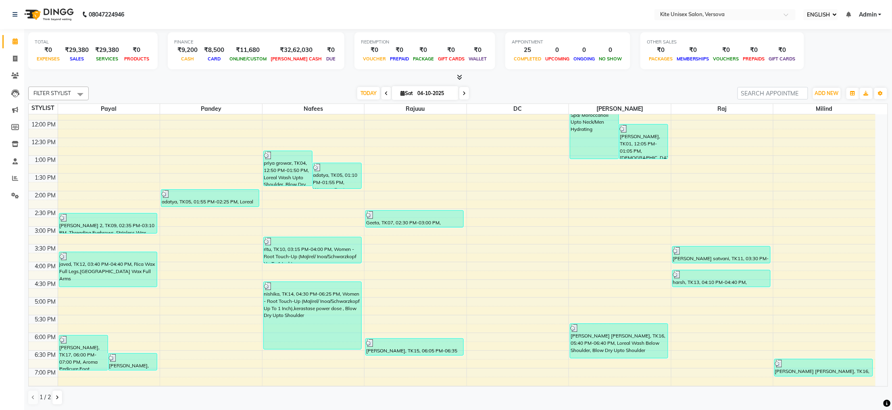
select select "service"
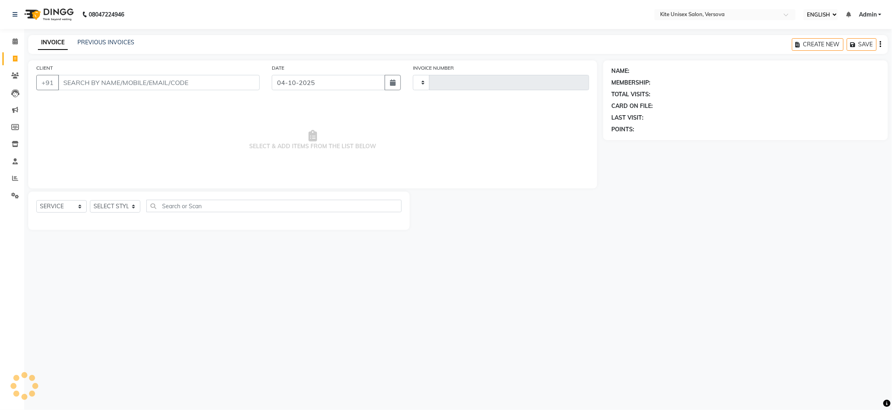
type input "2972"
select select "6093"
click at [80, 82] on input "CLIENT" at bounding box center [159, 82] width 202 height 15
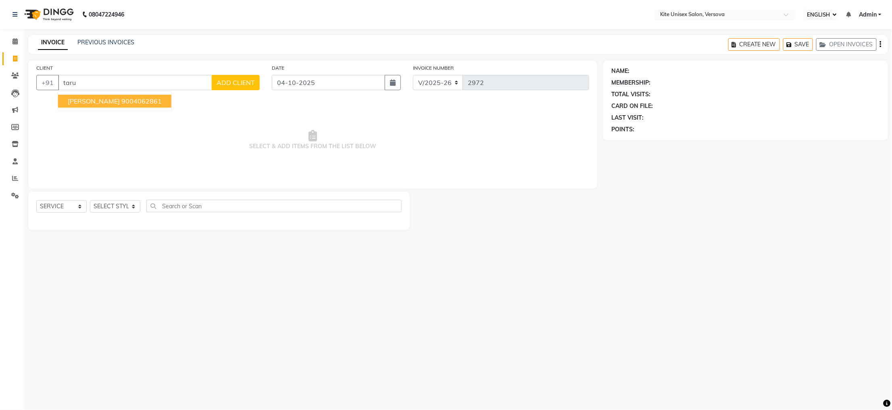
click at [103, 101] on span "[PERSON_NAME]" at bounding box center [94, 101] width 52 height 8
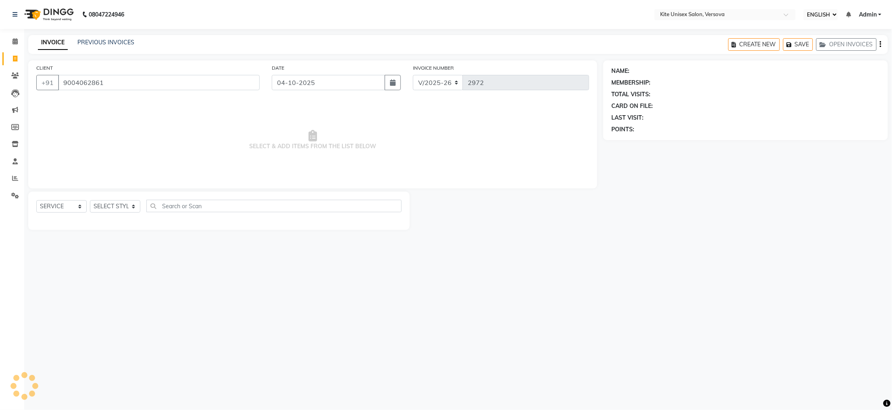
type input "9004062861"
click at [134, 205] on select "SELECT STYLIST [PERSON_NAME] DC [PERSON_NAME] [PERSON_NAME] [PERSON_NAME] Rajuu…" at bounding box center [115, 206] width 50 height 12
select select "50189"
click at [90, 201] on select "SELECT STYLIST [PERSON_NAME] DC [PERSON_NAME] [PERSON_NAME] [PERSON_NAME] Rajuu…" at bounding box center [115, 206] width 50 height 12
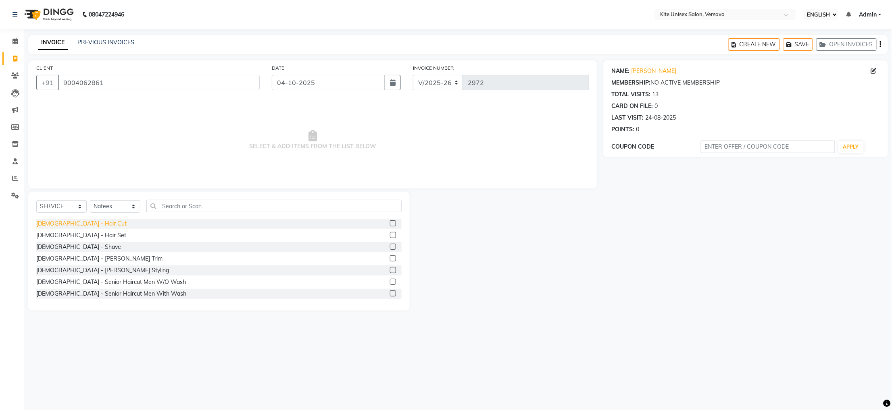
click at [51, 223] on div "[DEMOGRAPHIC_DATA] - Hair Cut" at bounding box center [81, 224] width 90 height 8
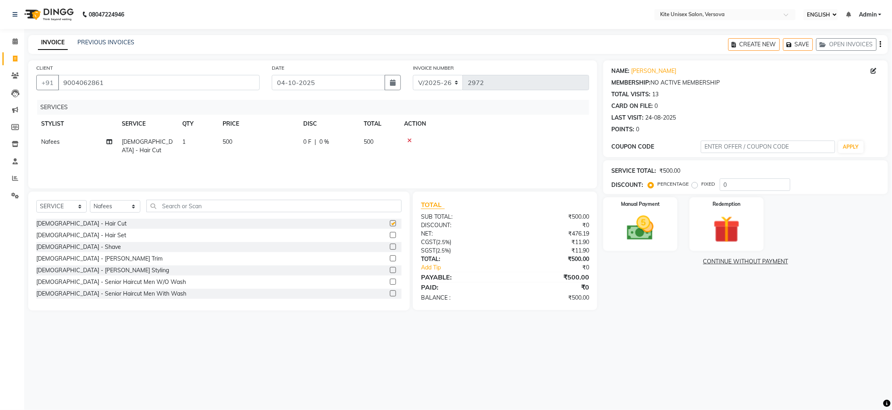
checkbox input "false"
click at [656, 225] on img at bounding box center [639, 228] width 45 height 32
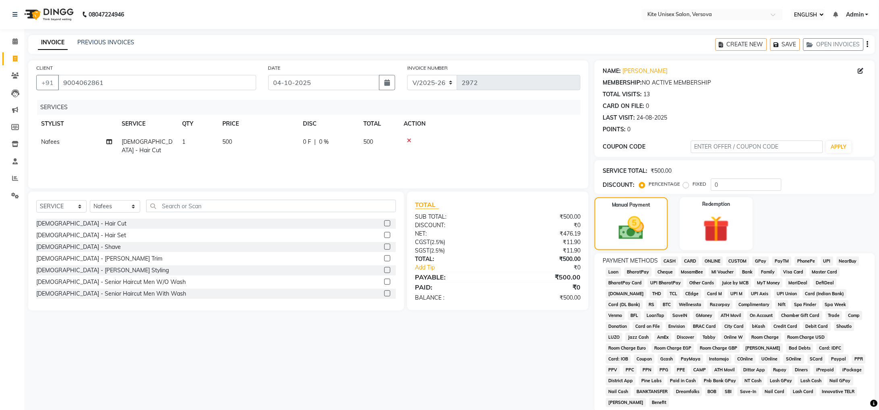
click at [760, 261] on span "GPay" at bounding box center [761, 261] width 17 height 9
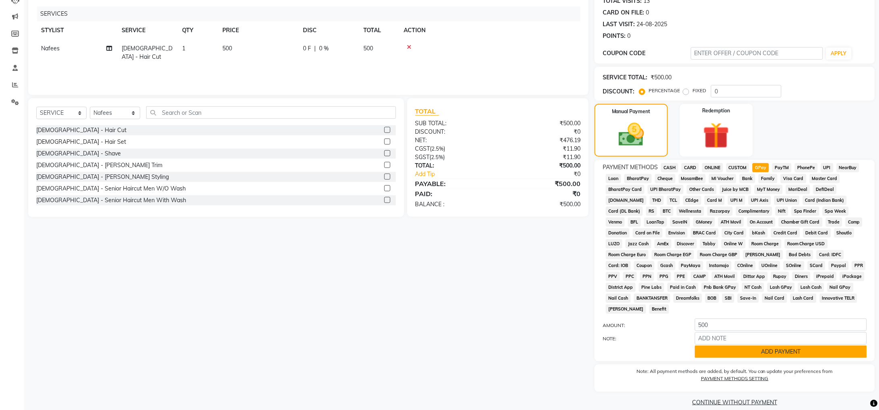
click at [798, 346] on button "ADD PAYMENT" at bounding box center [781, 352] width 172 height 12
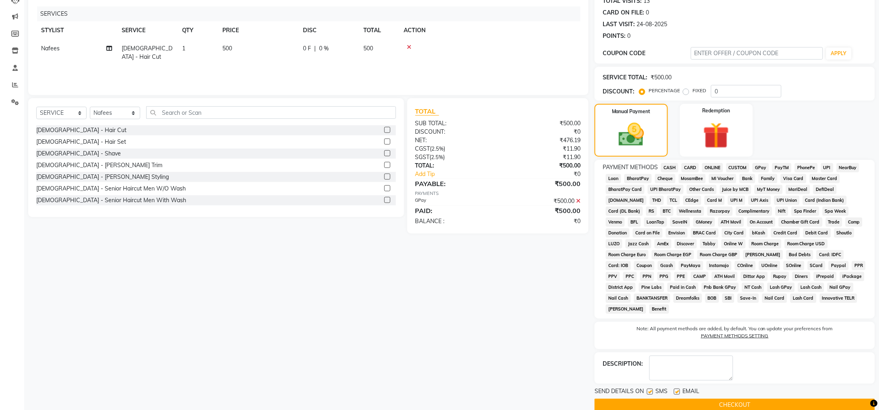
click at [746, 399] on button "CHECKOUT" at bounding box center [735, 405] width 281 height 12
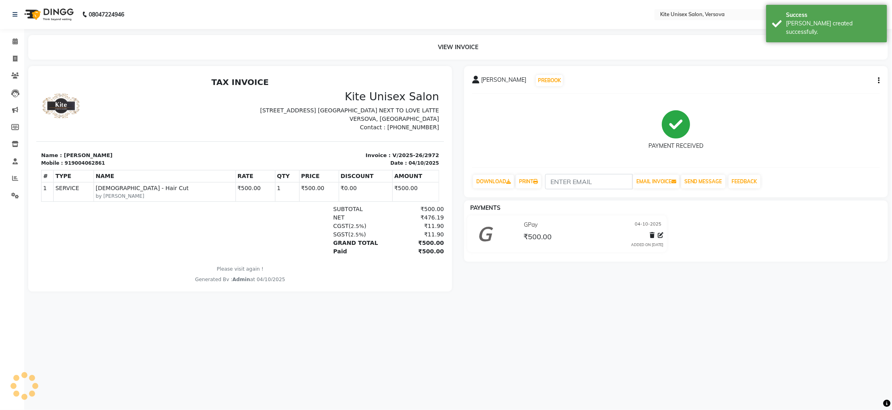
select select "service"
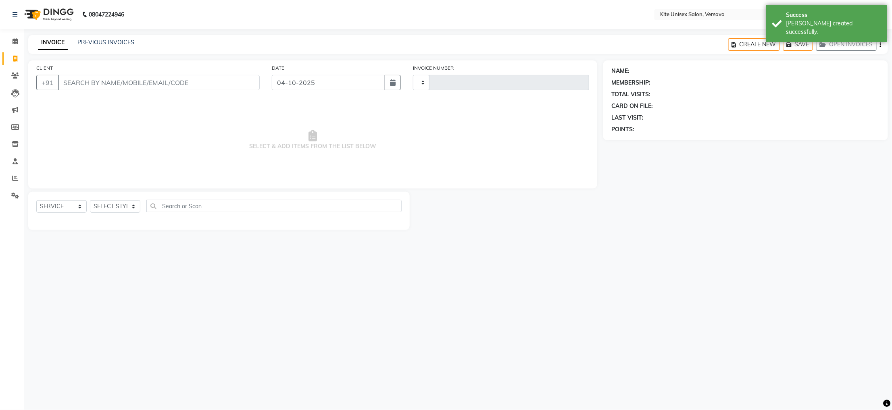
type input "2973"
select select "6093"
click at [116, 79] on input "CLIENT" at bounding box center [159, 82] width 202 height 15
click at [116, 83] on input "CLIENT" at bounding box center [159, 82] width 202 height 15
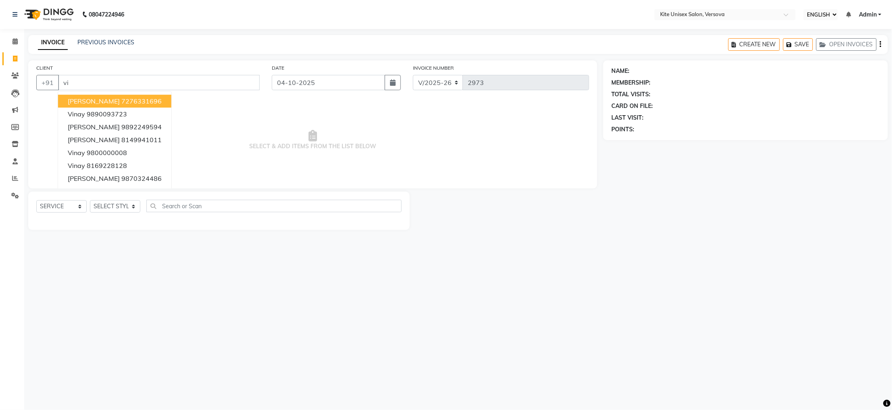
type input "v"
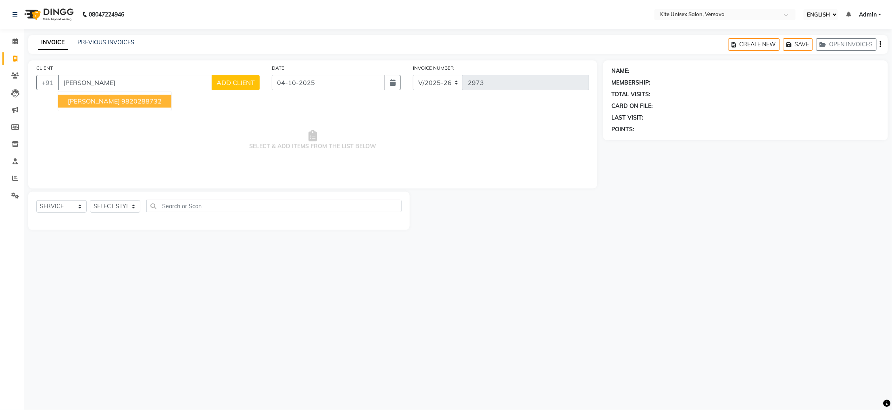
click at [107, 104] on span "[PERSON_NAME]" at bounding box center [94, 101] width 52 height 8
type input "9820288732"
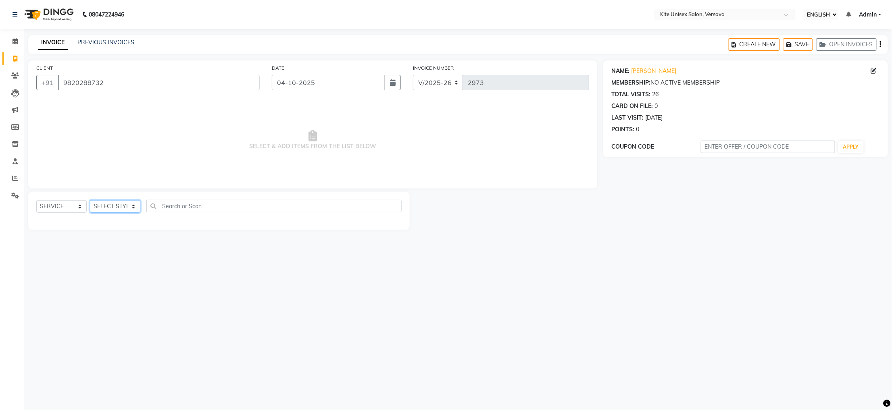
click at [131, 204] on select "SELECT STYLIST [PERSON_NAME] DC [PERSON_NAME] [PERSON_NAME] [PERSON_NAME] Rajuu…" at bounding box center [115, 206] width 50 height 12
select select "50189"
click at [90, 201] on select "SELECT STYLIST [PERSON_NAME] DC [PERSON_NAME] [PERSON_NAME] [PERSON_NAME] Rajuu…" at bounding box center [115, 206] width 50 height 12
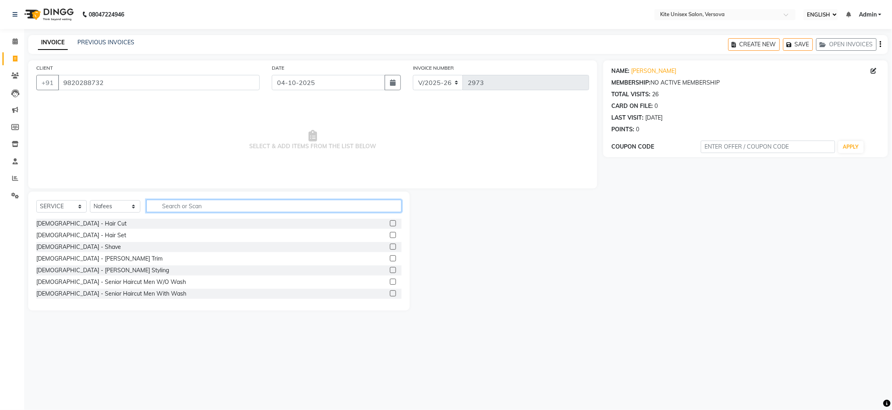
click at [181, 204] on input "text" at bounding box center [273, 206] width 255 height 12
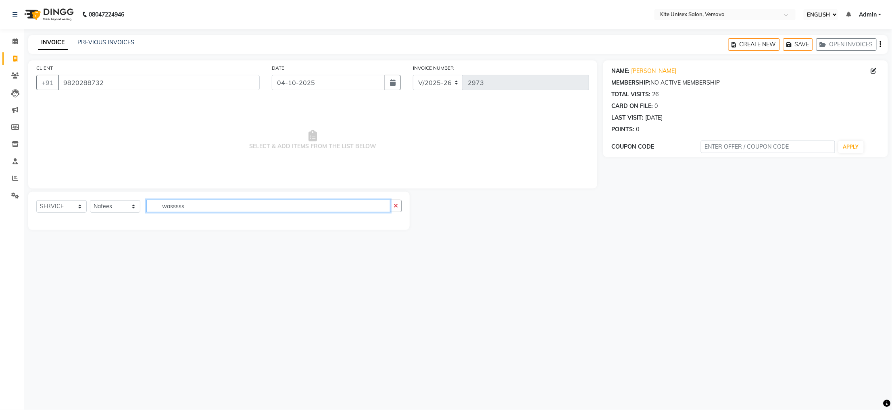
click at [205, 206] on input "wasssss" at bounding box center [268, 206] width 244 height 12
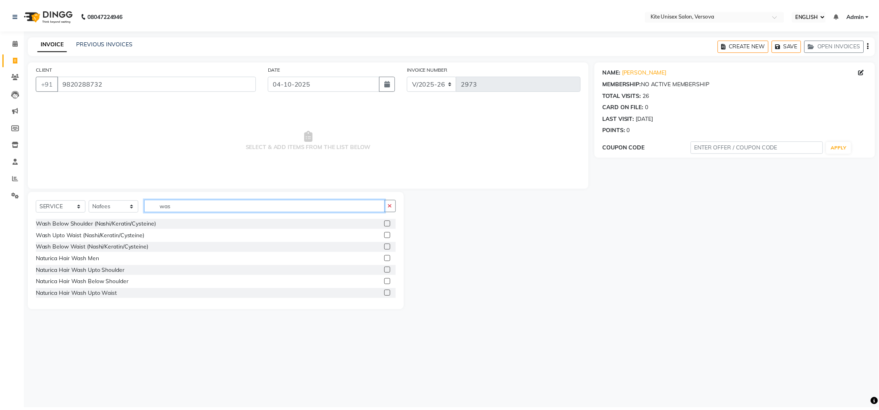
scroll to position [217, 0]
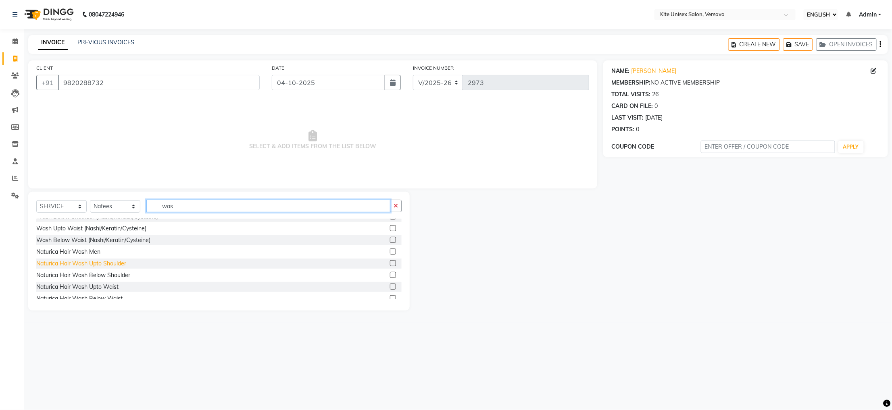
type input "was"
click at [66, 262] on div "Naturica Hair Wash Upto Shoulder" at bounding box center [81, 264] width 90 height 8
checkbox input "false"
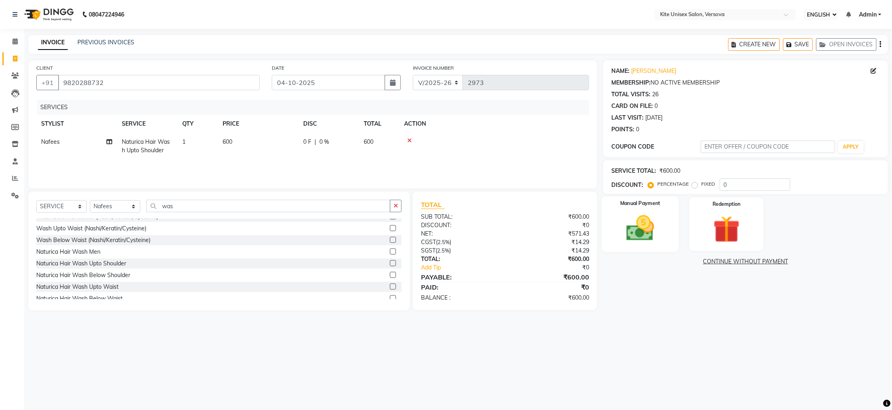
click at [643, 217] on img at bounding box center [639, 228] width 45 height 32
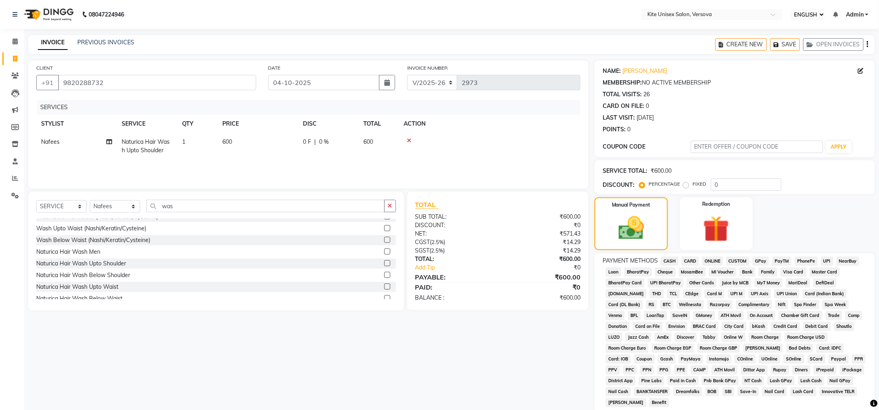
click at [763, 260] on span "GPay" at bounding box center [761, 261] width 17 height 9
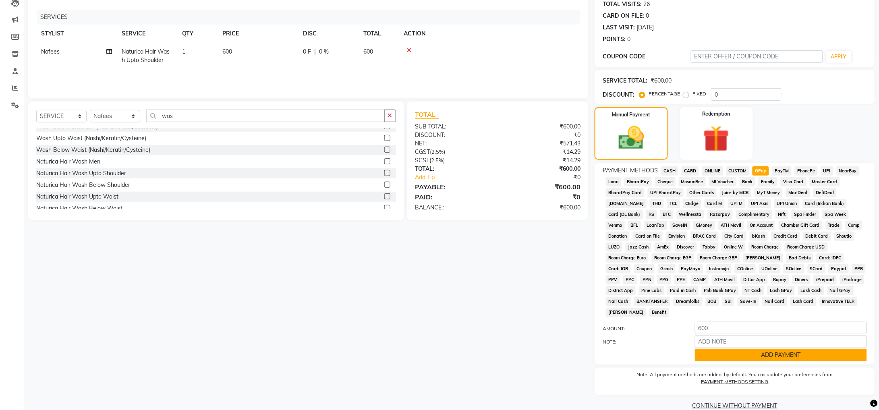
click at [800, 349] on button "ADD PAYMENT" at bounding box center [781, 355] width 172 height 12
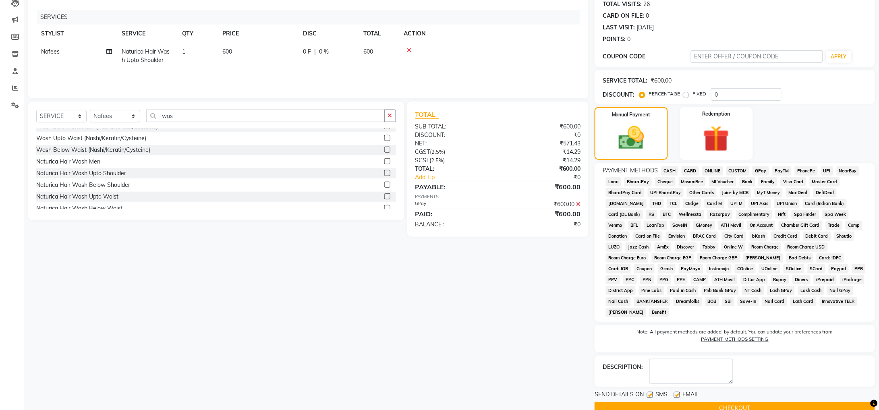
click at [745, 402] on button "CHECKOUT" at bounding box center [735, 408] width 281 height 12
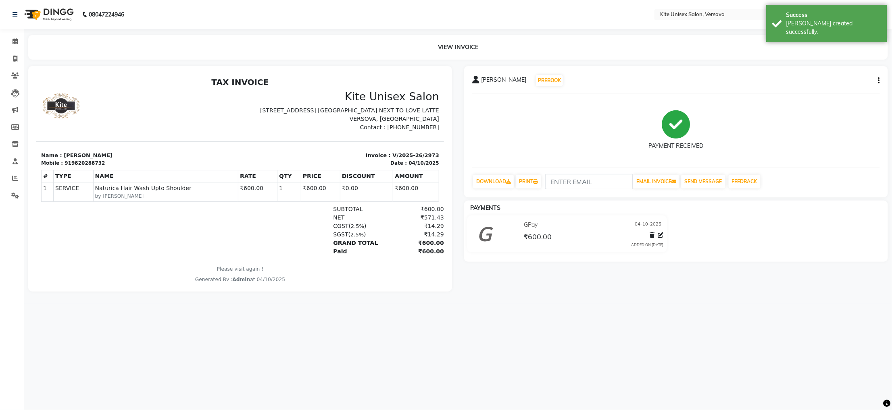
select select "6093"
select select "service"
